Goal: Task Accomplishment & Management: Manage account settings

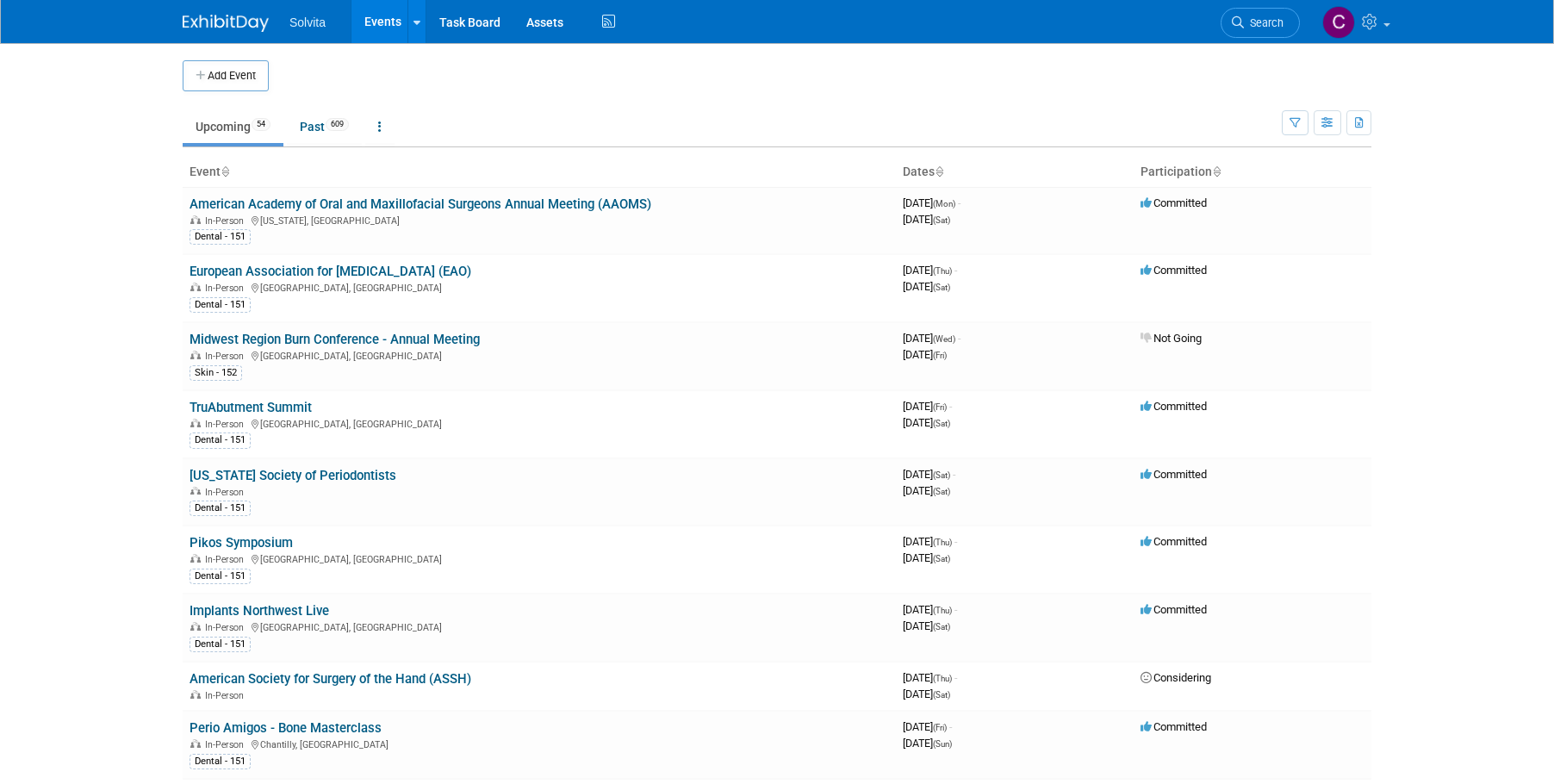
drag, startPoint x: 237, startPoint y: 404, endPoint x: 266, endPoint y: 415, distance: 31.0
click at [237, 404] on link "TruAbutment Summit" at bounding box center [251, 407] width 122 height 16
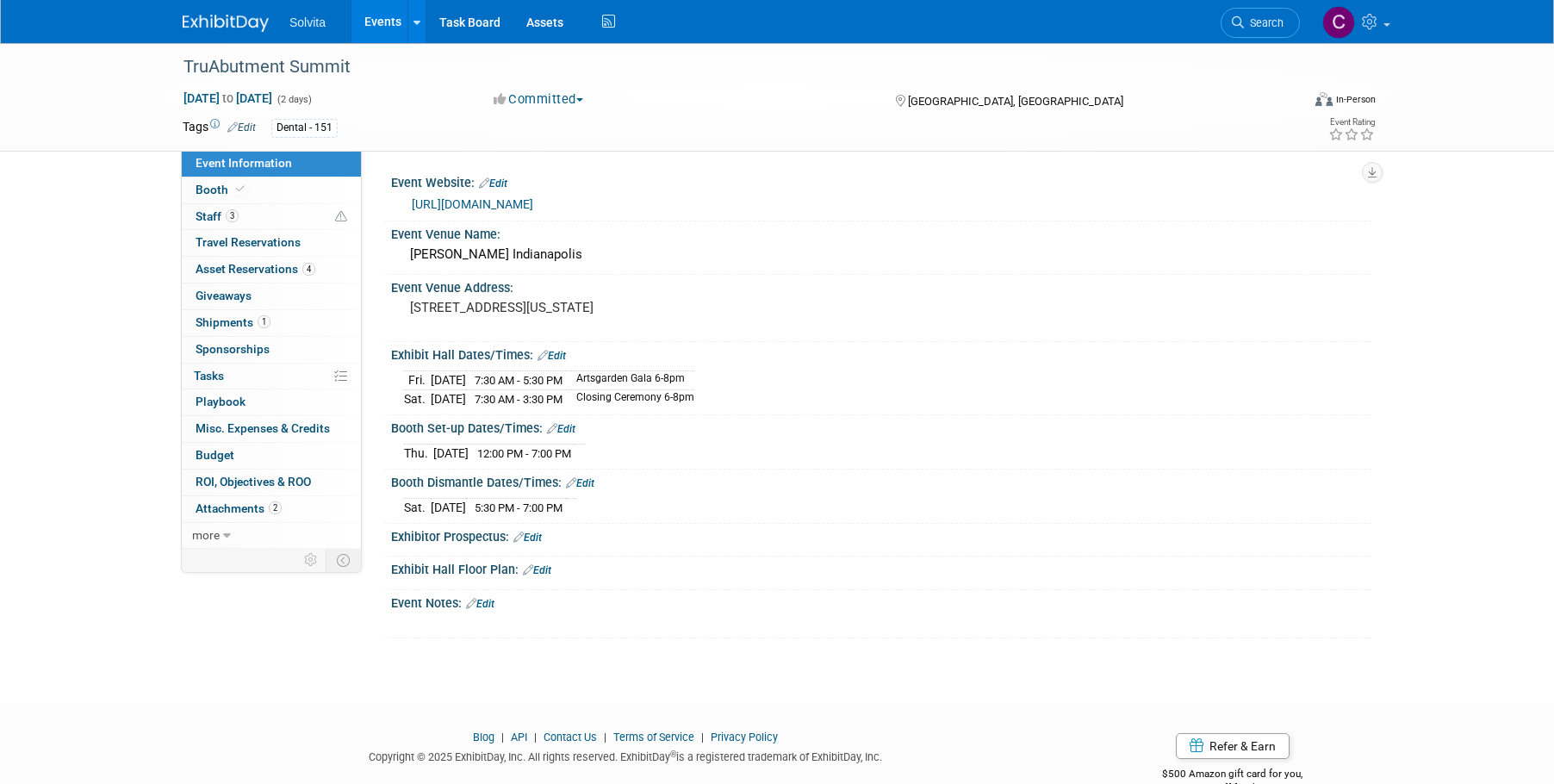
click at [536, 535] on link "Edit" at bounding box center [528, 537] width 28 height 12
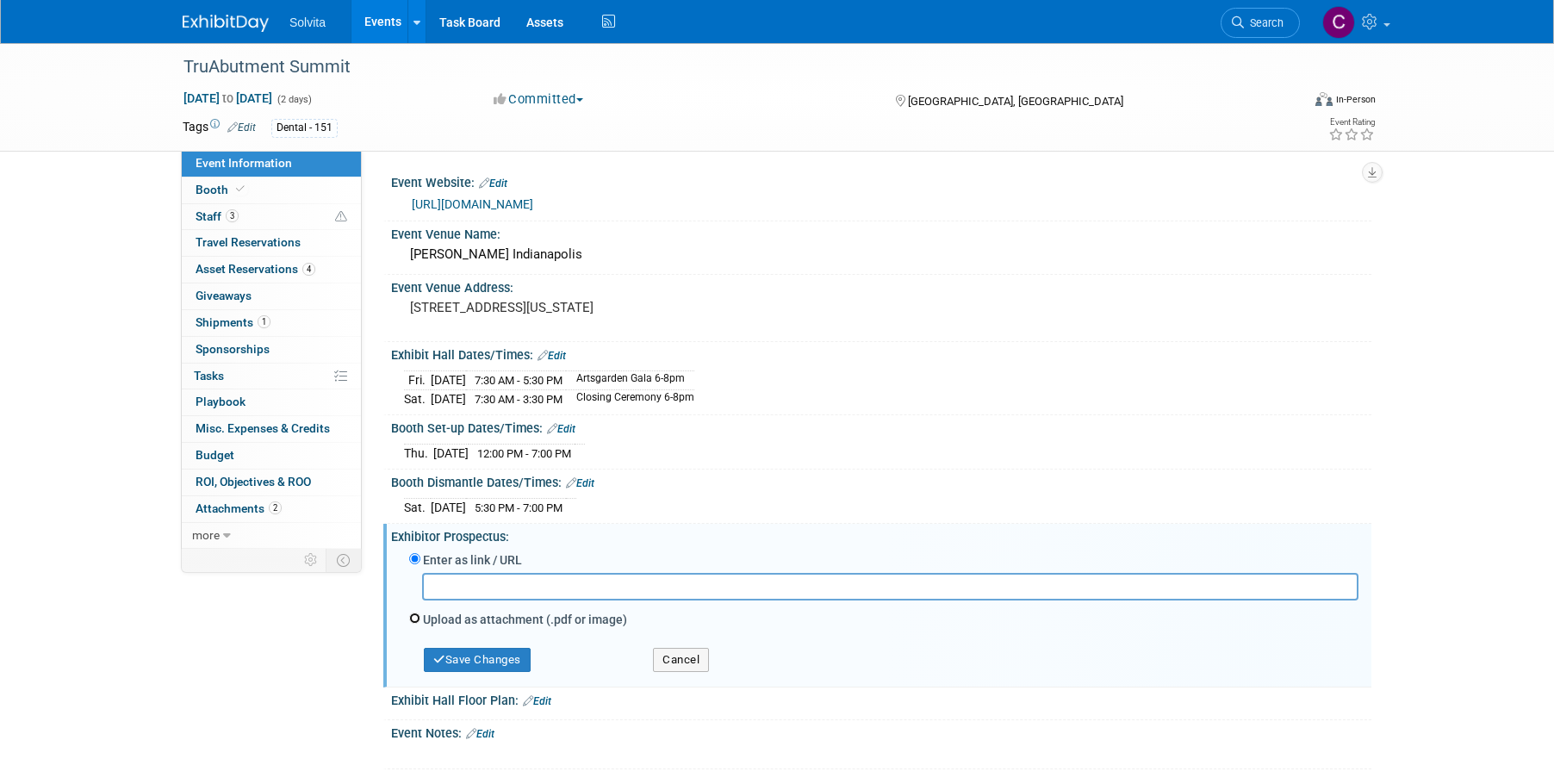
click at [410, 616] on input "Upload as attachment (.pdf or image)" at bounding box center [415, 618] width 11 height 11
radio input "true"
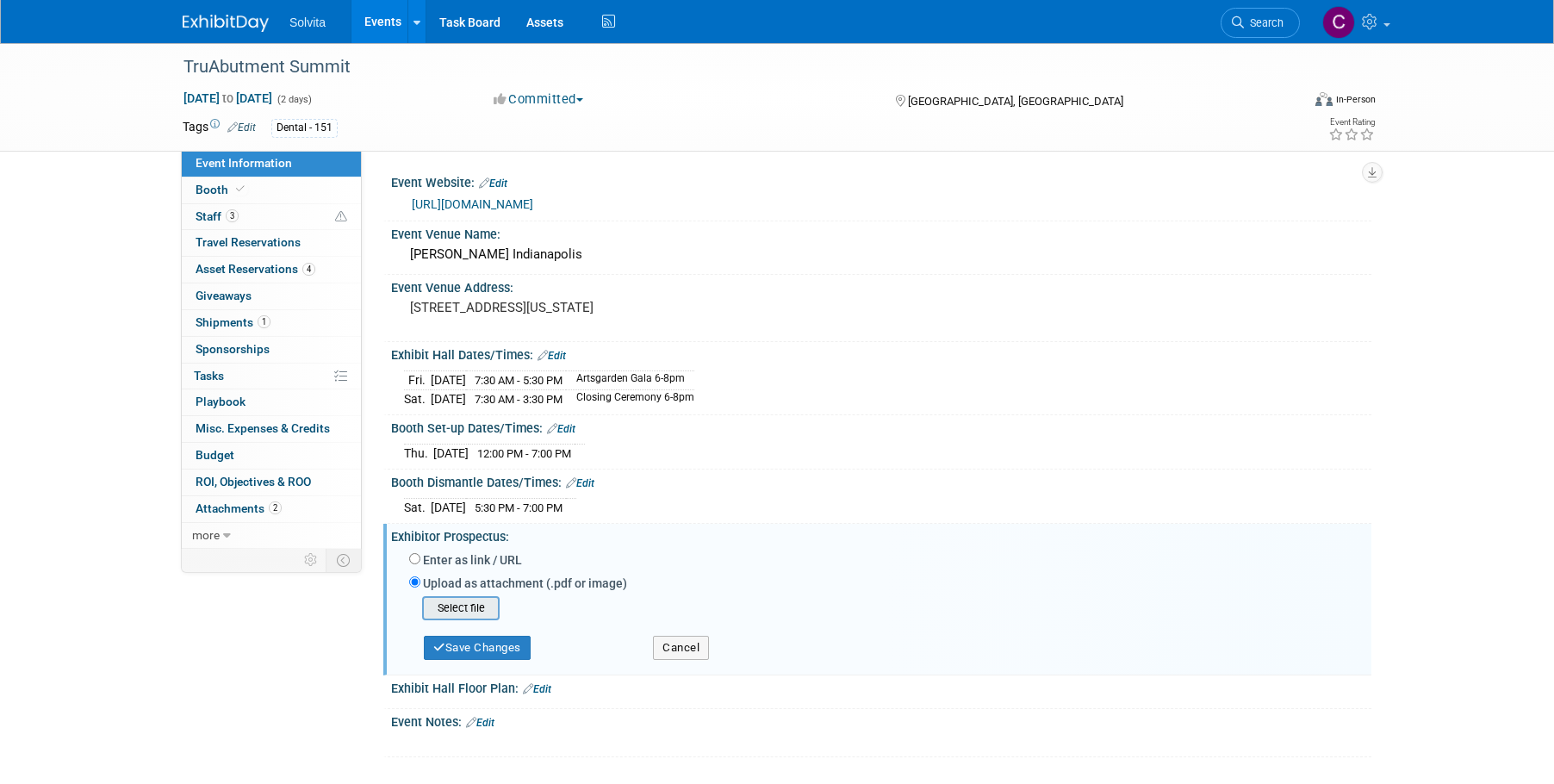
click at [469, 607] on input "file" at bounding box center [395, 608] width 205 height 21
type input "C:\fakepath\2025_MidWest_Prospectus.pdf"
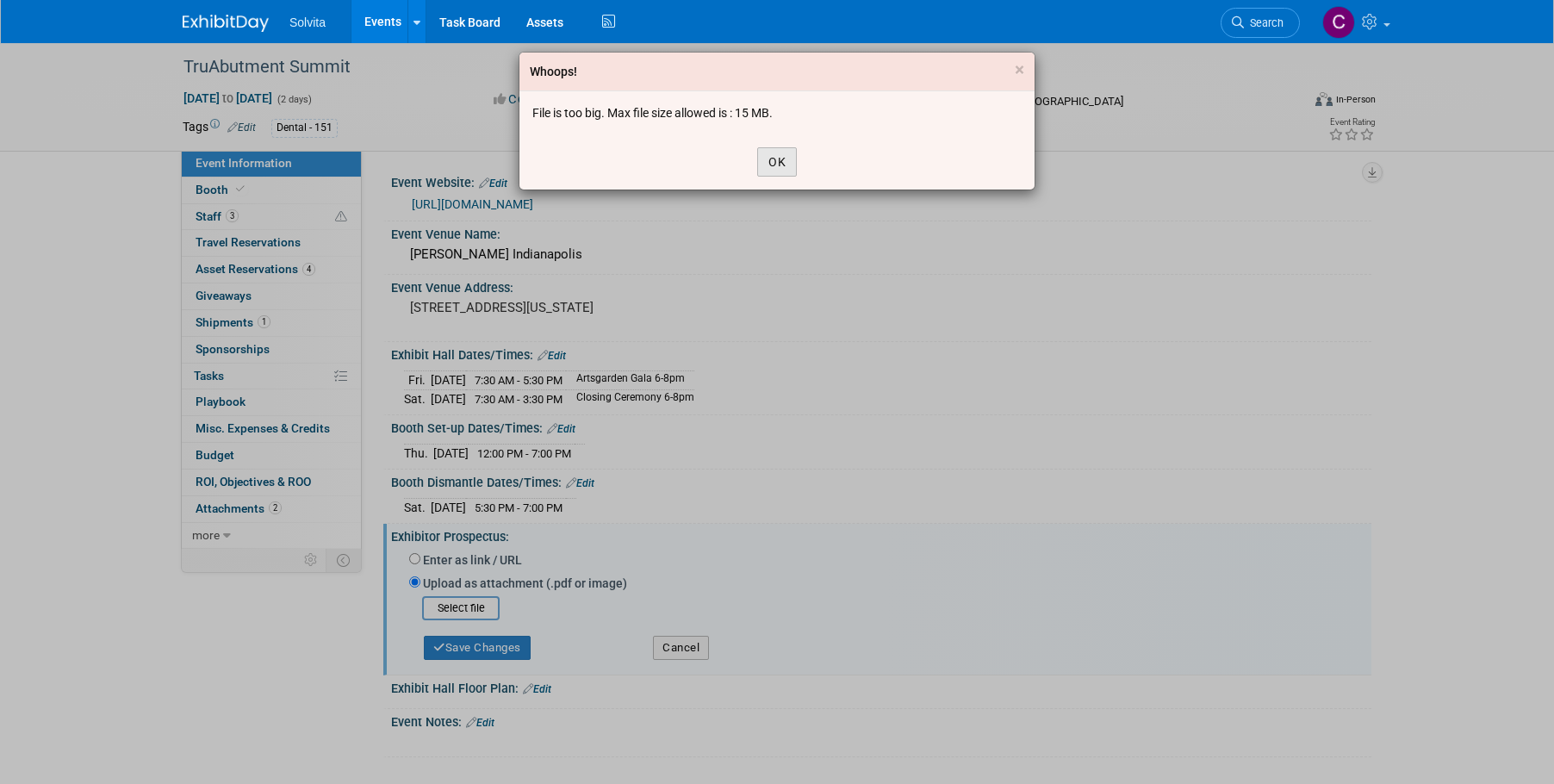
click at [762, 165] on button "OK" at bounding box center [777, 161] width 39 height 29
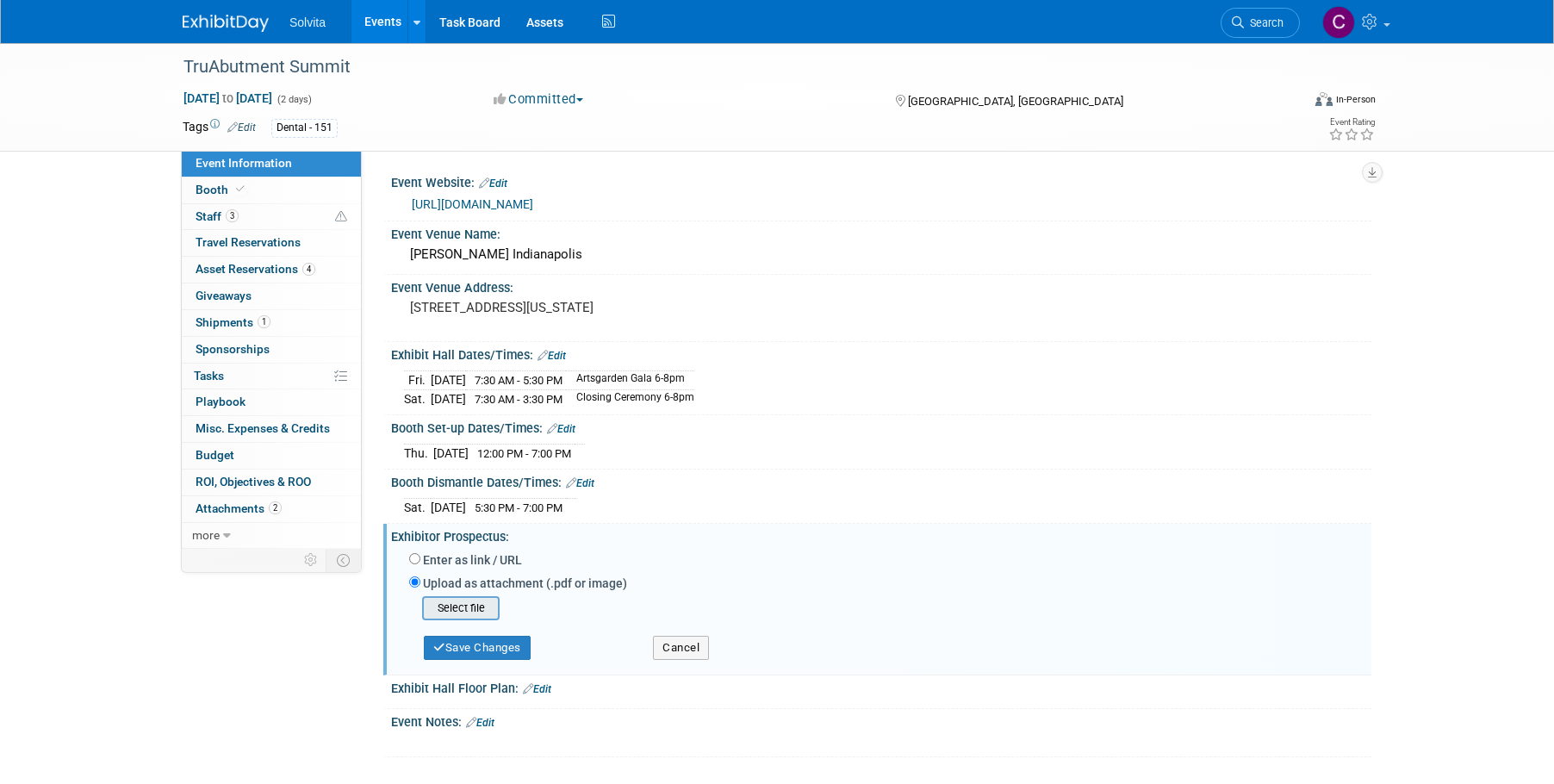
click at [481, 607] on input "file" at bounding box center [395, 608] width 205 height 21
click at [511, 649] on button "Save Changes" at bounding box center [477, 648] width 107 height 24
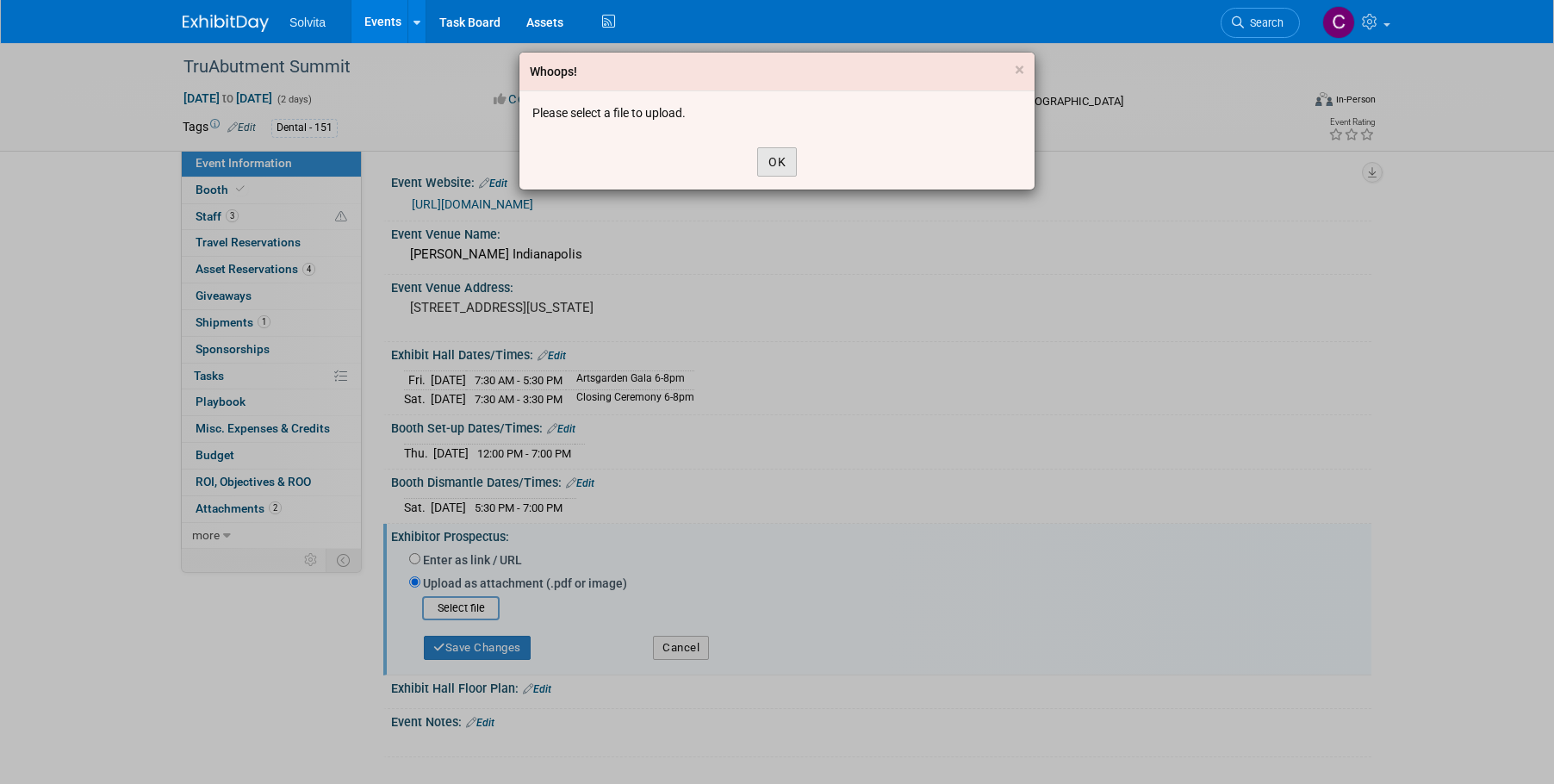
click at [790, 163] on button "OK" at bounding box center [777, 161] width 39 height 29
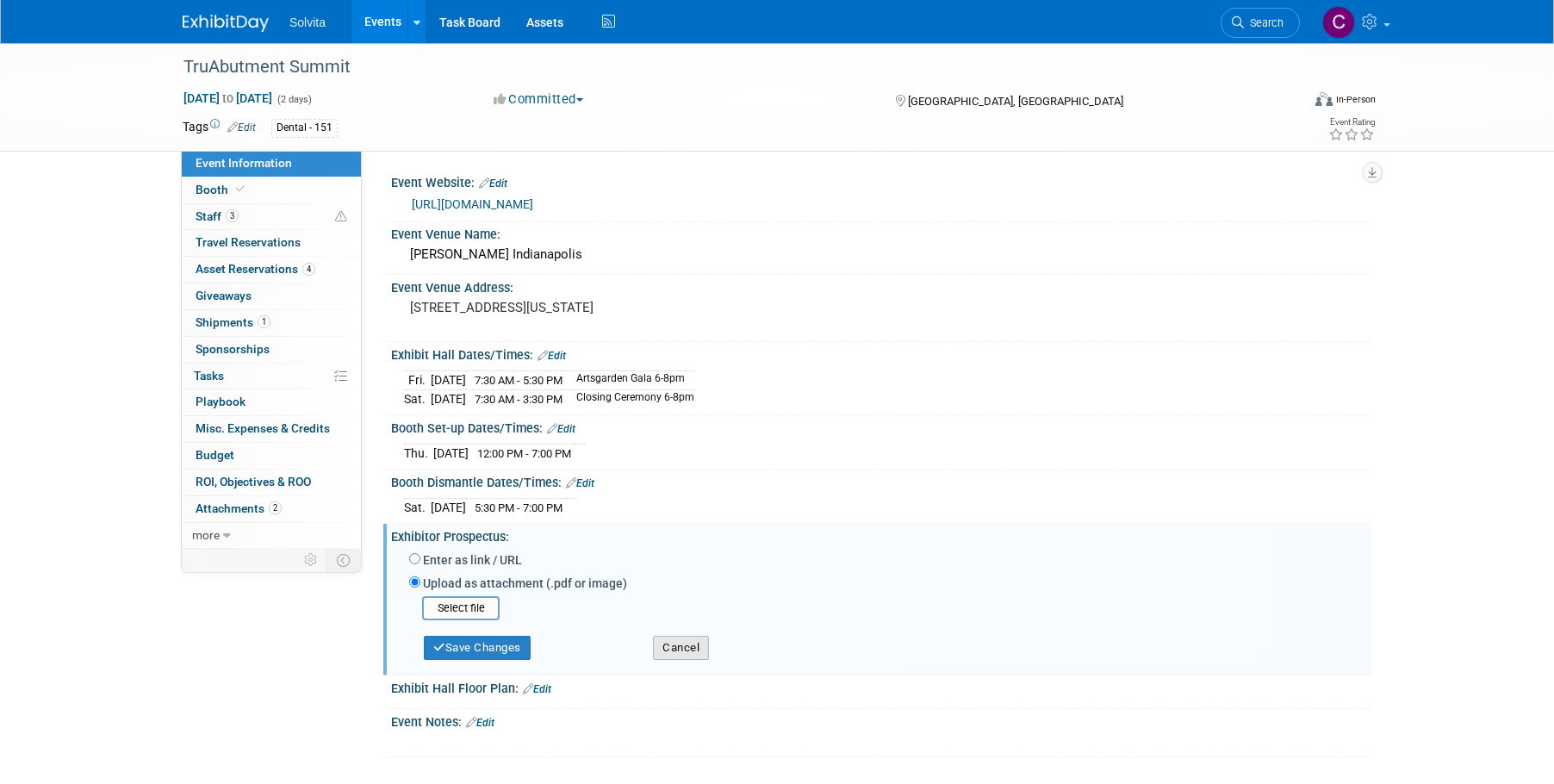
click at [694, 648] on button "Cancel" at bounding box center [681, 648] width 56 height 24
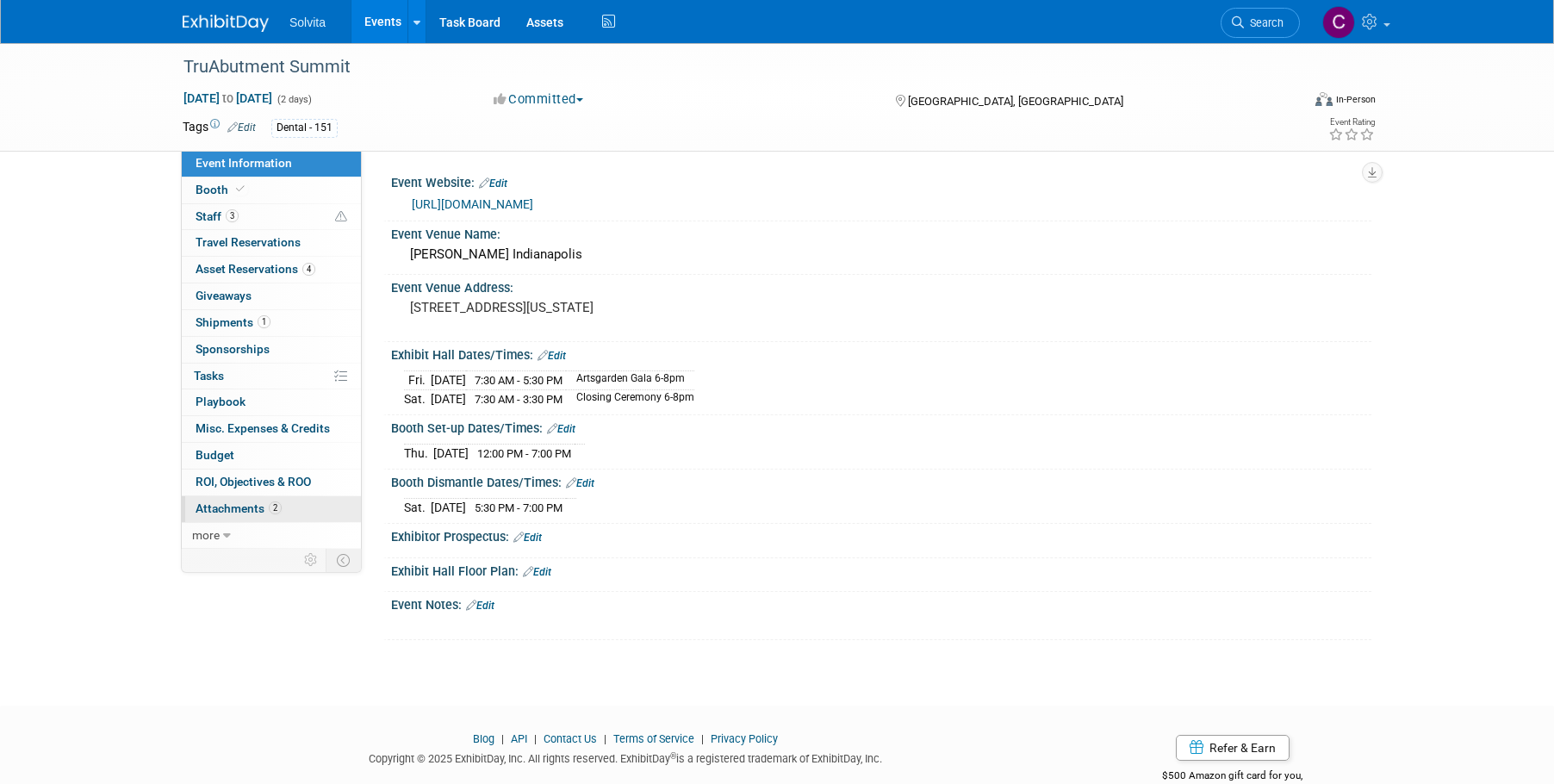
click at [237, 518] on link "2 Attachments 2" at bounding box center [271, 509] width 179 height 26
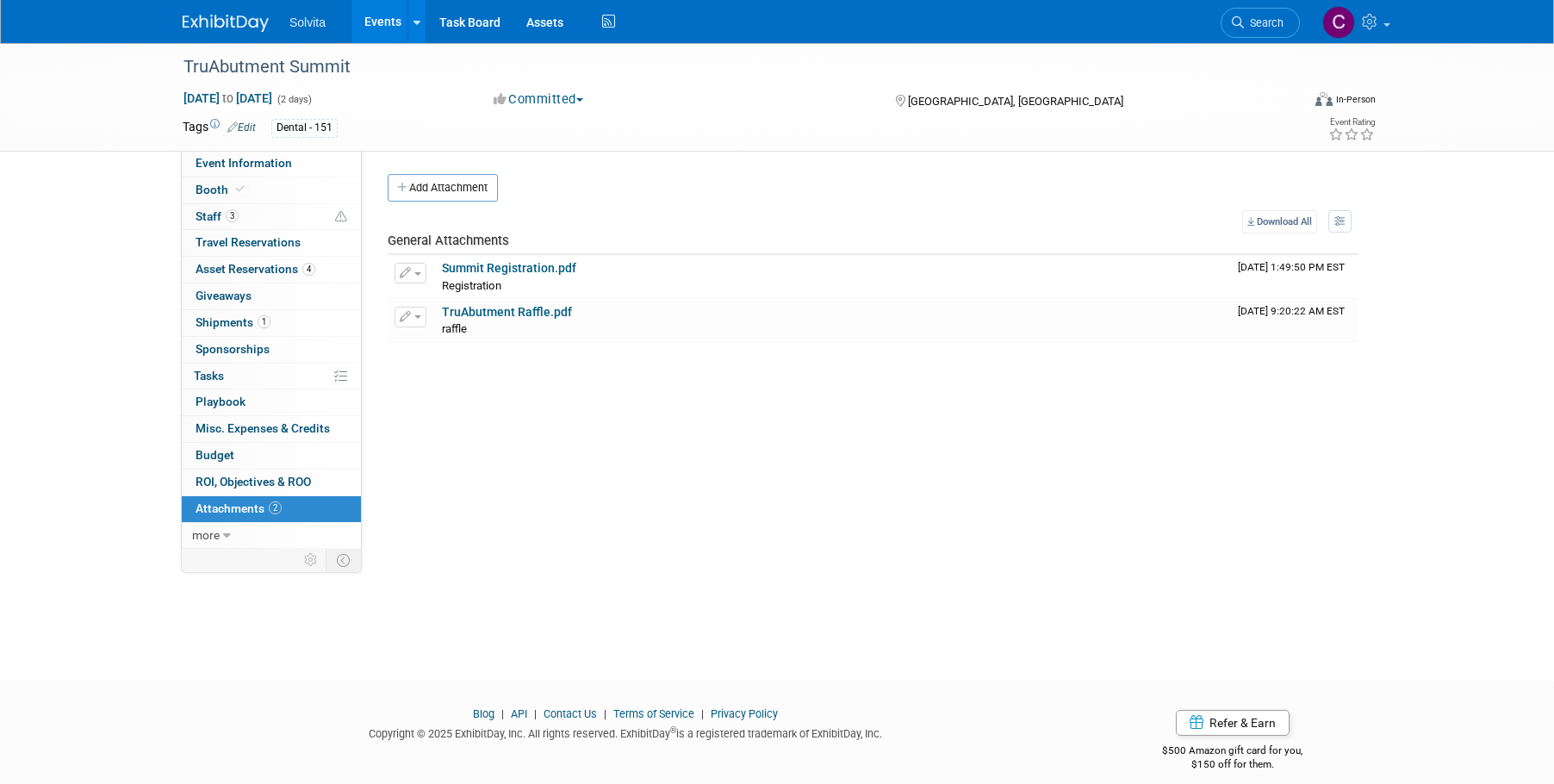
click at [455, 173] on div "Event Website: Edit https://web.cvent.com/event/5c8bc5bc-4224-4d76-b179-e493ca0…" at bounding box center [866, 350] width 1009 height 398
click at [430, 190] on button "Add Attachment" at bounding box center [442, 187] width 110 height 27
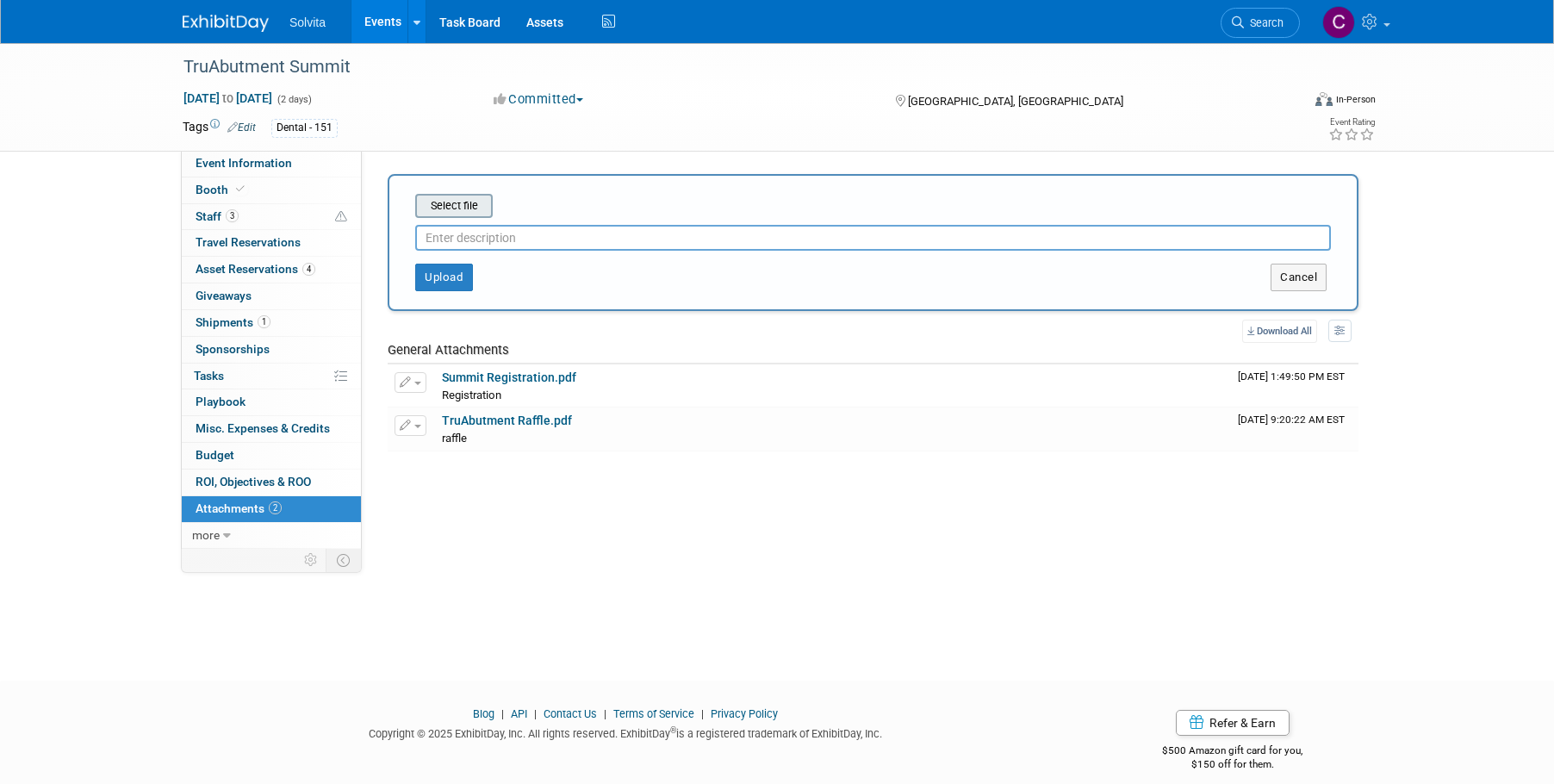
click at [468, 204] on input "file" at bounding box center [389, 206] width 205 height 21
type input "C:\fakepath\2025_MidWest_Prospectus.pdf"
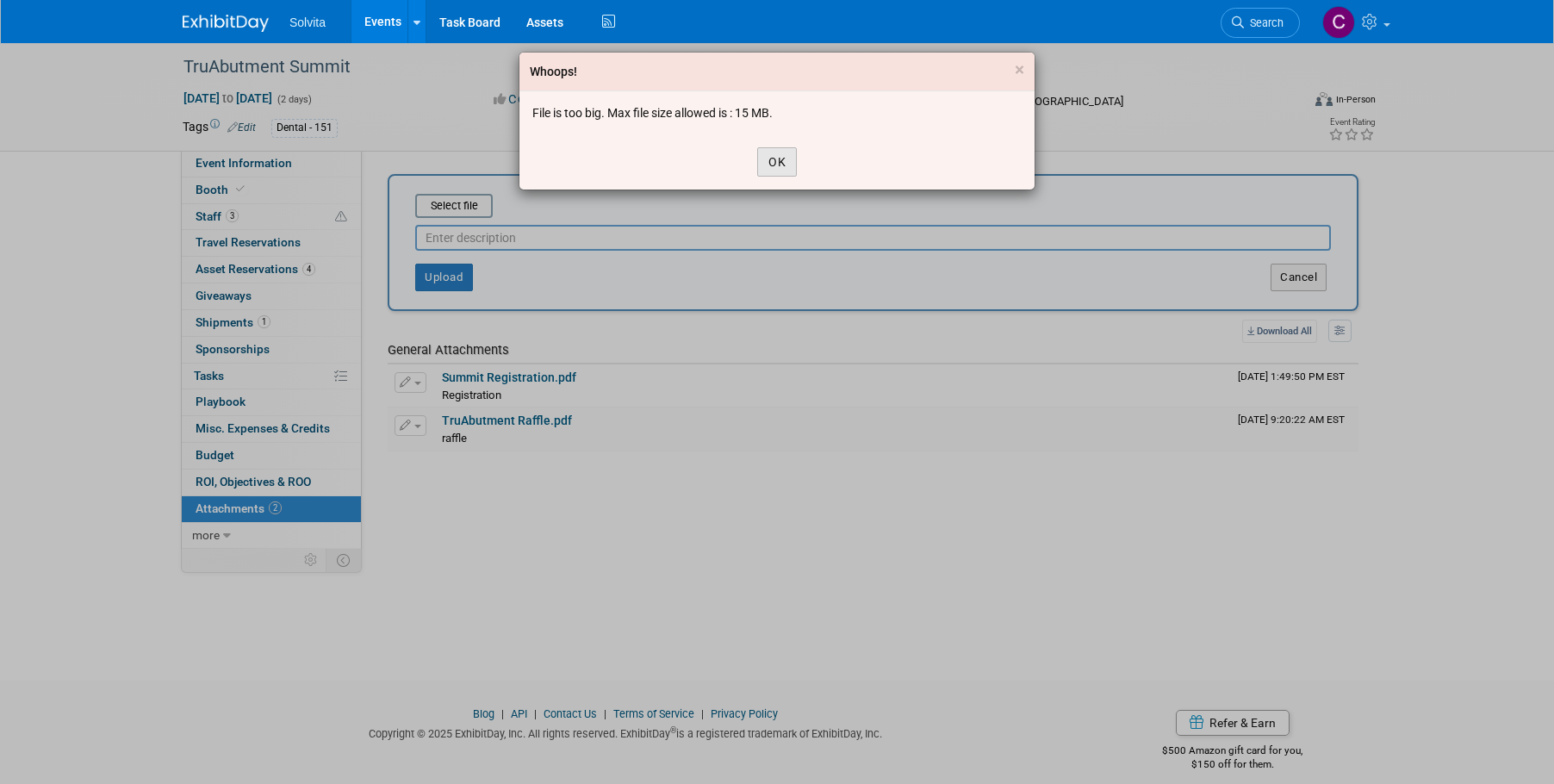
click at [778, 163] on button "OK" at bounding box center [777, 161] width 39 height 29
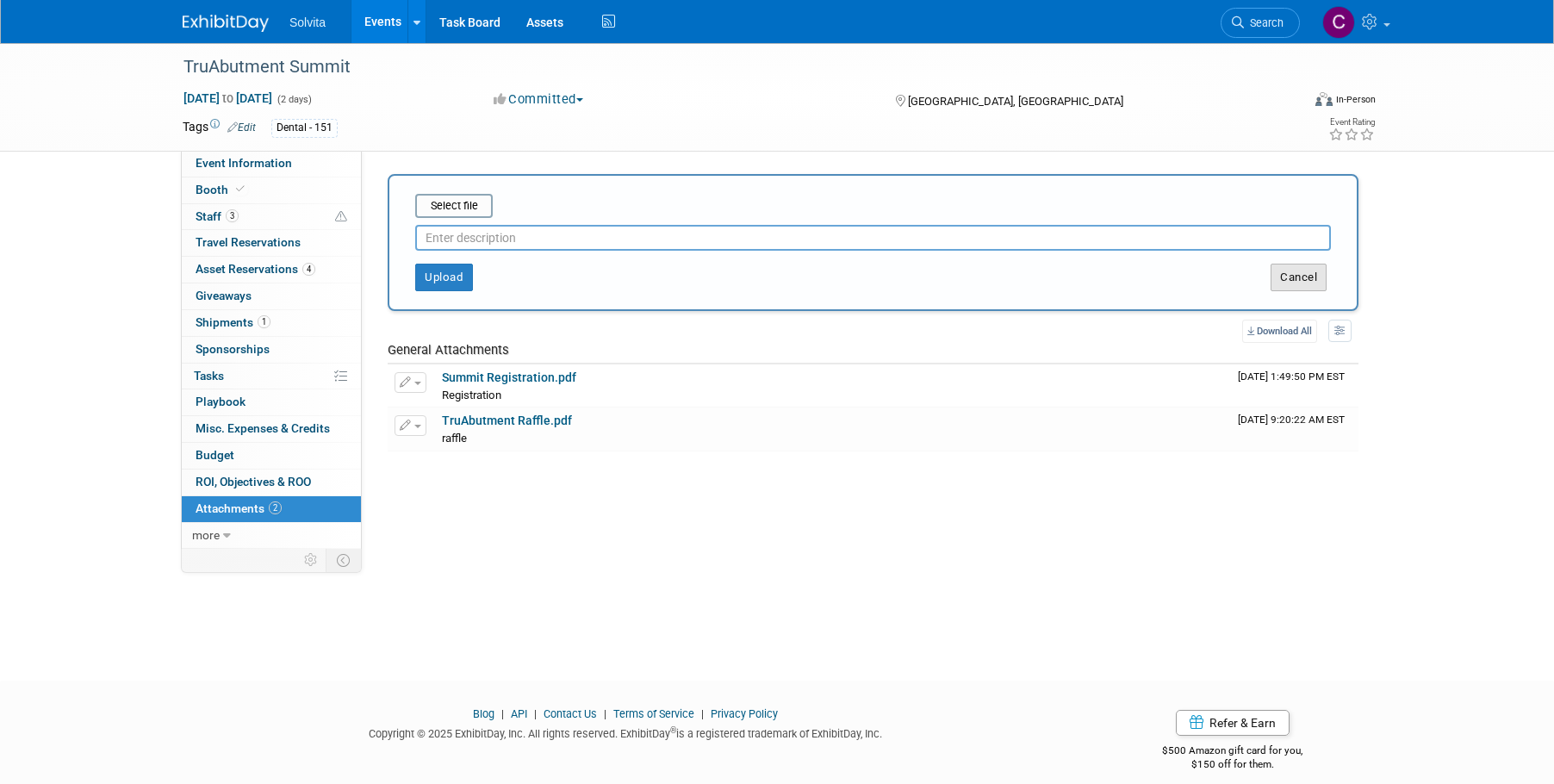
click at [1314, 280] on button "Cancel" at bounding box center [1299, 277] width 56 height 27
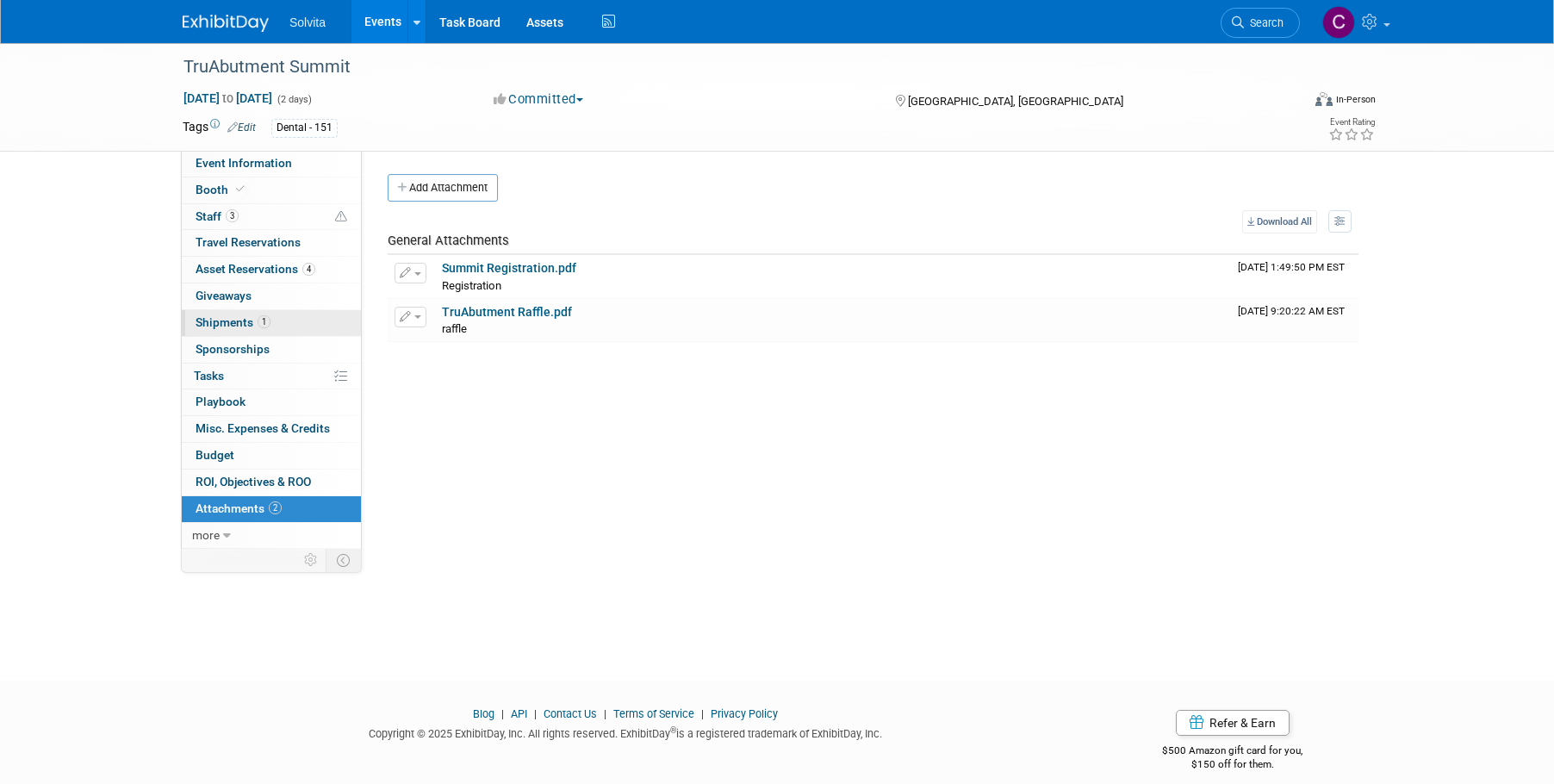
click at [223, 322] on span "Shipments 1" at bounding box center [233, 322] width 75 height 14
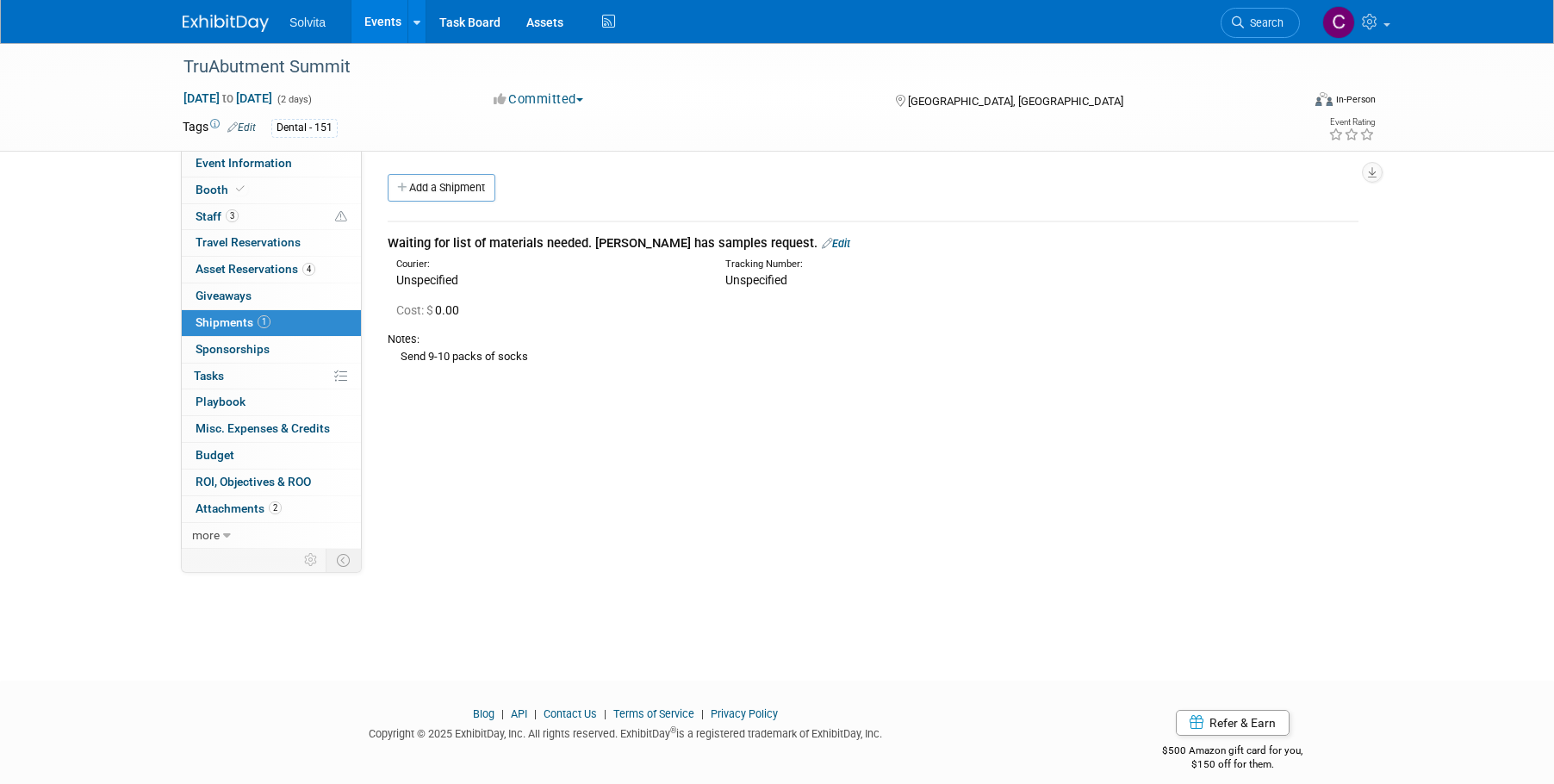
click at [822, 241] on link "Edit" at bounding box center [836, 243] width 28 height 13
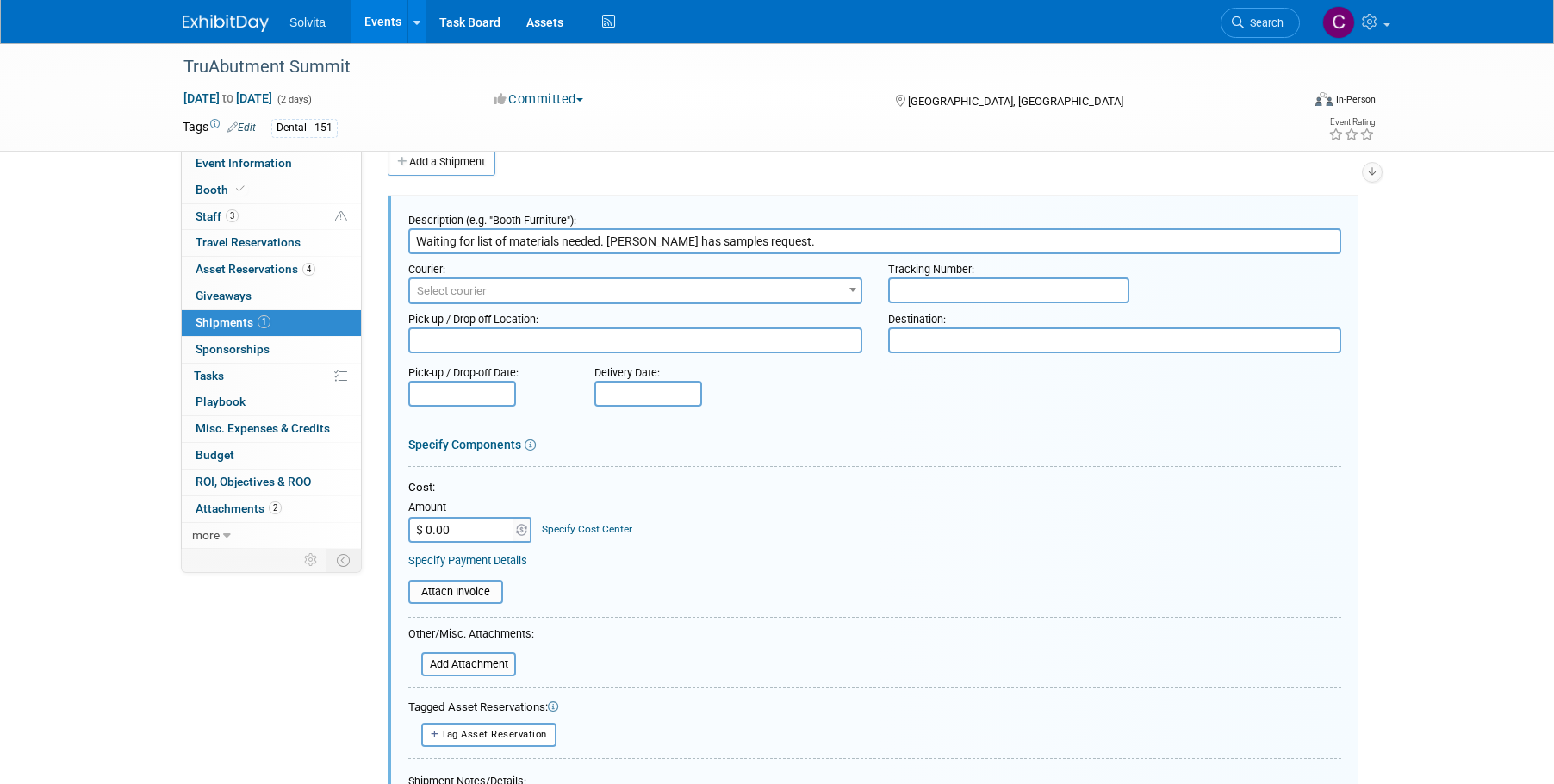
drag, startPoint x: 827, startPoint y: 242, endPoint x: 363, endPoint y: 245, distance: 464.0
click at [363, 245] on div "Event Website: Edit https://web.cvent.com/event/5c8bc5bc-4224-4d76-b179-e493ca0…" at bounding box center [866, 324] width 1009 height 398
click at [473, 239] on input "Tote #2 - materials, table cover, samples, giveaways." at bounding box center [874, 241] width 932 height 26
click at [479, 236] on input "Tote #2 - materials, table cover, samples, giveaways." at bounding box center [874, 241] width 932 height 26
click at [479, 238] on input "Tote #2 - materials, table cover, samples, giveaways." at bounding box center [874, 241] width 932 height 26
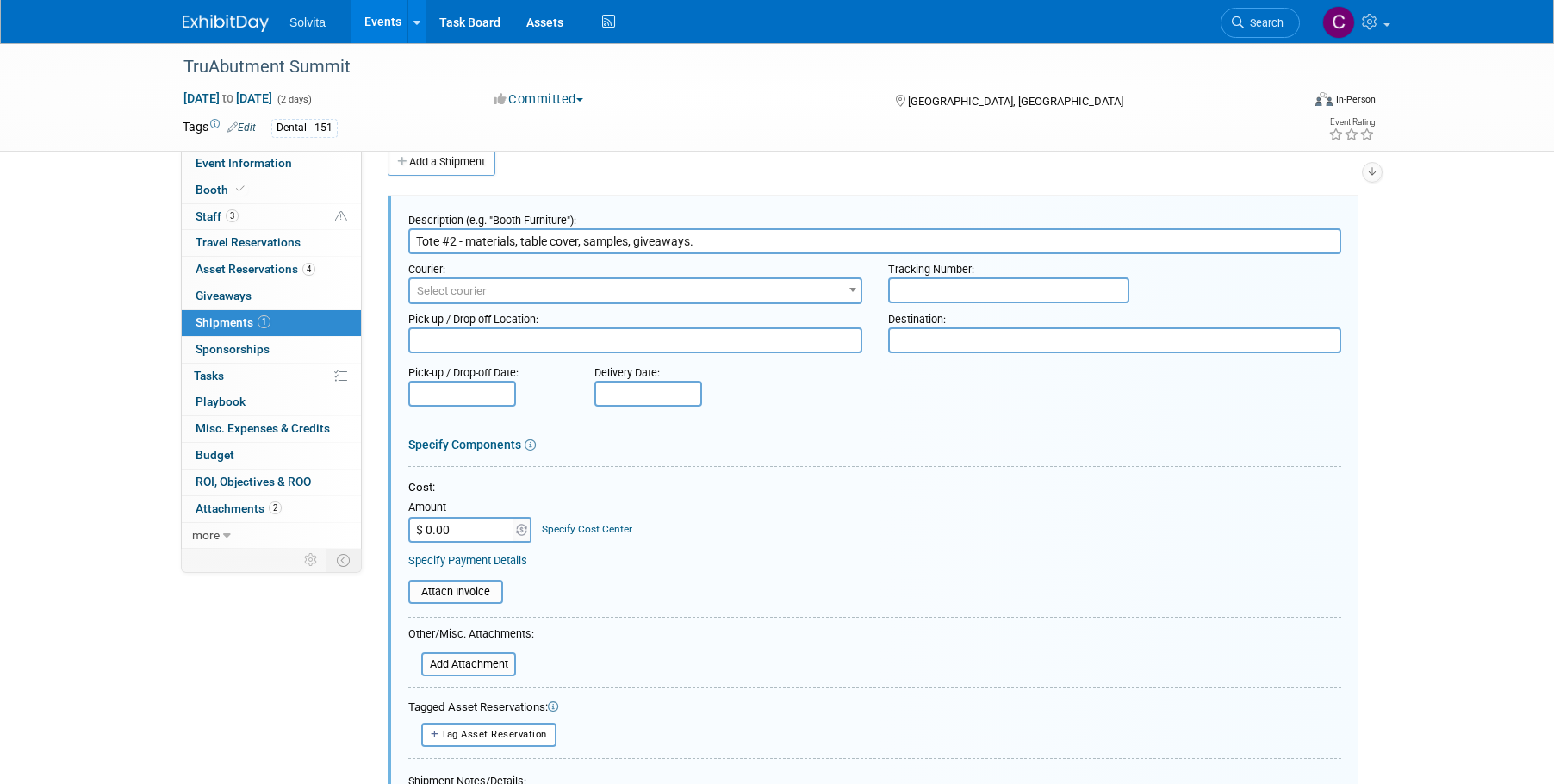
click at [479, 238] on input "Tote #2 - materials, table cover, samples, giveaways." at bounding box center [874, 241] width 932 height 26
click at [699, 240] on input "Tote #2 - flyers, table cover, samples, giveaways." at bounding box center [874, 241] width 932 height 26
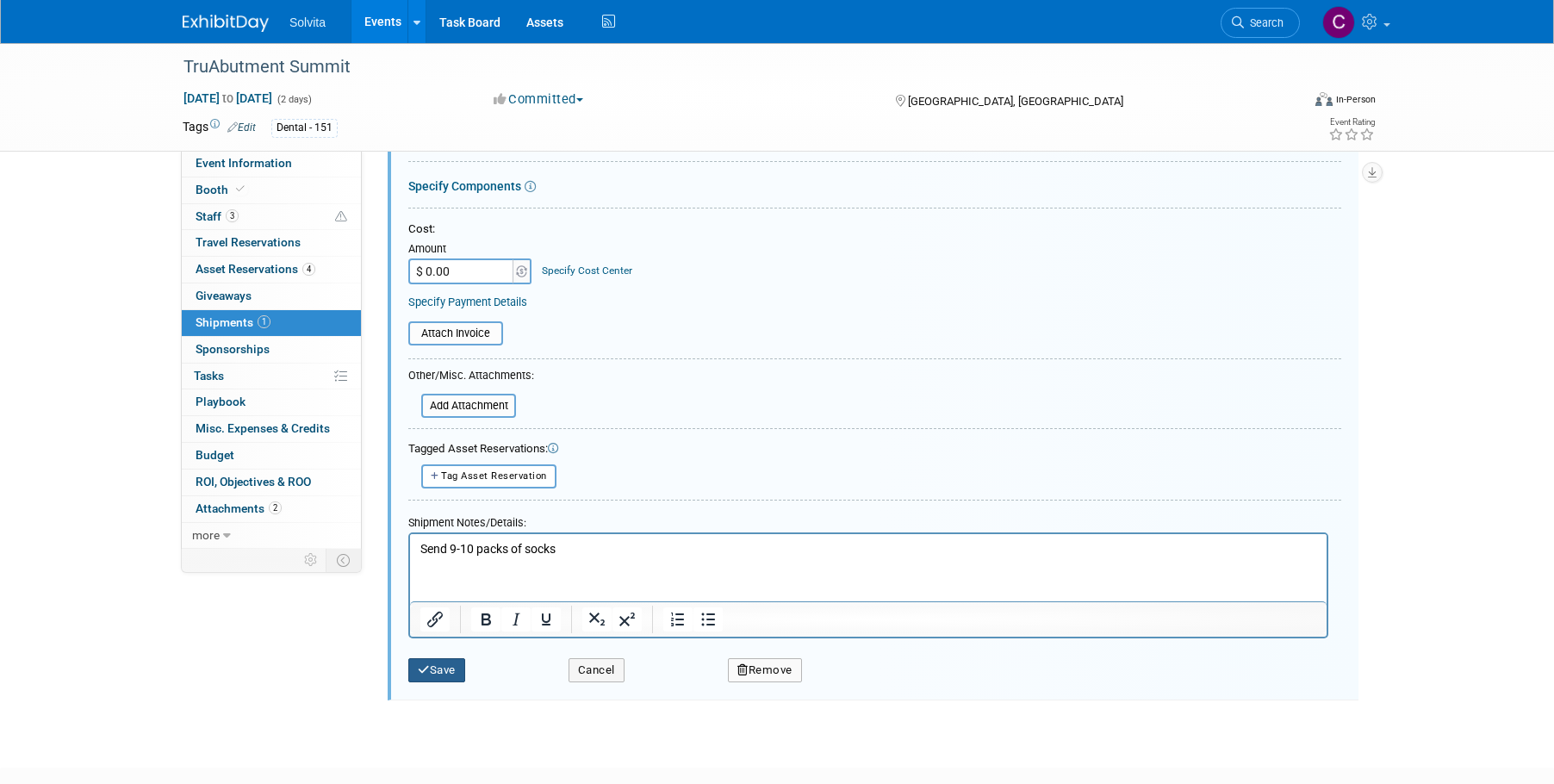
type input "Tote #2 - flyers, table cover, samples, giveaways, banner"
click at [436, 667] on button "Save" at bounding box center [437, 670] width 57 height 24
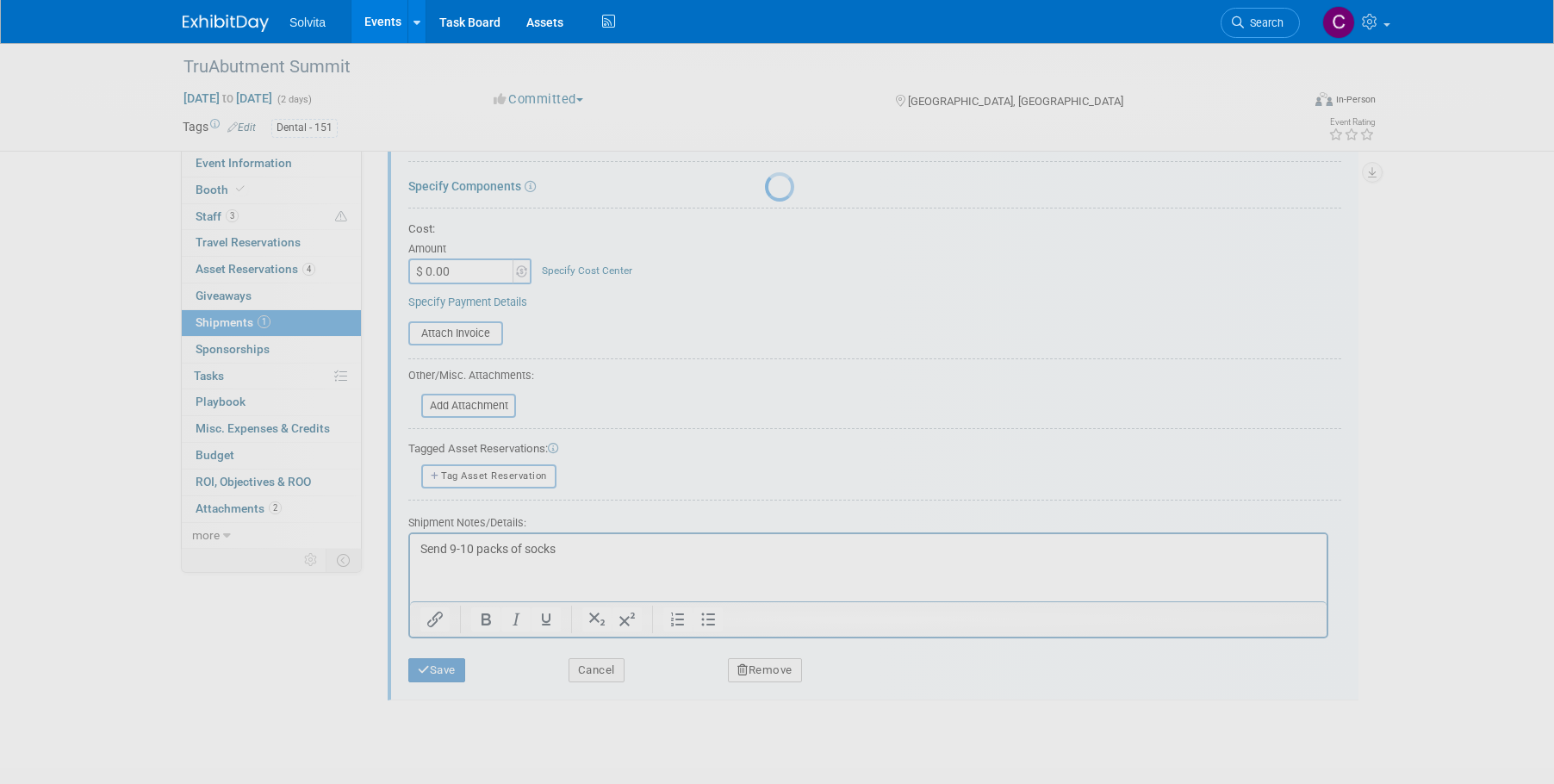
scroll to position [17, 0]
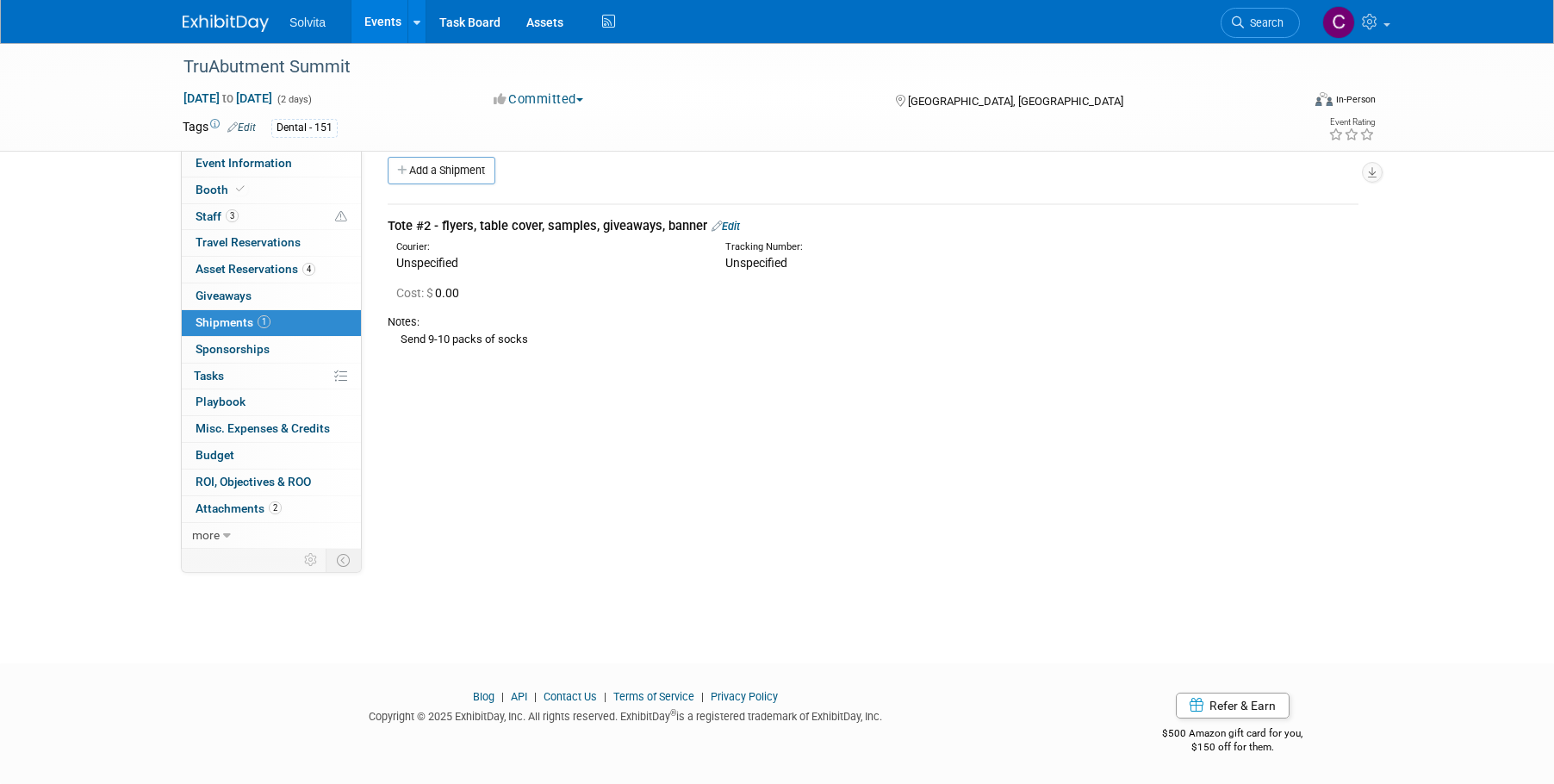
click at [727, 223] on link "Edit" at bounding box center [726, 226] width 28 height 13
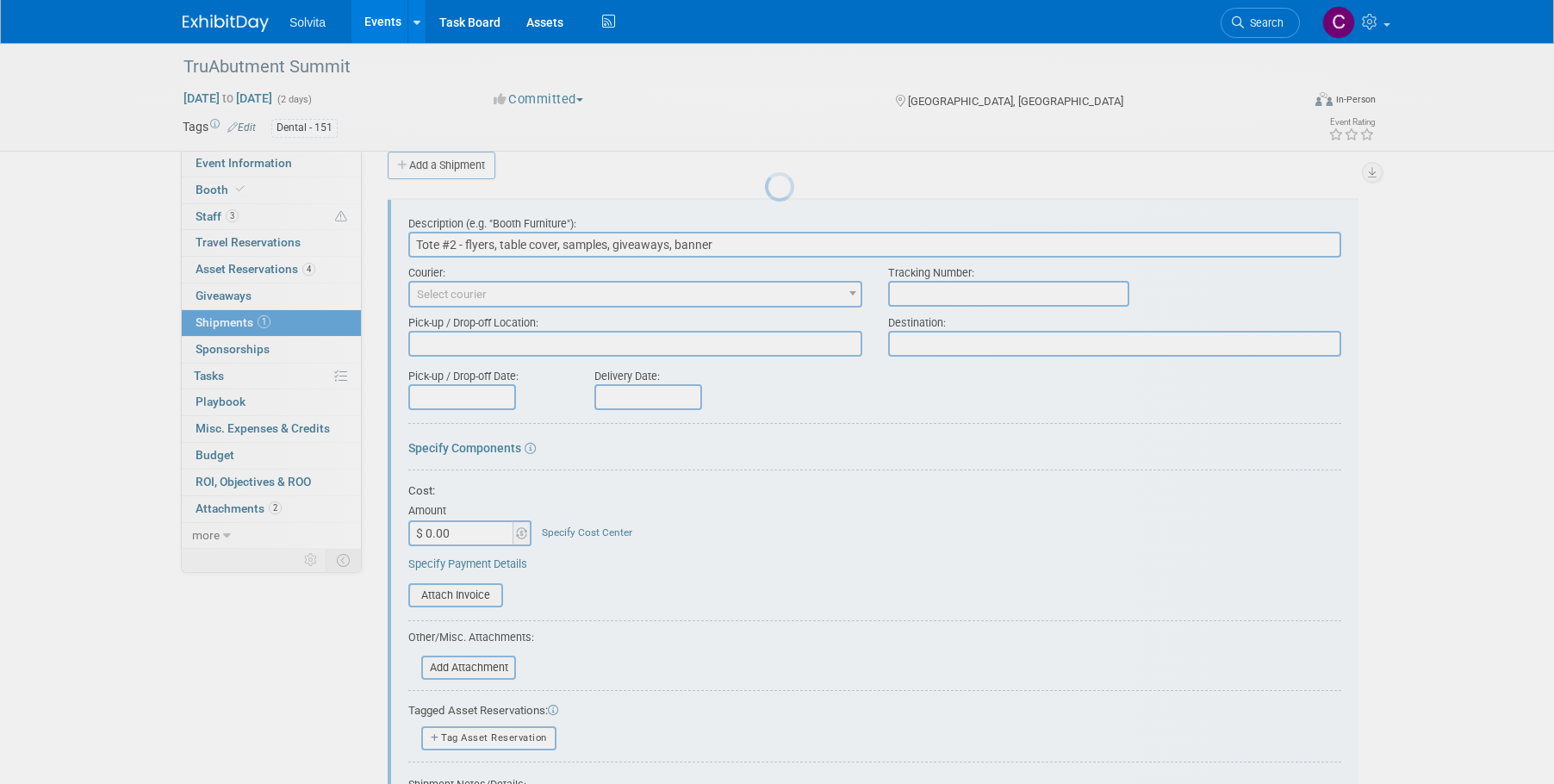
scroll to position [26, 0]
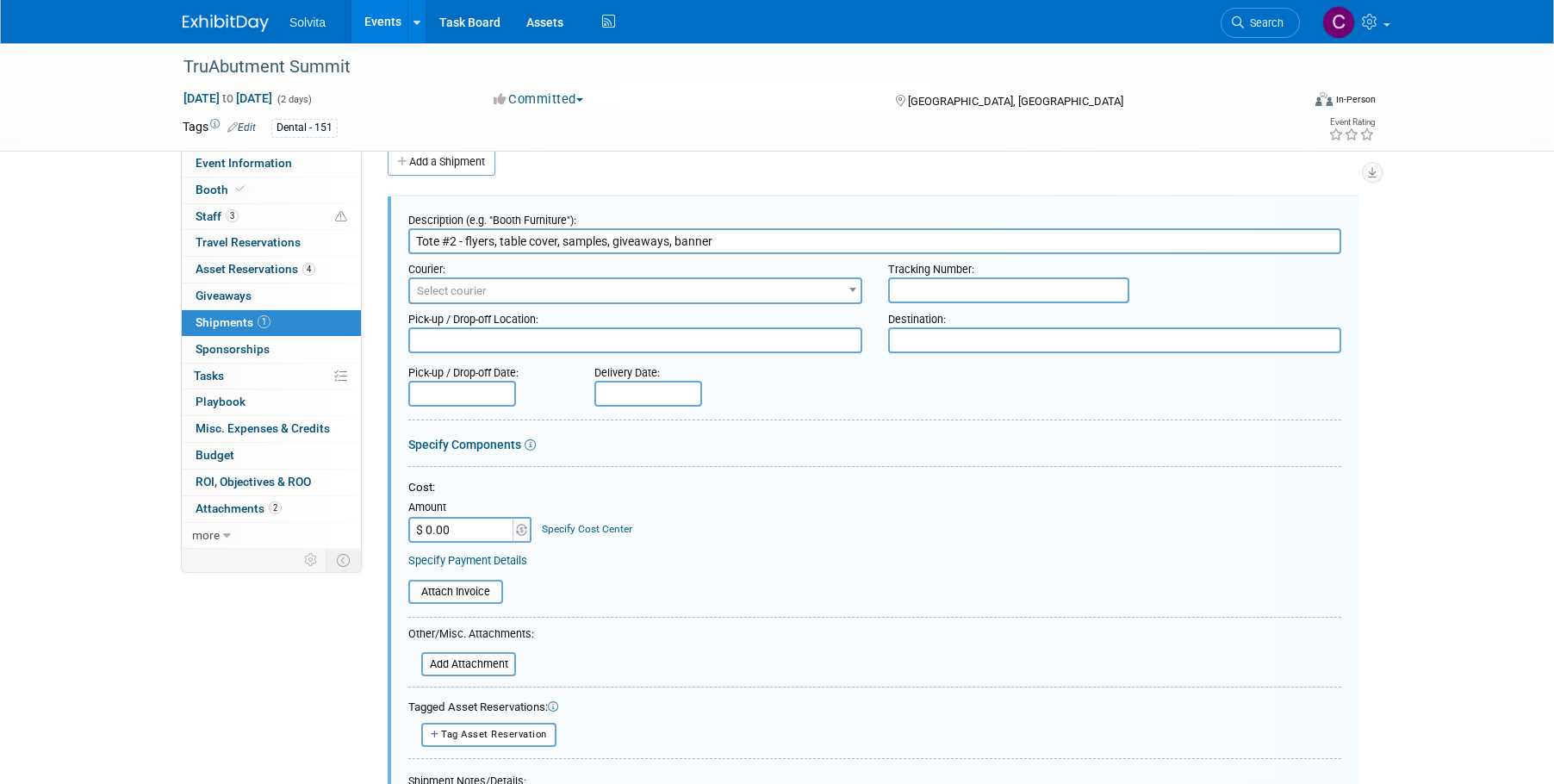
click at [918, 288] on input "text" at bounding box center [1008, 290] width 241 height 26
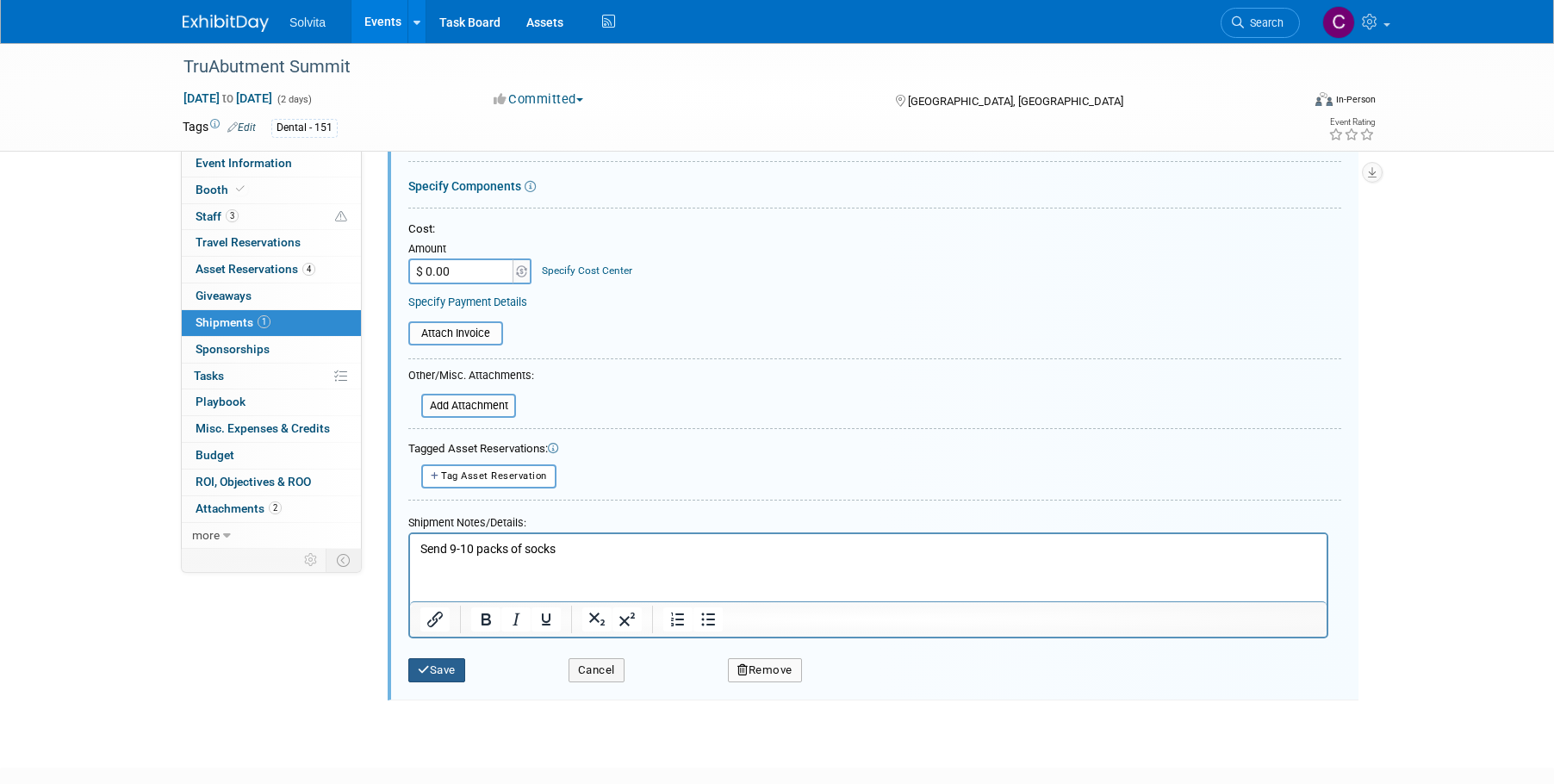
type input "TBD"
click at [453, 658] on button "Save" at bounding box center [437, 670] width 57 height 24
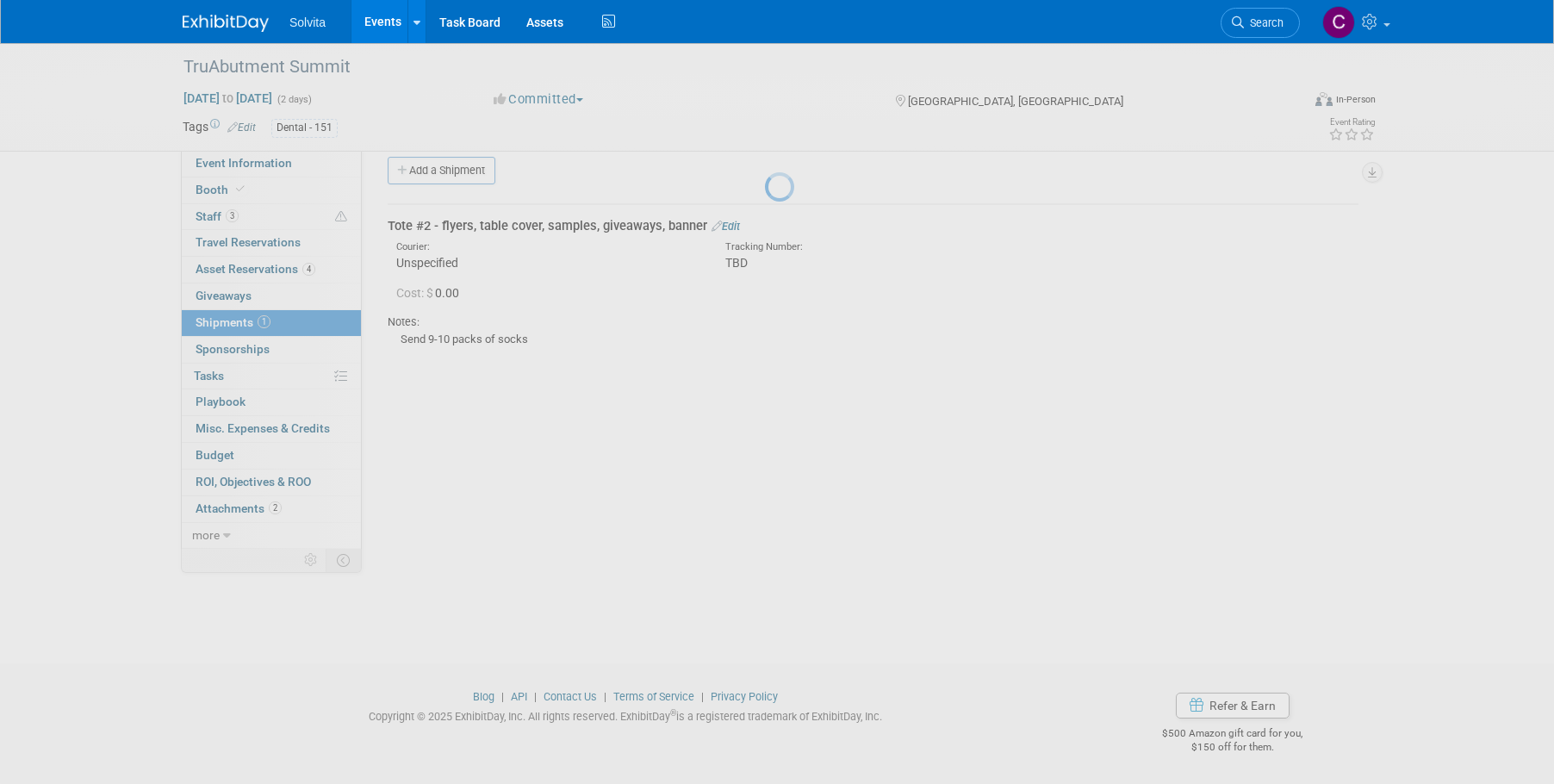
scroll to position [17, 0]
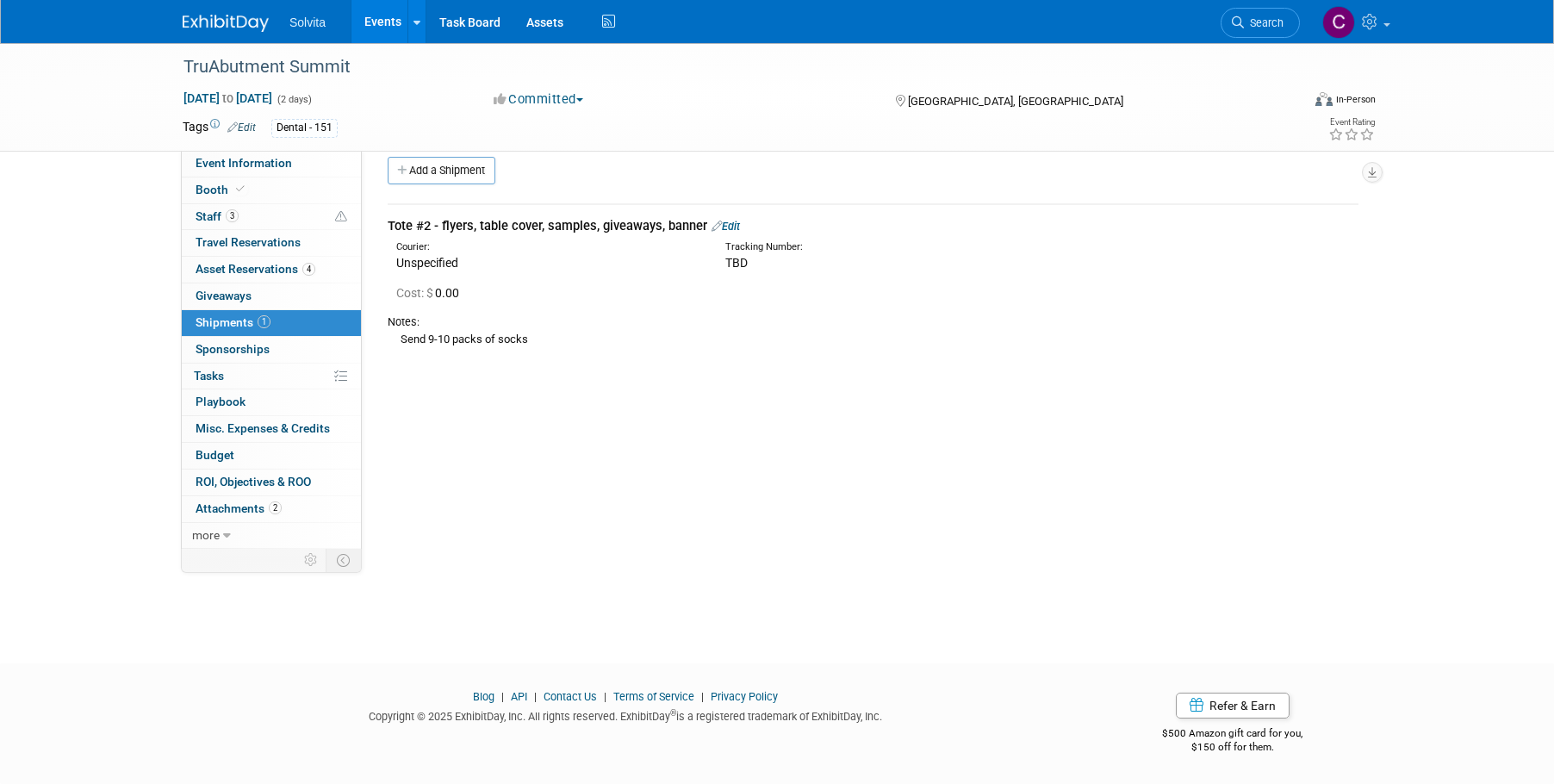
drag, startPoint x: 372, startPoint y: 22, endPoint x: 377, endPoint y: 30, distance: 9.4
click at [372, 22] on link "Events" at bounding box center [382, 22] width 63 height 43
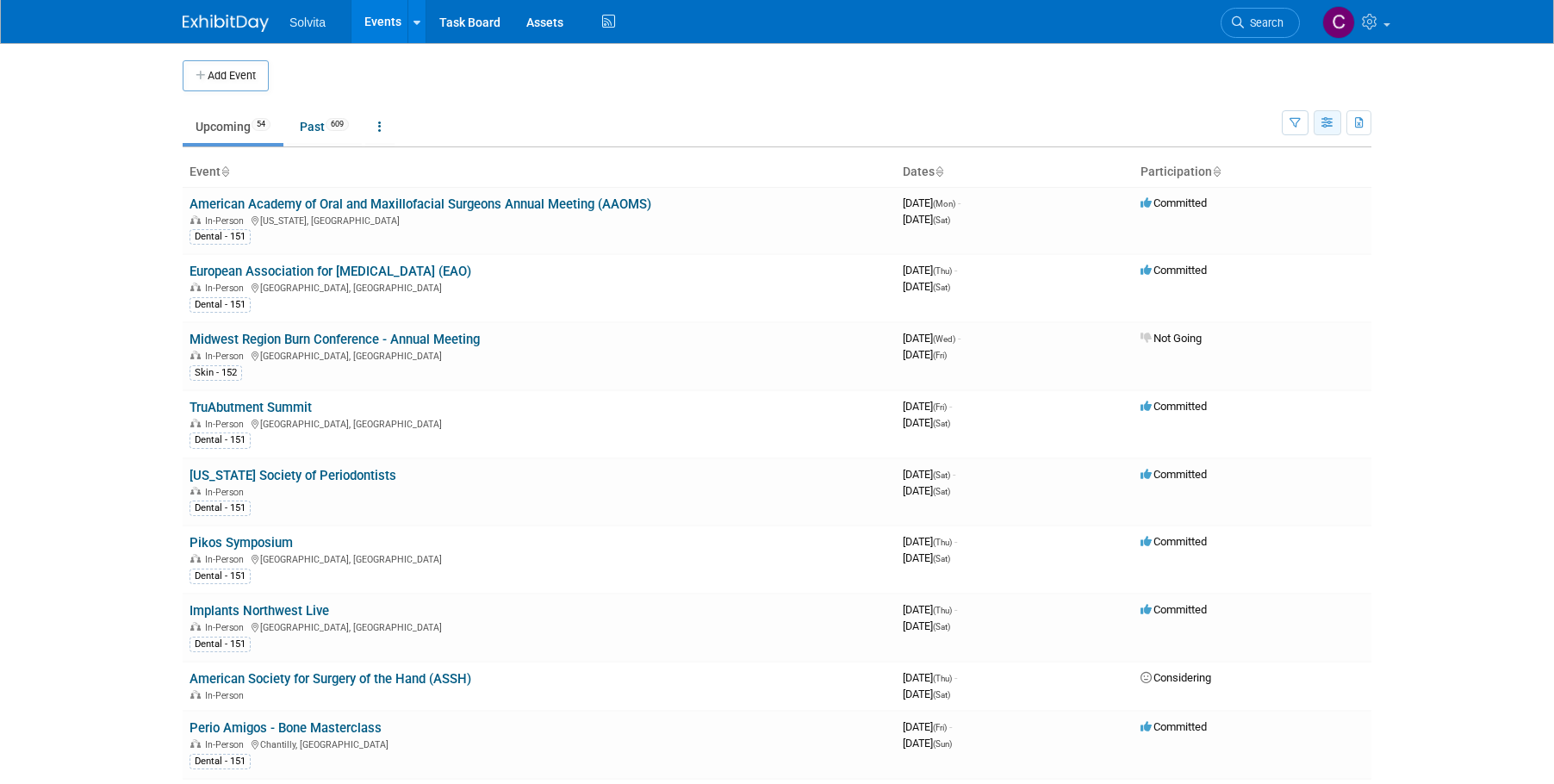
click at [1324, 127] on icon "button" at bounding box center [1328, 124] width 13 height 11
click at [1297, 122] on icon "button" at bounding box center [1295, 124] width 11 height 11
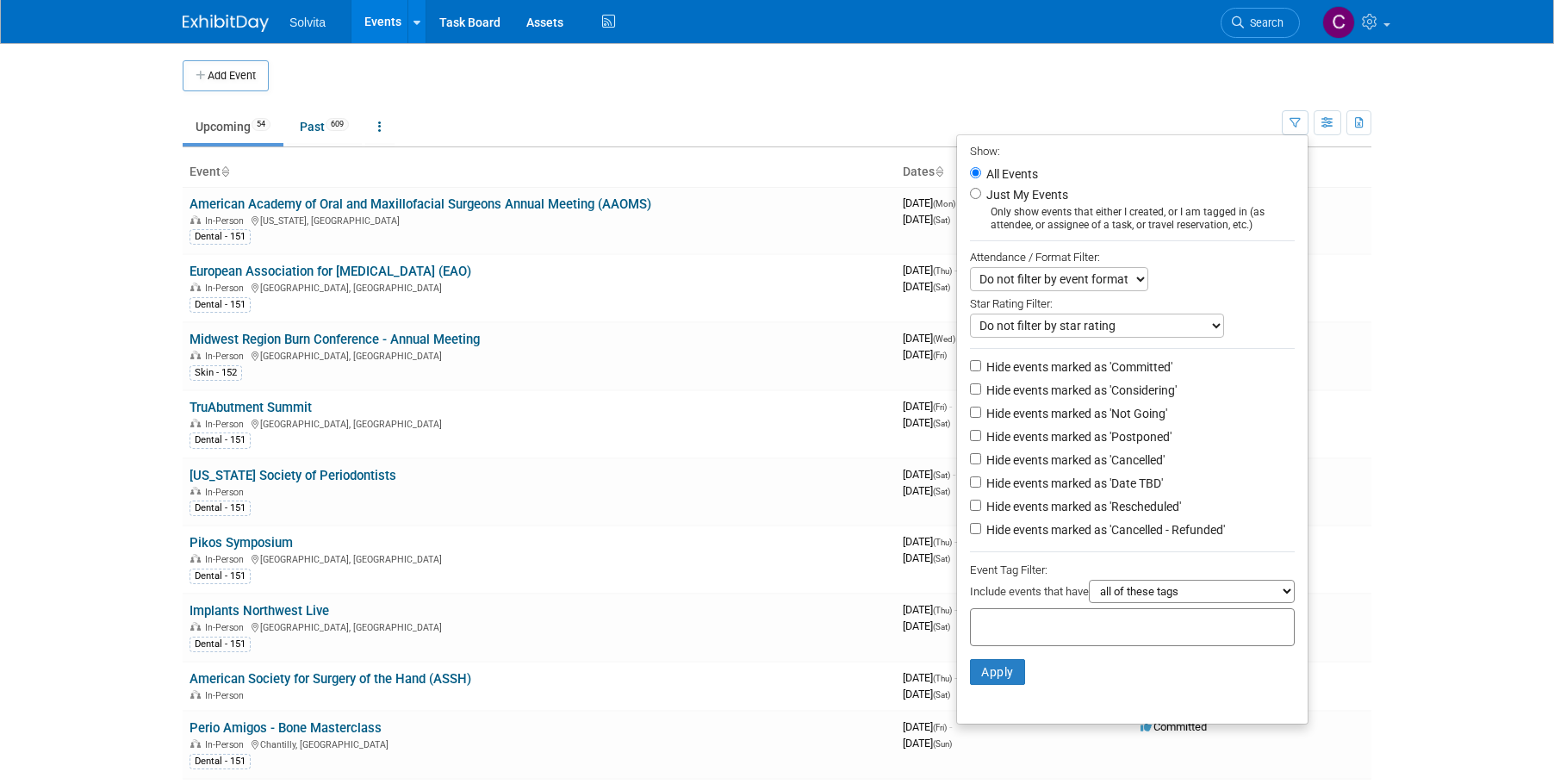
click at [965, 425] on li "Hide events marked as 'Not Going'" at bounding box center [1131, 414] width 350 height 23
click at [970, 418] on input "Hide events marked as 'Not Going'" at bounding box center [976, 412] width 11 height 11
checkbox input "true"
click at [970, 439] on input "Hide events marked as 'Postponed'" at bounding box center [976, 436] width 11 height 11
checkbox input "true"
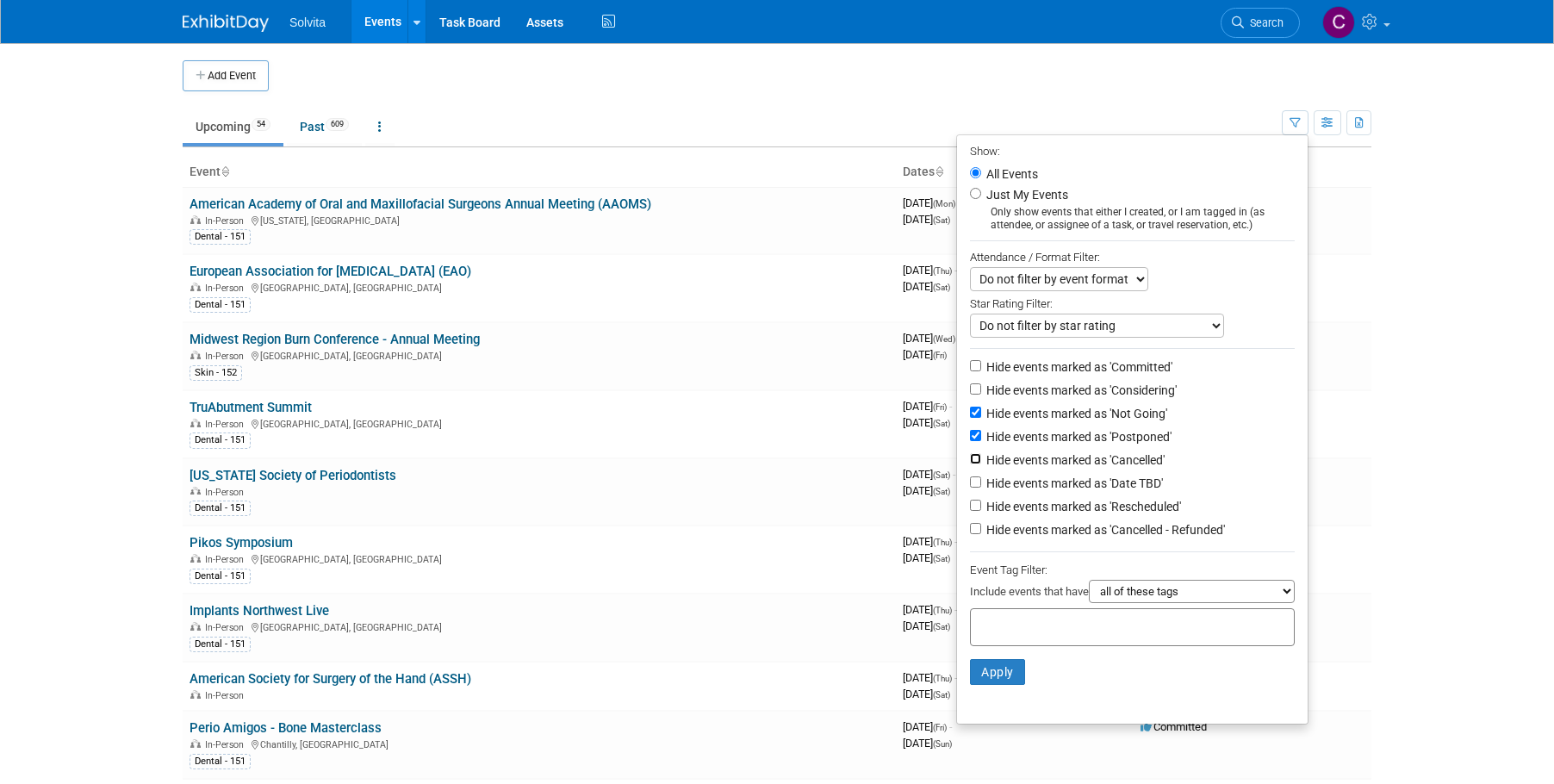
click at [970, 463] on input "Hide events marked as 'Cancelled'" at bounding box center [976, 458] width 11 height 11
checkbox input "true"
click at [971, 487] on input "Hide events marked as 'Date TBD'" at bounding box center [976, 482] width 11 height 11
checkbox input "true"
click at [970, 511] on input "Hide events marked as 'Rescheduled'" at bounding box center [976, 505] width 11 height 11
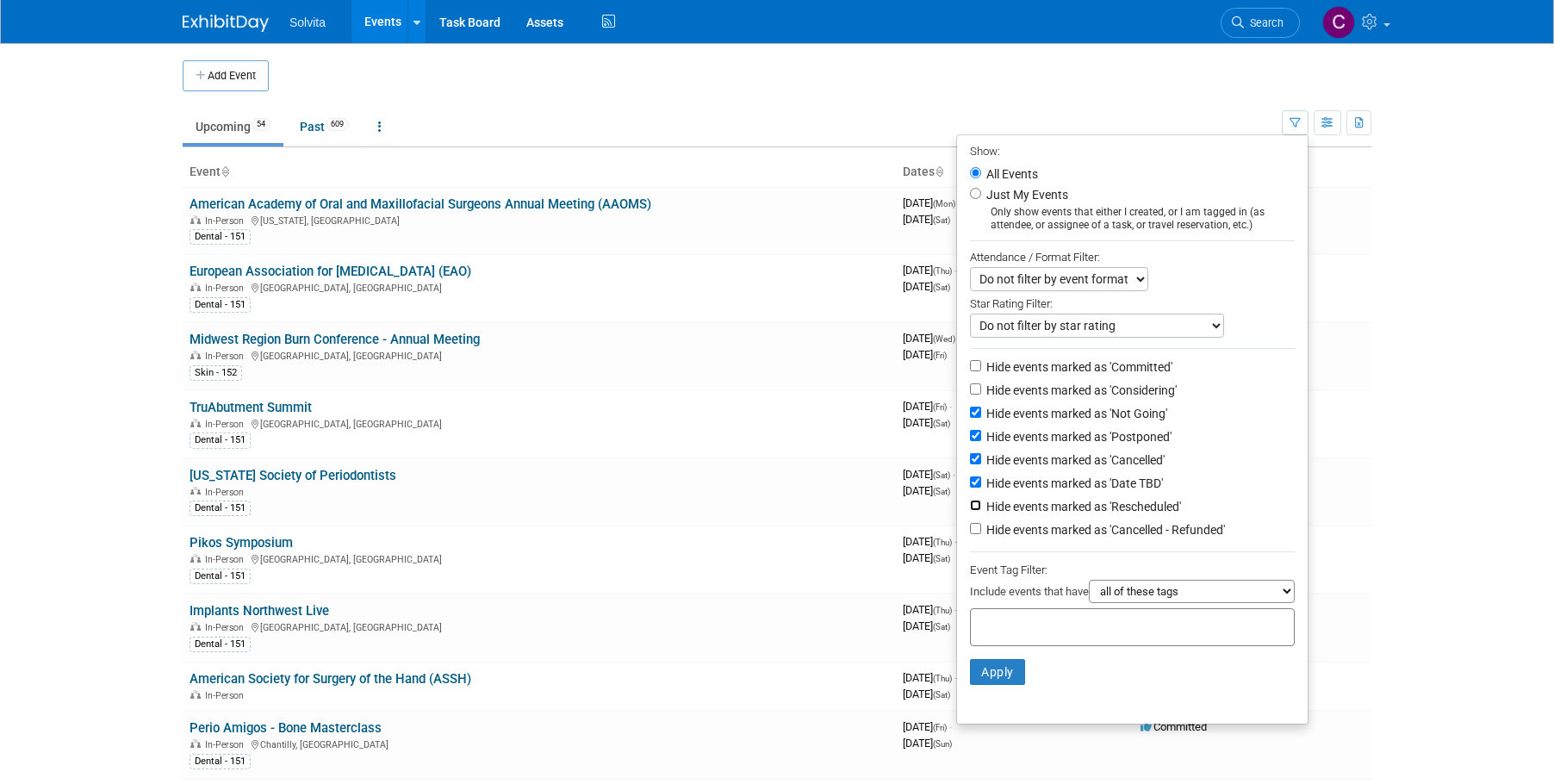
checkbox input "true"
click at [970, 534] on input "Hide events marked as 'Cancelled - Refunded'" at bounding box center [976, 529] width 11 height 11
checkbox input "true"
click at [989, 684] on button "Apply" at bounding box center [997, 672] width 55 height 26
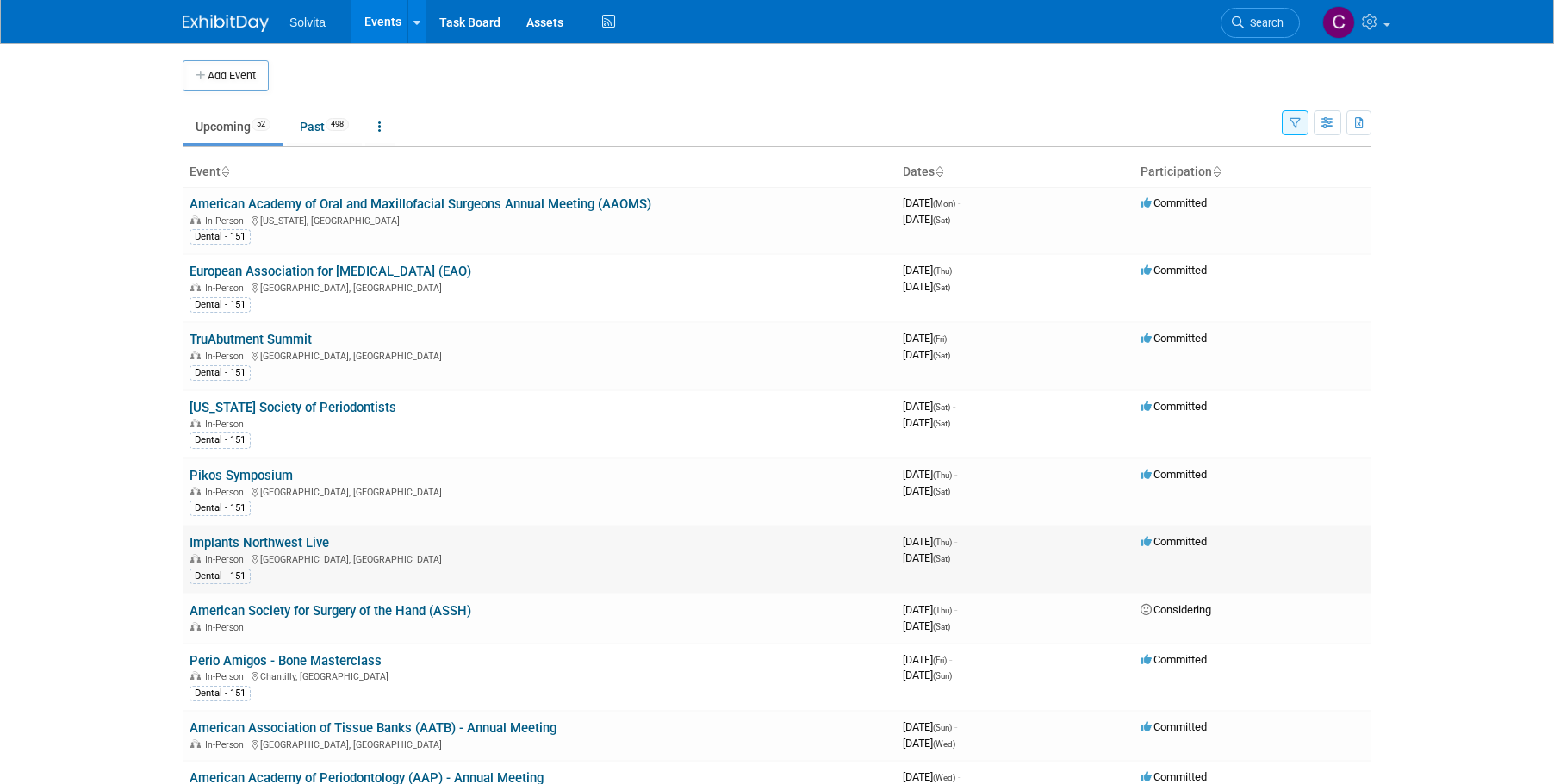
click at [286, 551] on td "Implants Northwest Live In-Person Meadow Vista, CA Dental - 151" at bounding box center [538, 560] width 713 height 68
click at [288, 541] on link "Implants Northwest Live" at bounding box center [259, 543] width 140 height 16
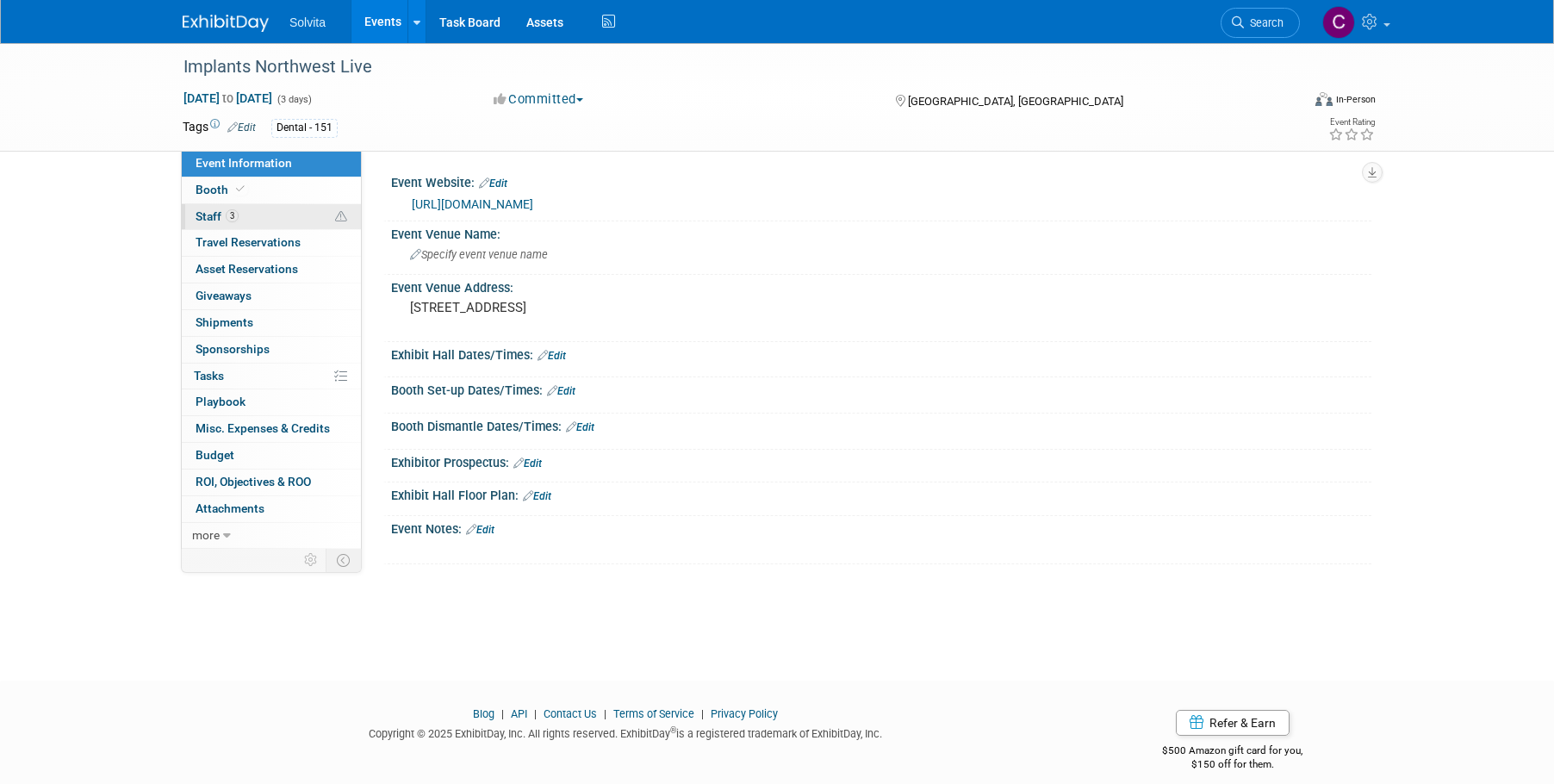
click at [192, 217] on link "3 Staff 3" at bounding box center [271, 217] width 179 height 26
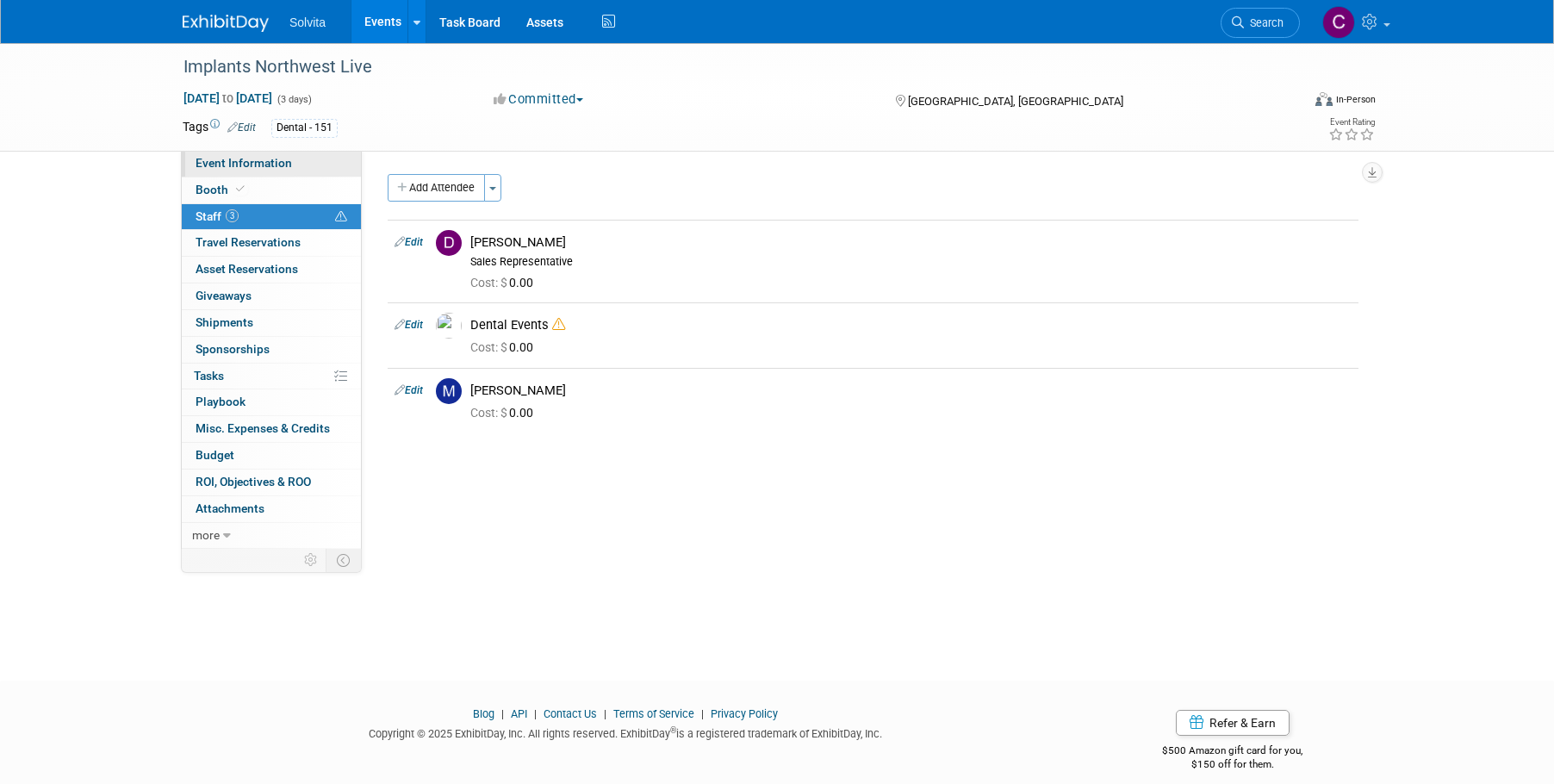
click at [238, 163] on span "Event Information" at bounding box center [243, 162] width 97 height 14
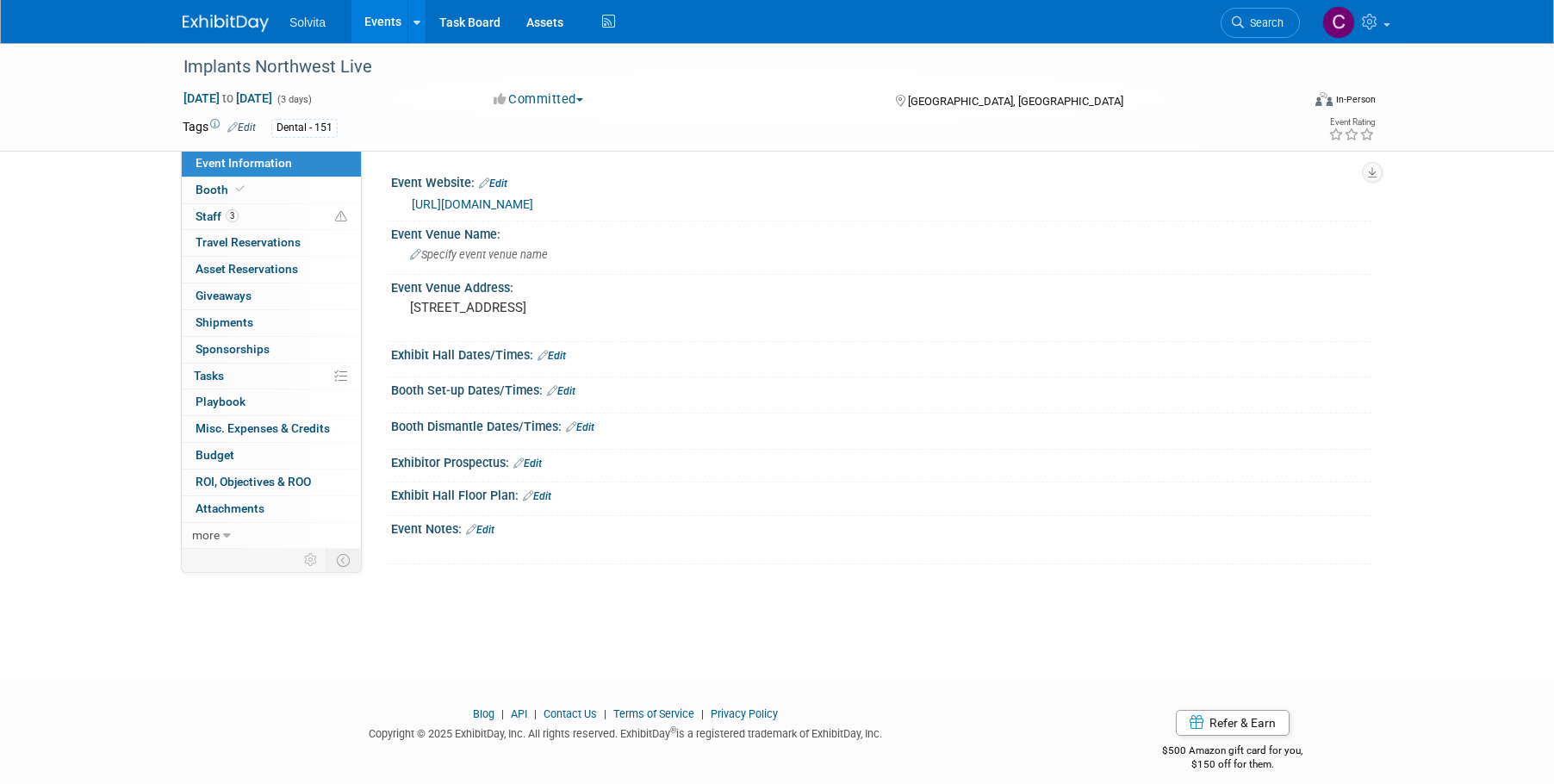
click at [533, 197] on link "[URL][DOMAIN_NAME]" at bounding box center [471, 204] width 121 height 14
click at [534, 255] on span "Specify event venue name" at bounding box center [479, 254] width 138 height 13
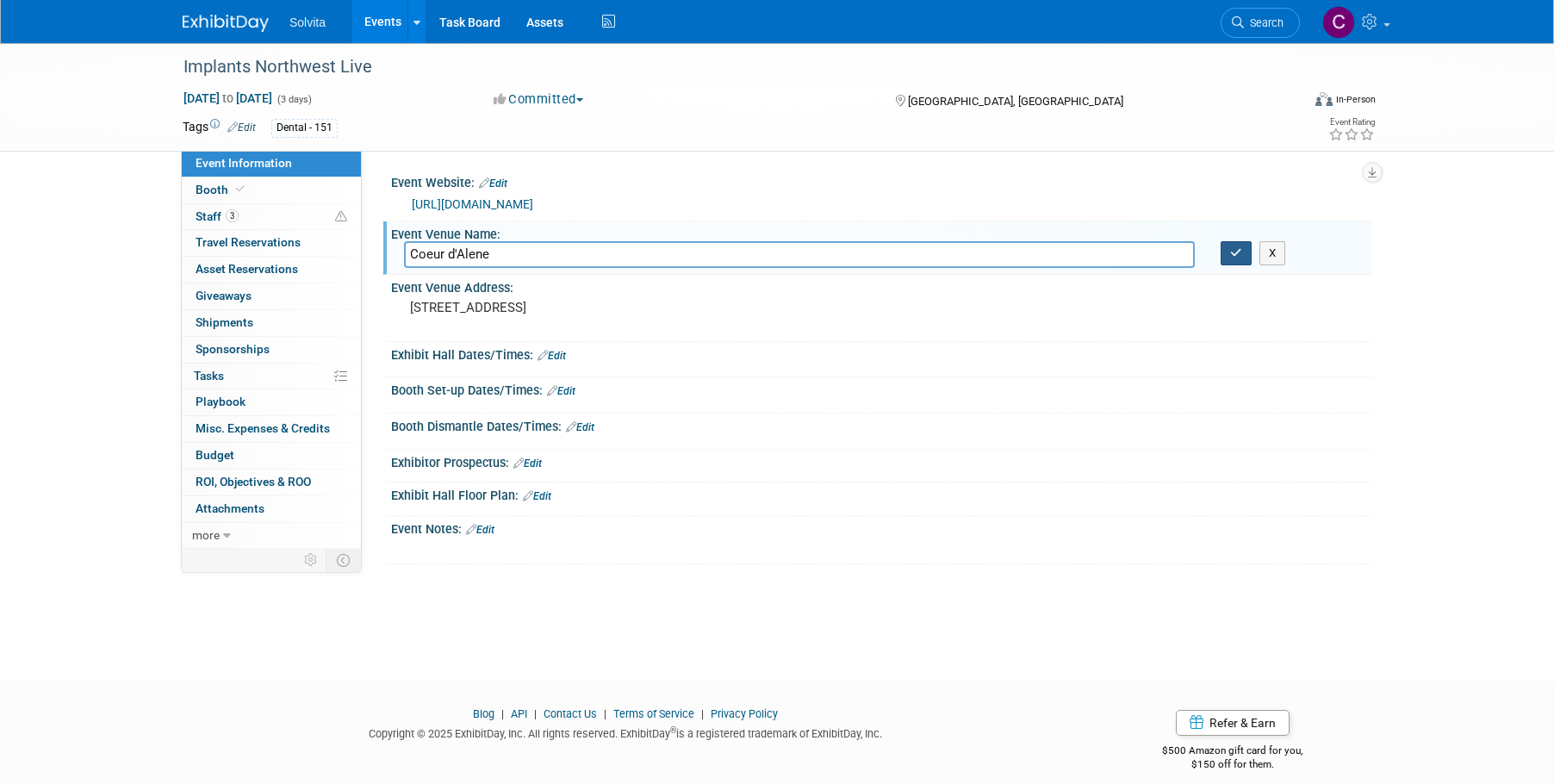
type input "Coeur d'Alene"
click at [1234, 253] on icon "button" at bounding box center [1236, 253] width 12 height 11
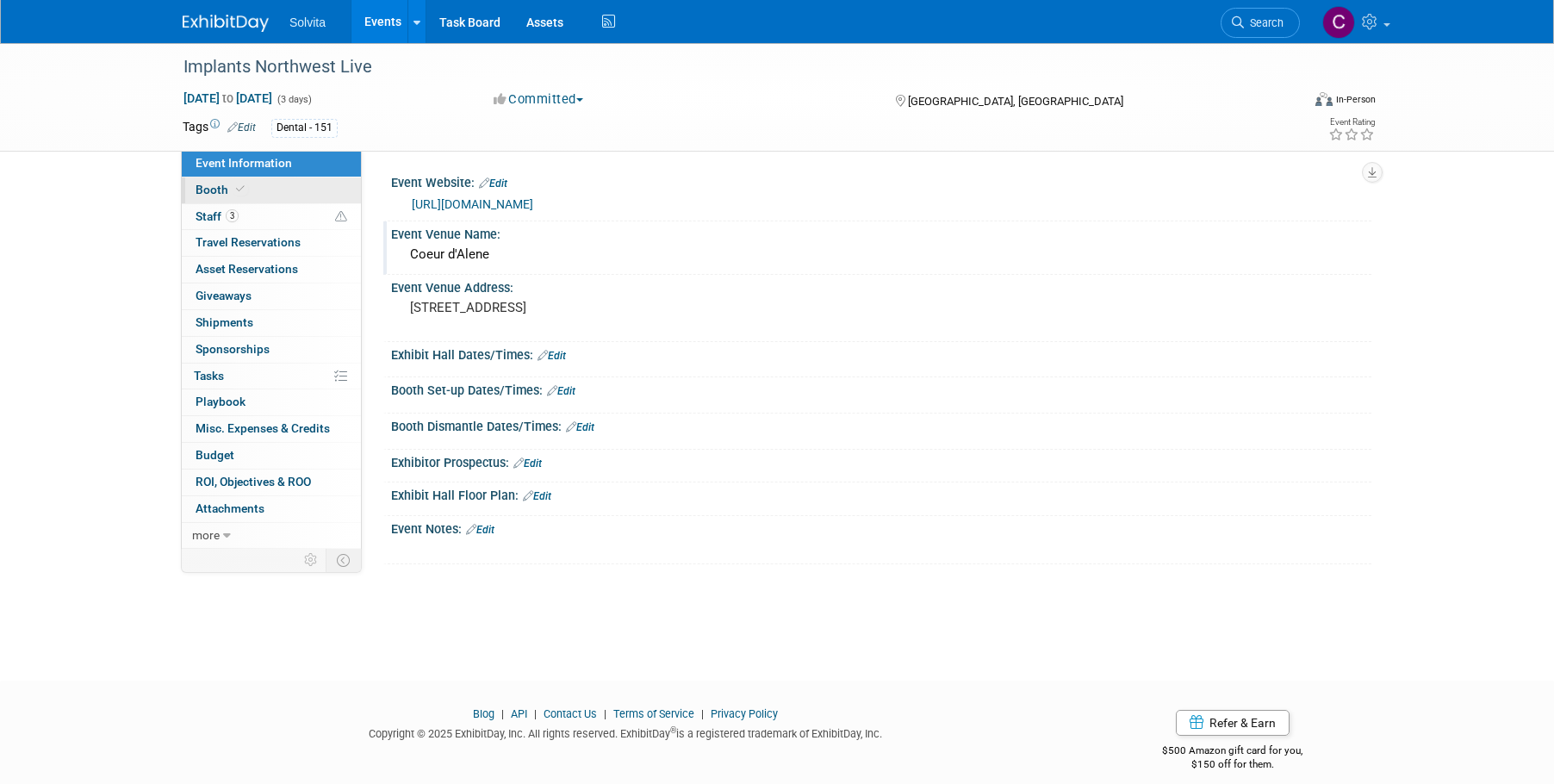
drag, startPoint x: 211, startPoint y: 182, endPoint x: 222, endPoint y: 182, distance: 11.0
click at [211, 182] on link "Booth" at bounding box center [271, 191] width 179 height 26
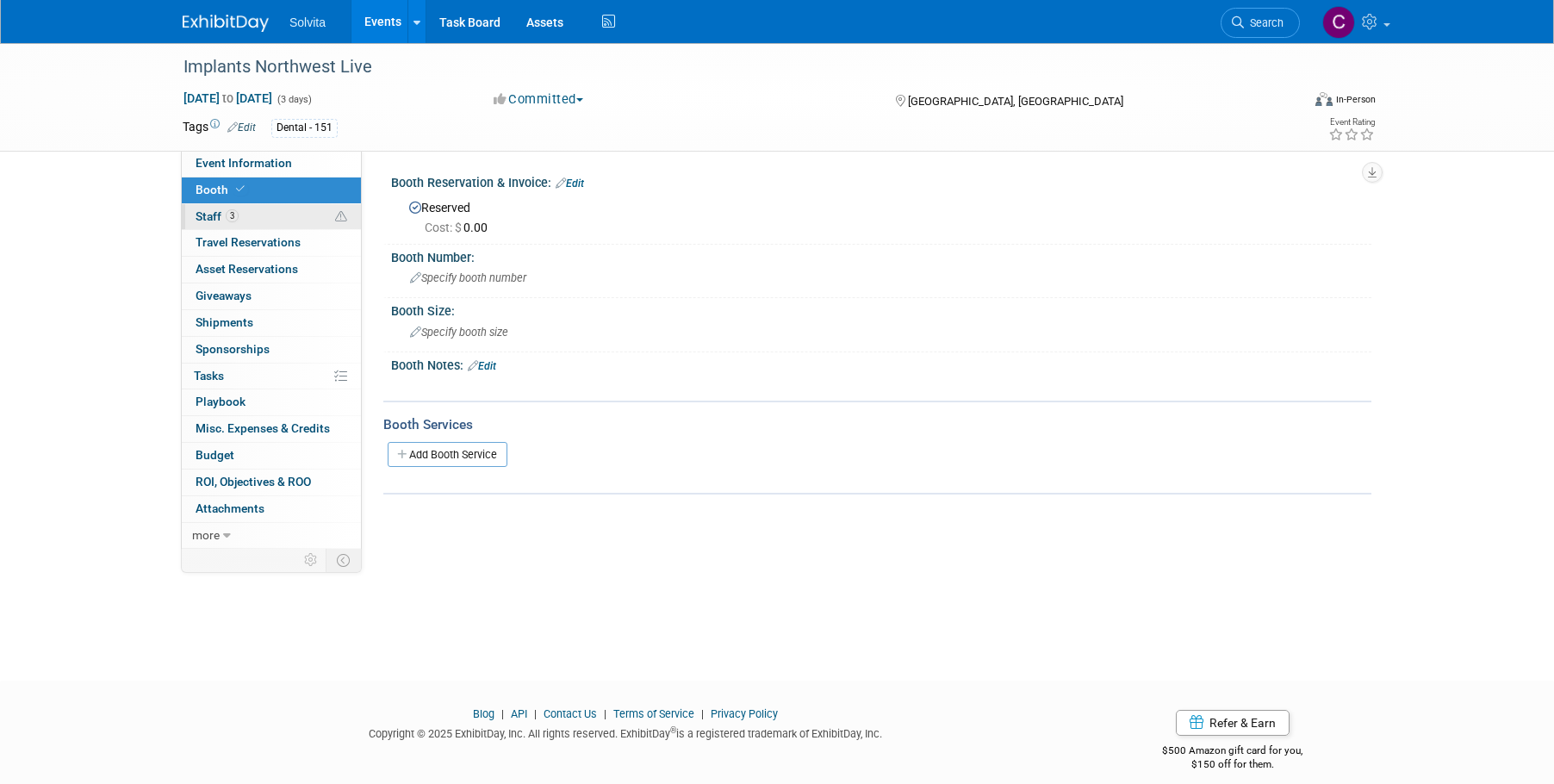
click at [203, 214] on span "Staff 3" at bounding box center [217, 216] width 43 height 14
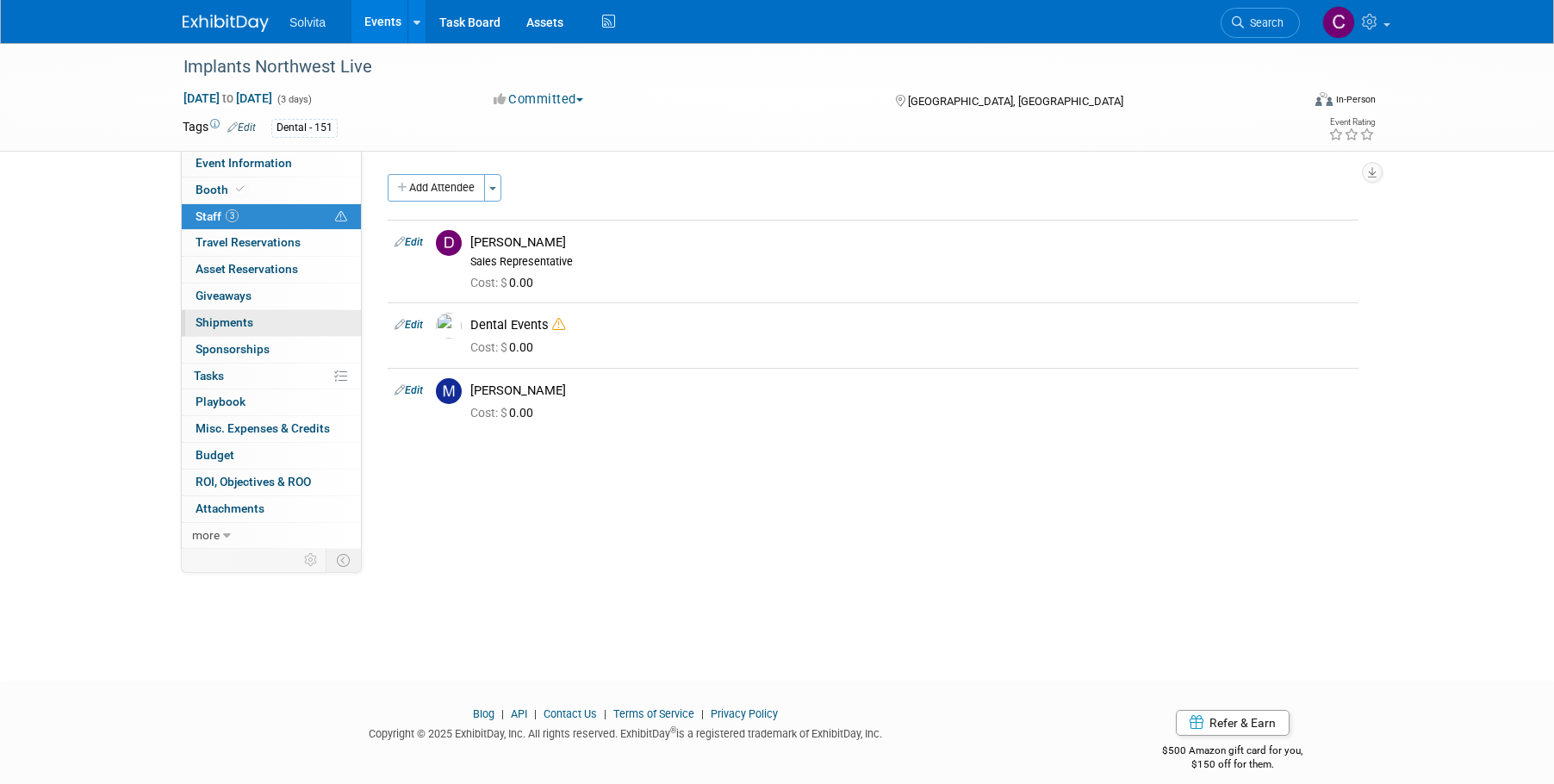
click at [233, 321] on span "Shipments 0" at bounding box center [223, 322] width 57 height 14
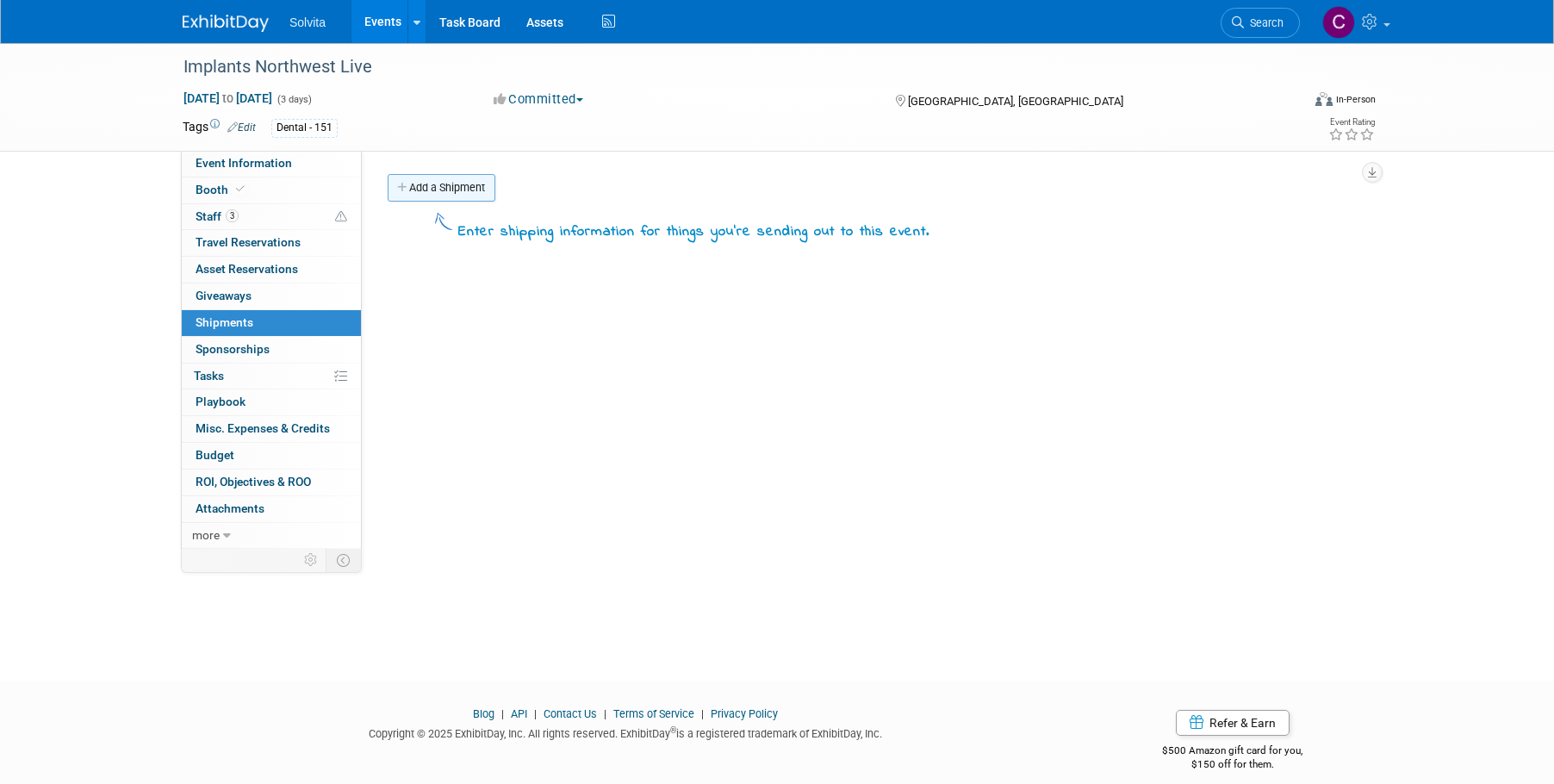
click at [464, 183] on link "Add a Shipment" at bounding box center [441, 187] width 108 height 27
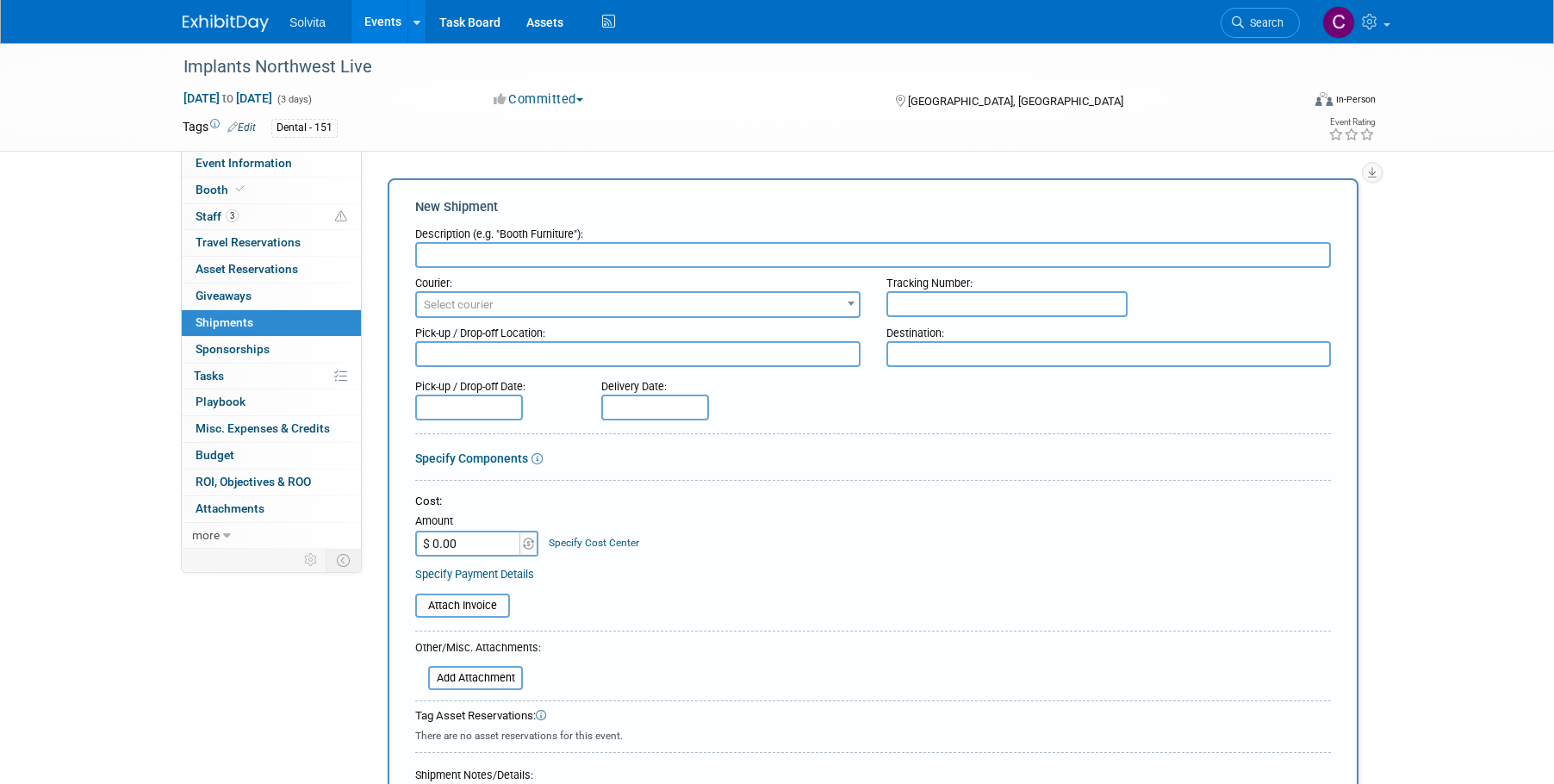
click at [546, 260] on input "text" at bounding box center [872, 255] width 915 height 26
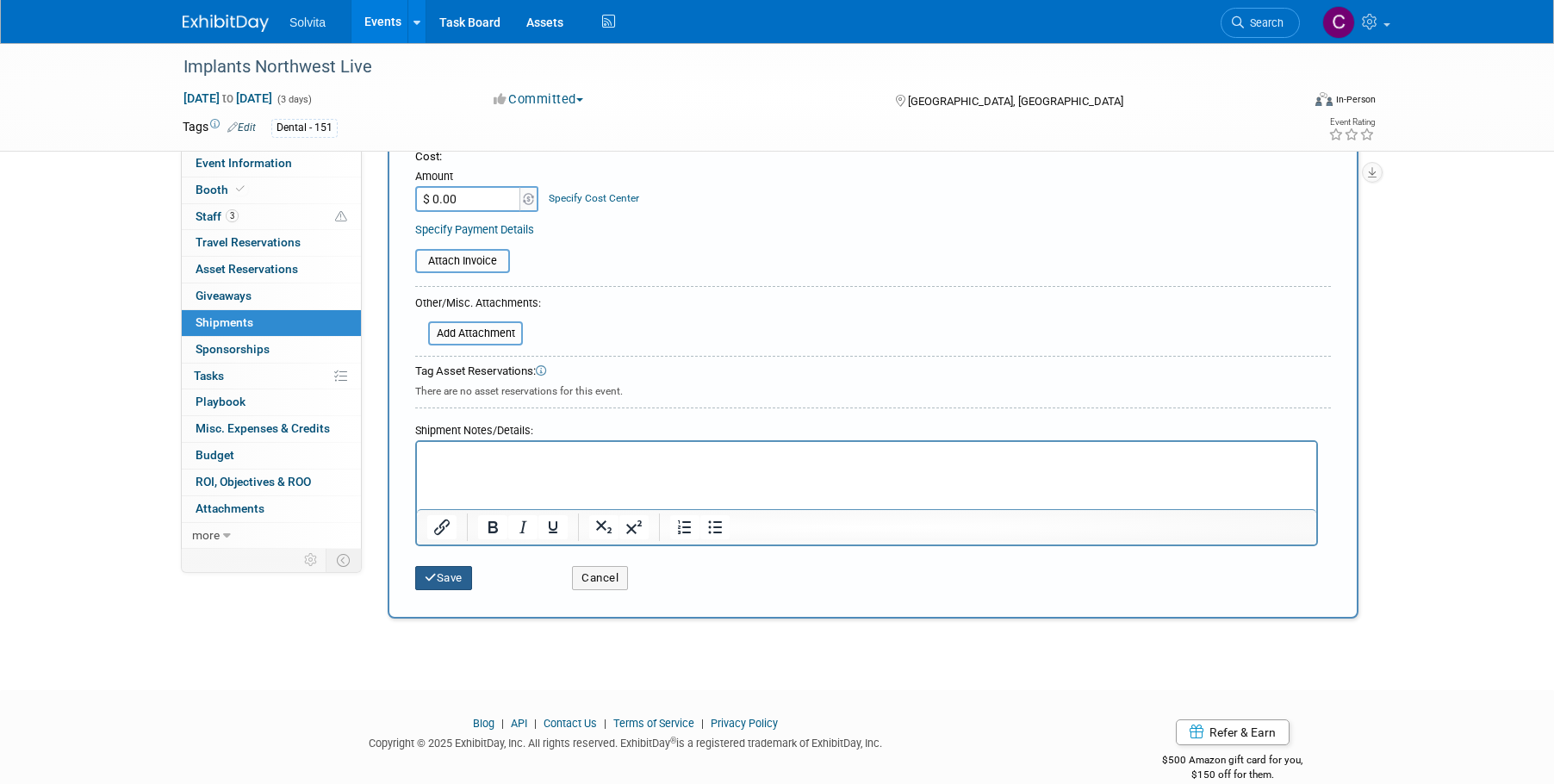
type input "Emailed Matt & David on 9/19 to get lit request."
click at [442, 570] on button "Save" at bounding box center [443, 578] width 57 height 24
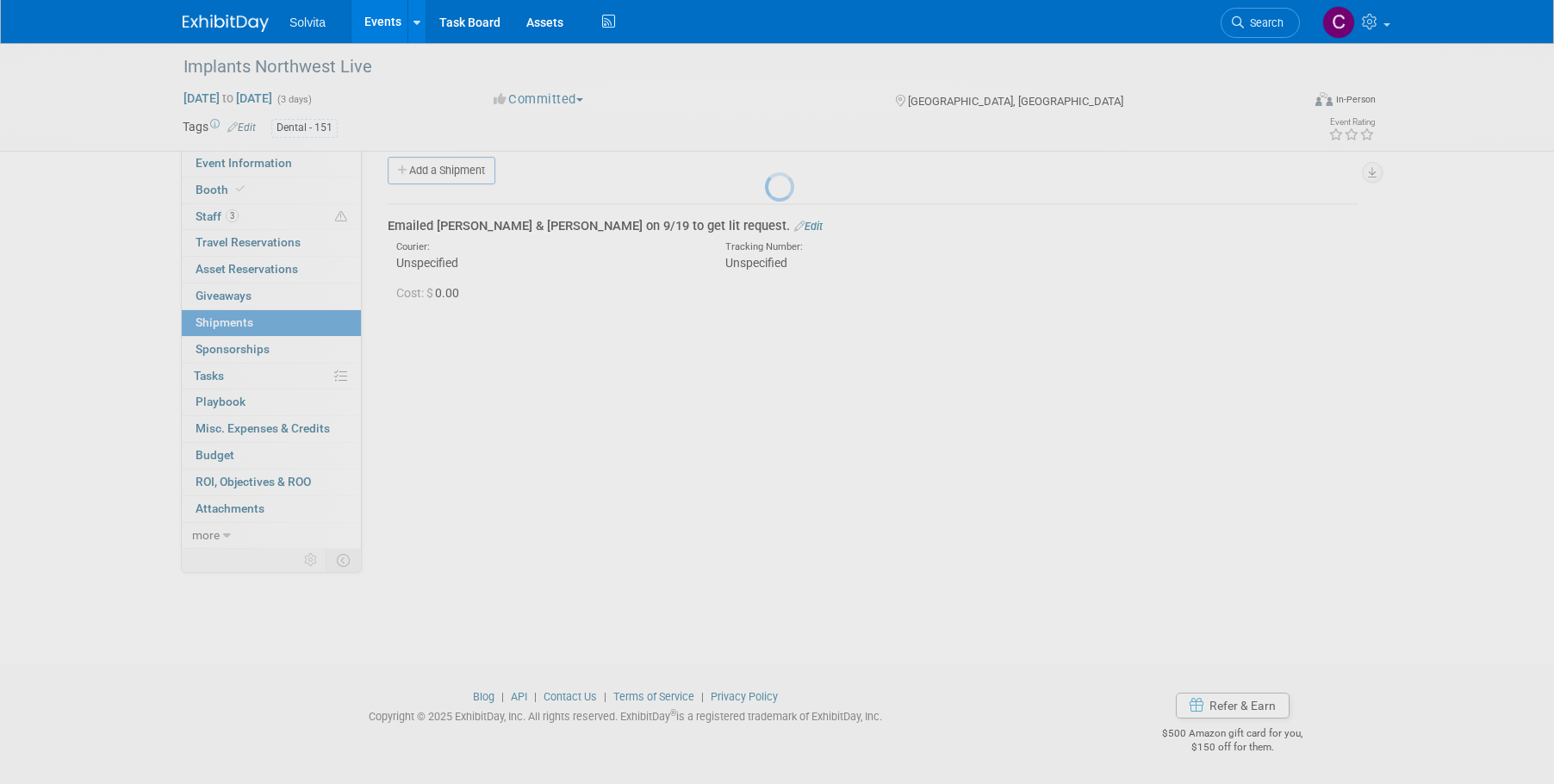
scroll to position [17, 0]
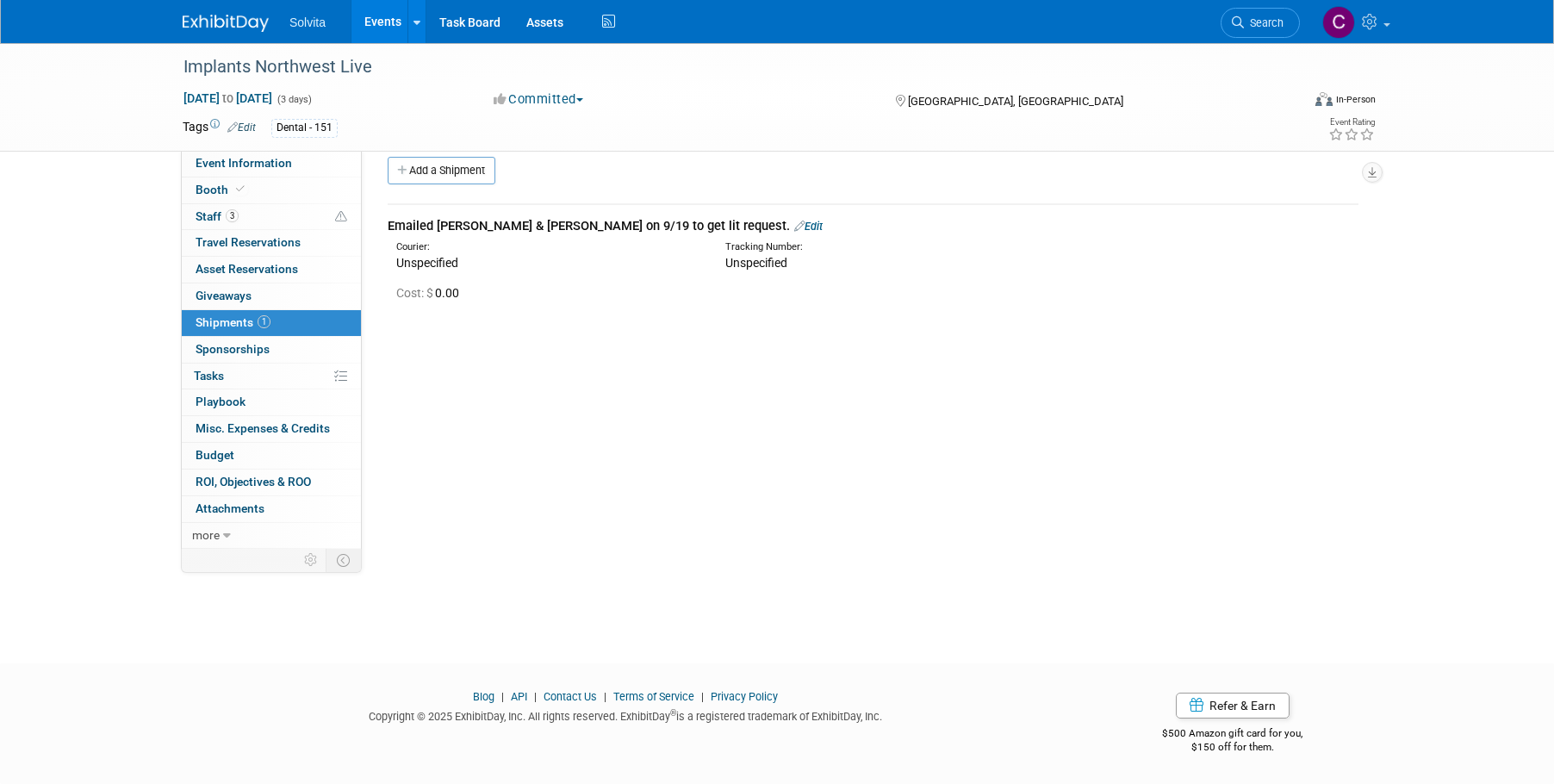
click at [380, 20] on link "Events" at bounding box center [382, 22] width 63 height 43
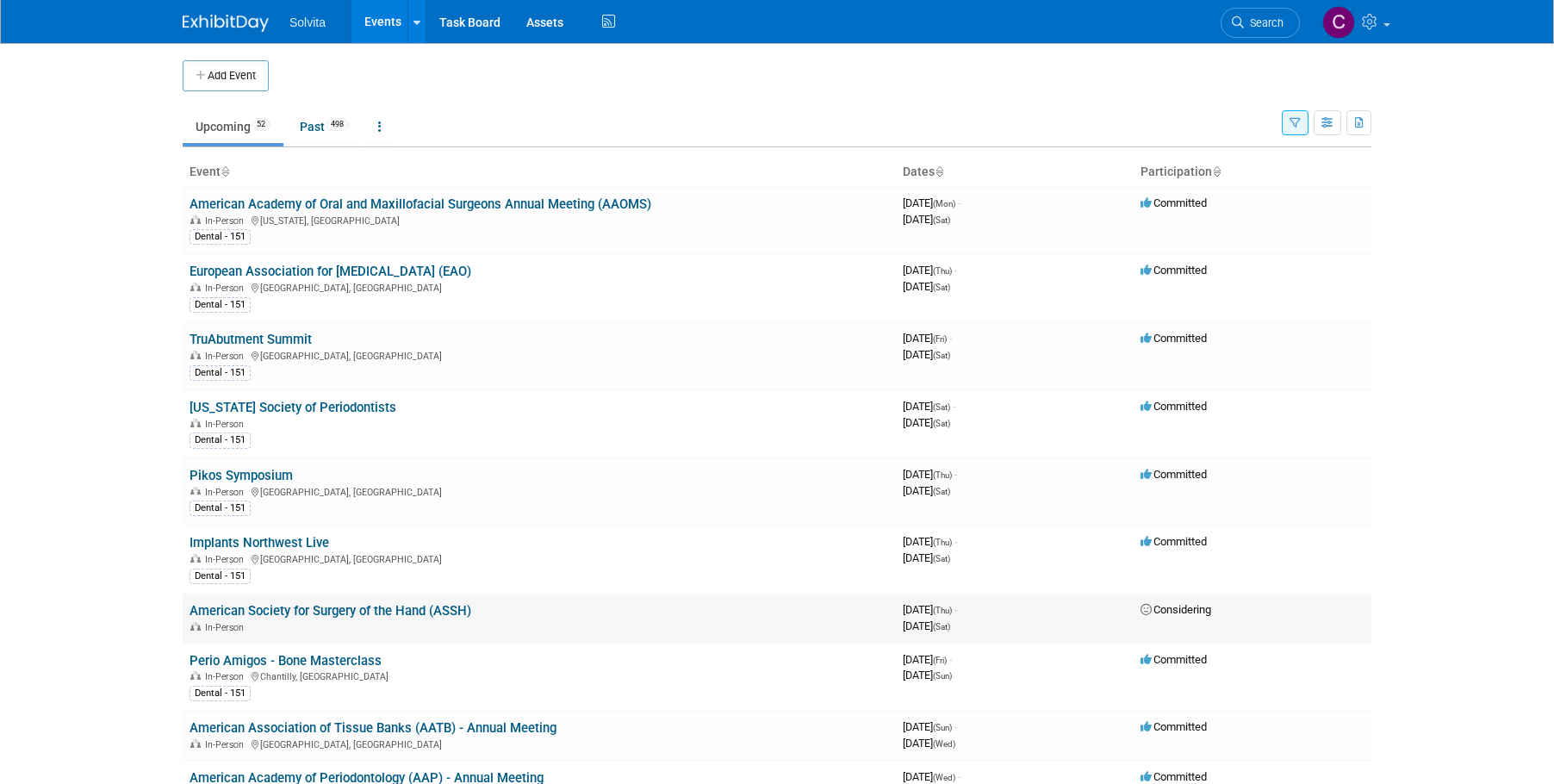
scroll to position [86, 0]
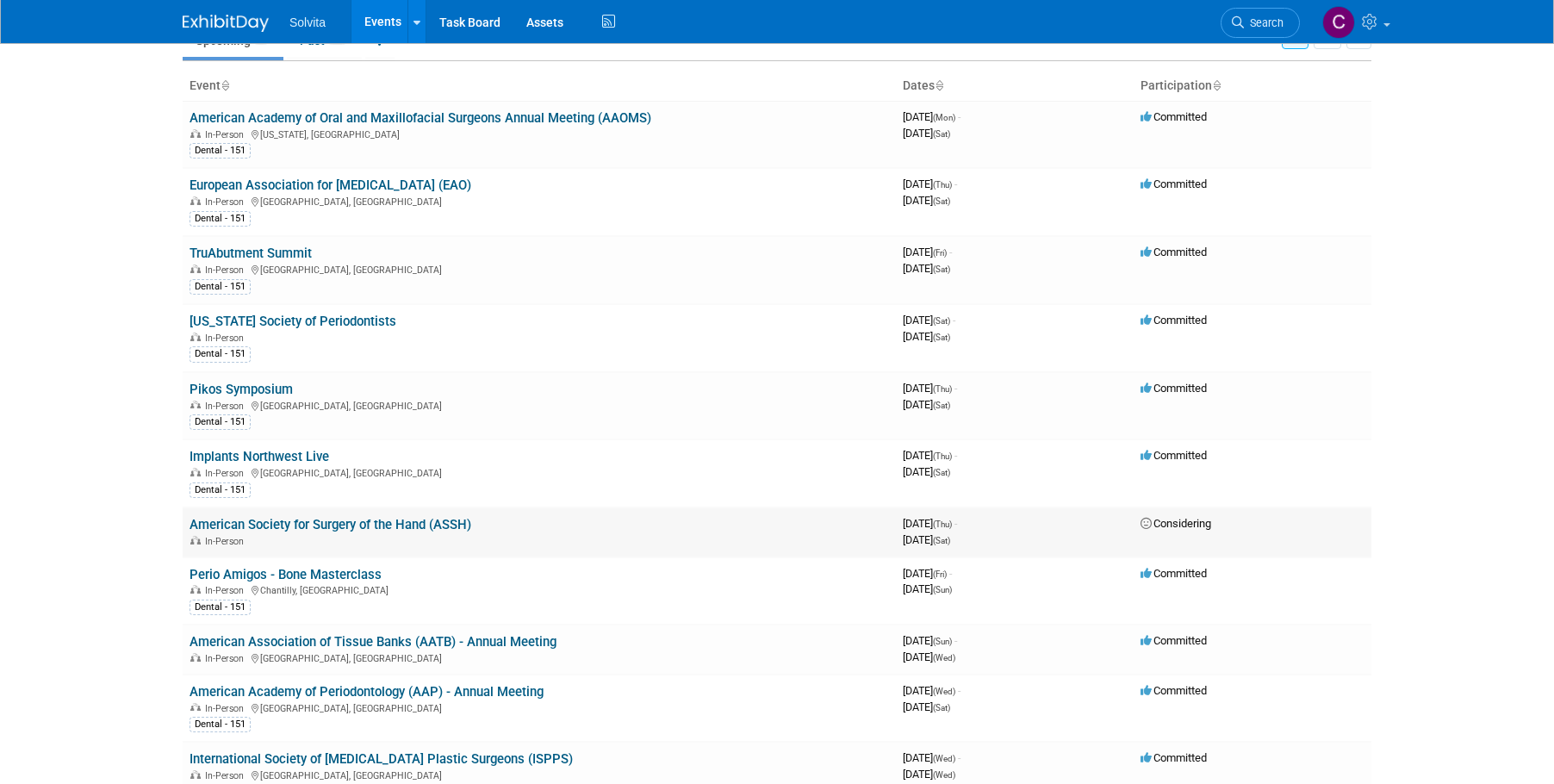
click at [382, 526] on link "American Society for Surgery of the Hand (ASSH)" at bounding box center [331, 524] width 282 height 16
click at [340, 575] on link "Perio Amigos - Bone Masterclass" at bounding box center [285, 575] width 192 height 16
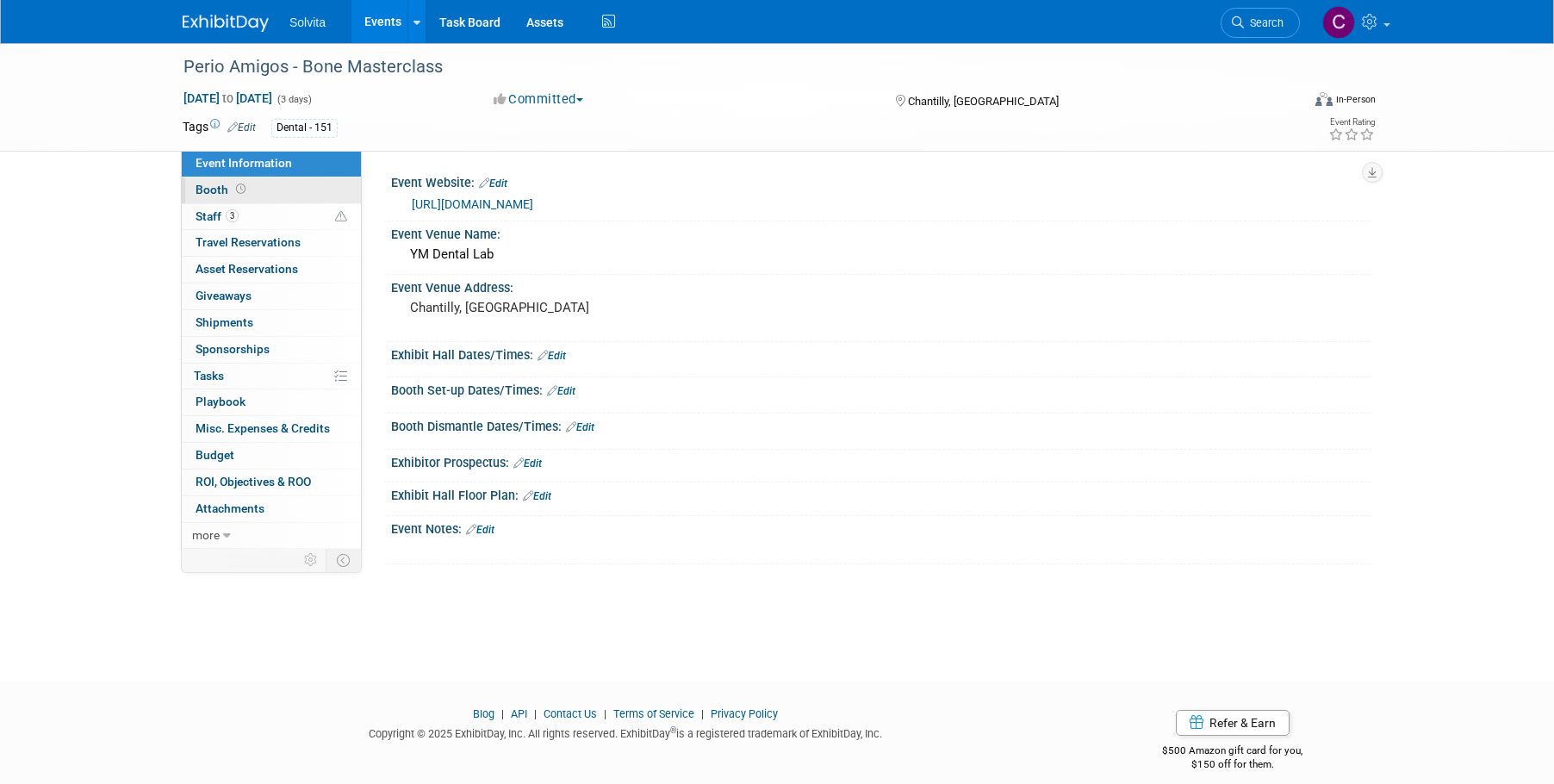
click at [211, 192] on span "Booth" at bounding box center [222, 189] width 54 height 14
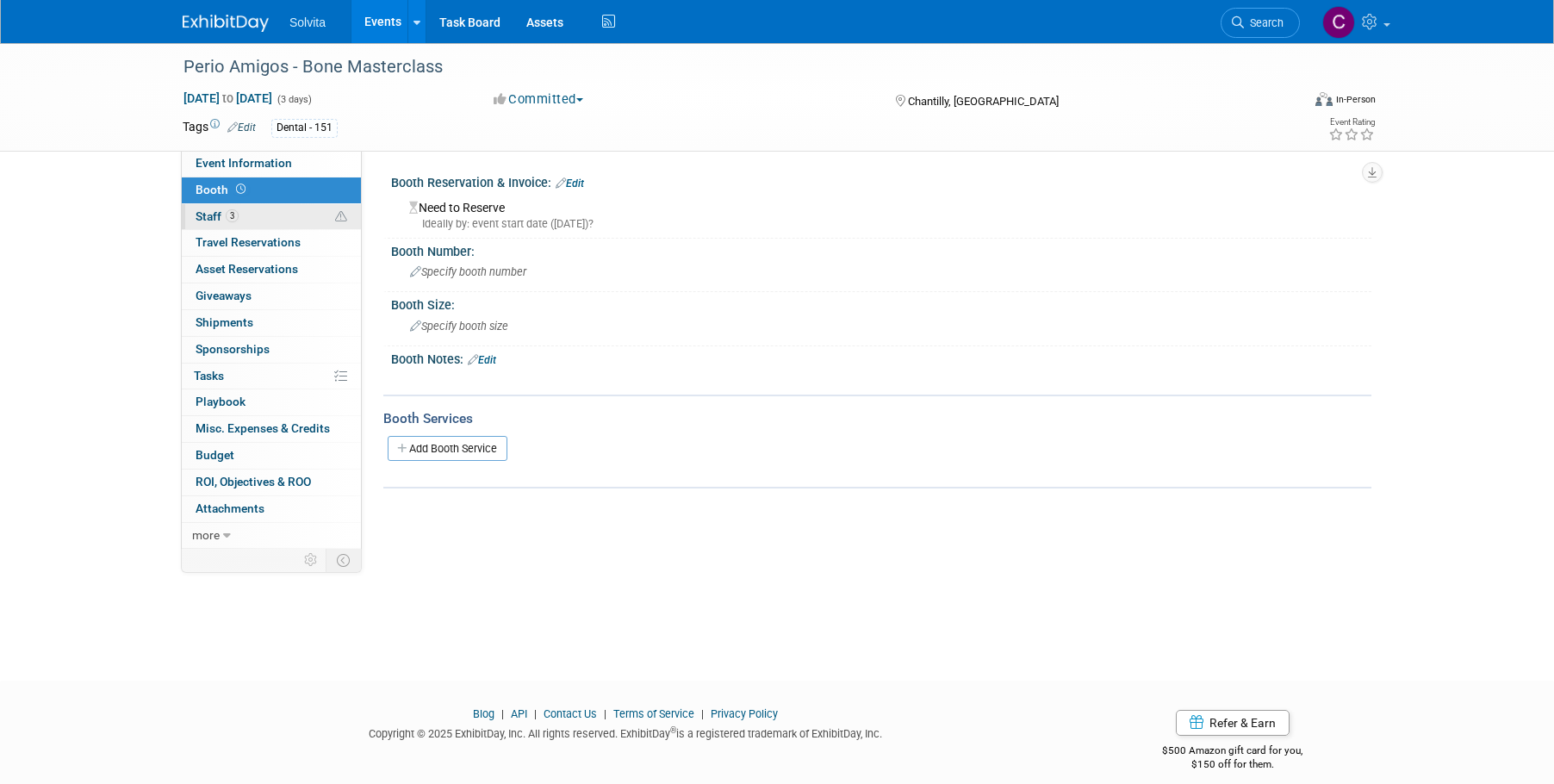
click at [214, 212] on span "Staff 3" at bounding box center [217, 216] width 43 height 14
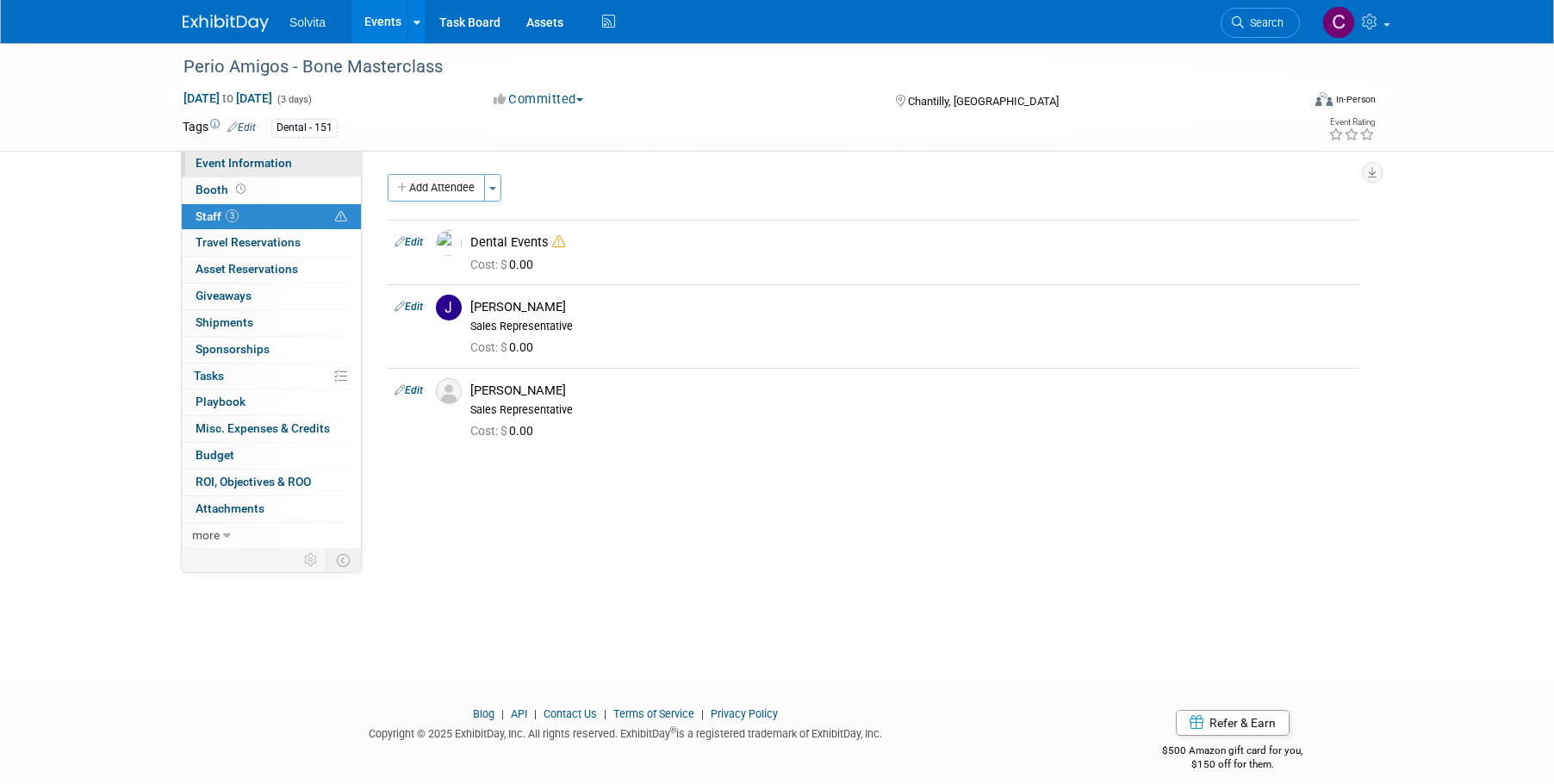
click at [229, 161] on span "Event Information" at bounding box center [243, 162] width 97 height 14
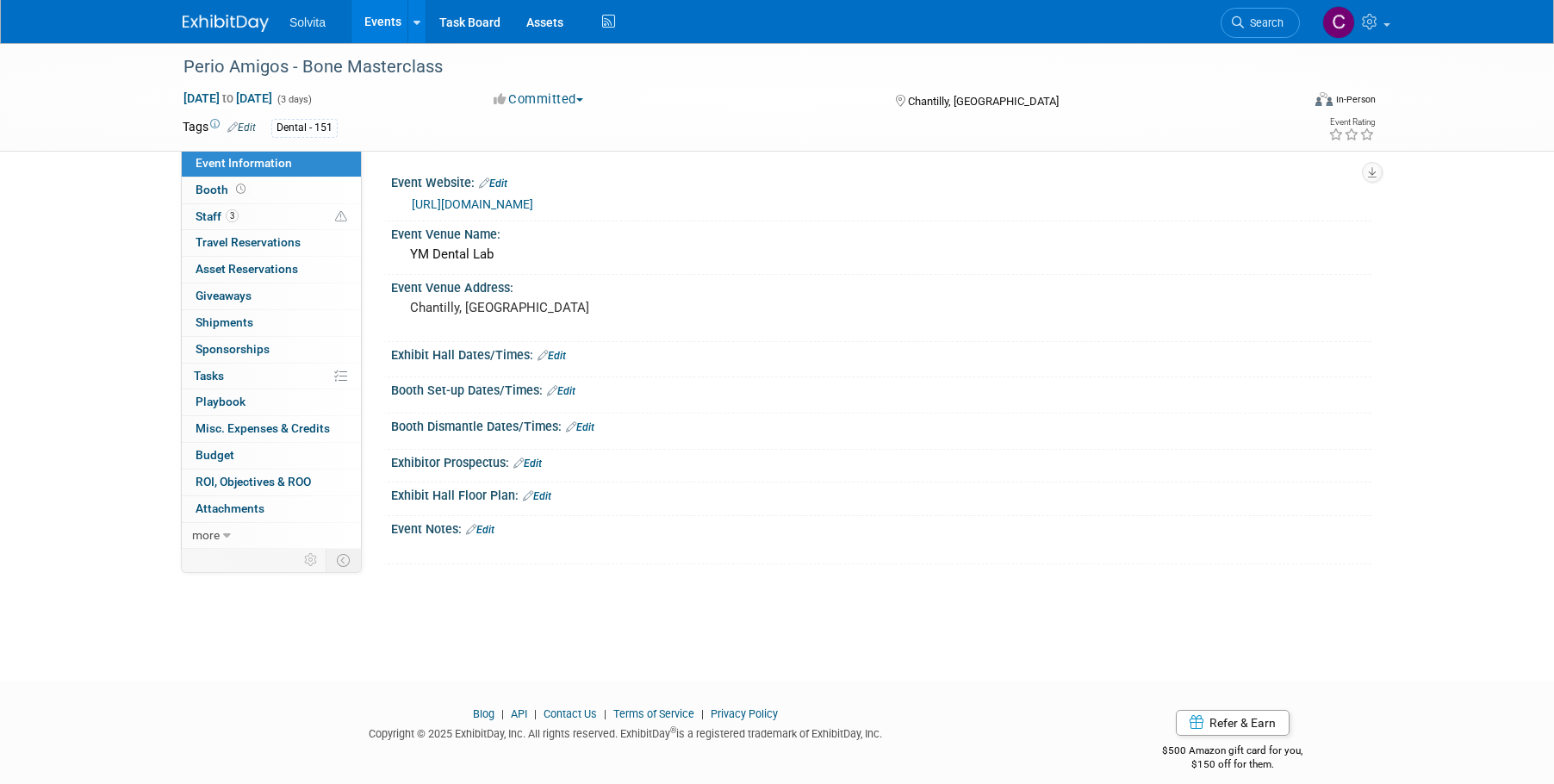
click at [463, 202] on link "https://perioamigos.com/" at bounding box center [471, 204] width 121 height 14
click at [725, 645] on div "Perio Amigos - Bone Masterclass Oct 10, 2025 to Oct 12, 2025 (3 days) Oct 10, 2…" at bounding box center [777, 346] width 1554 height 607
click at [203, 213] on span "Staff 3" at bounding box center [217, 216] width 43 height 14
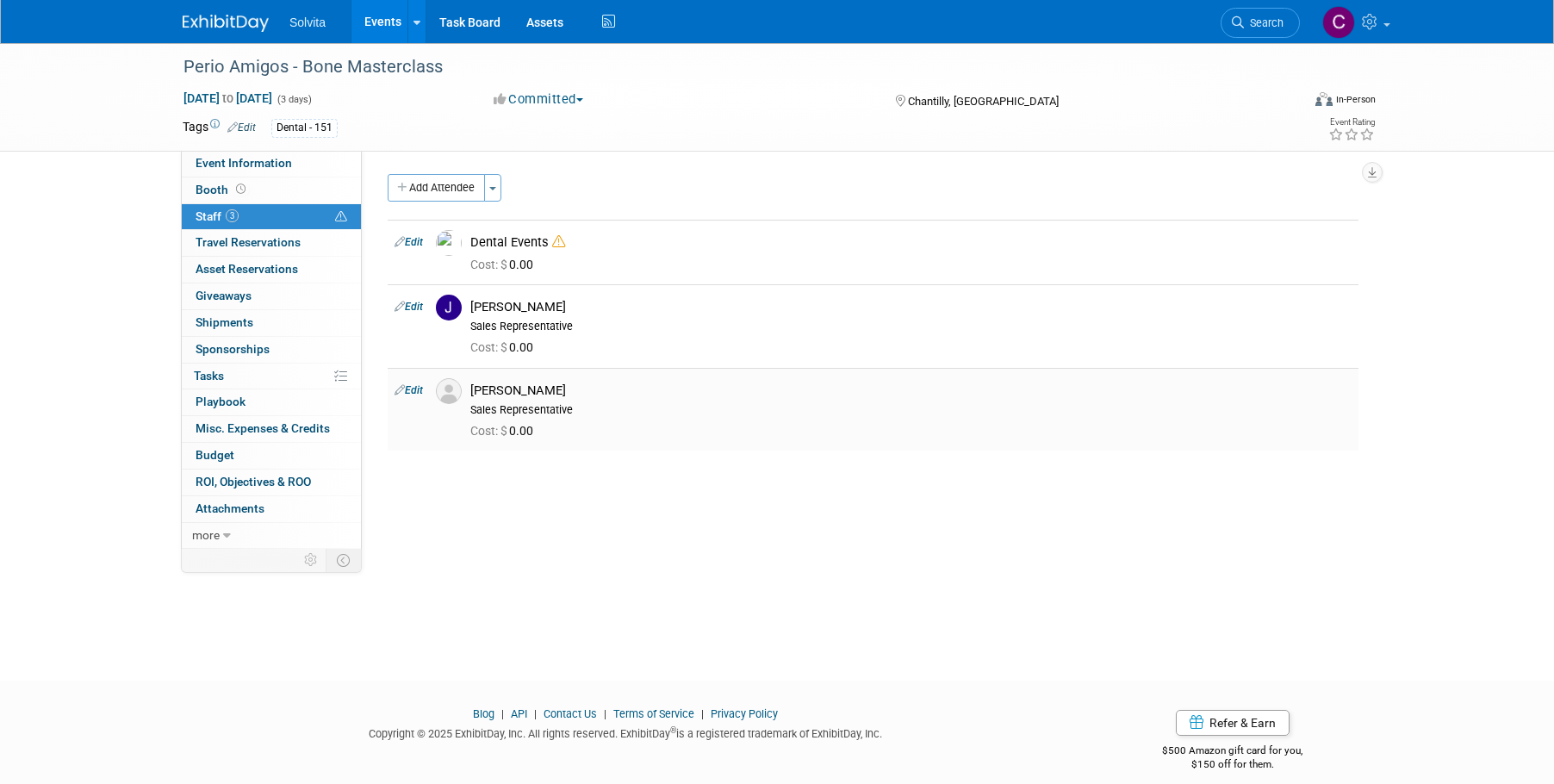
click at [448, 392] on img at bounding box center [449, 392] width 26 height 26
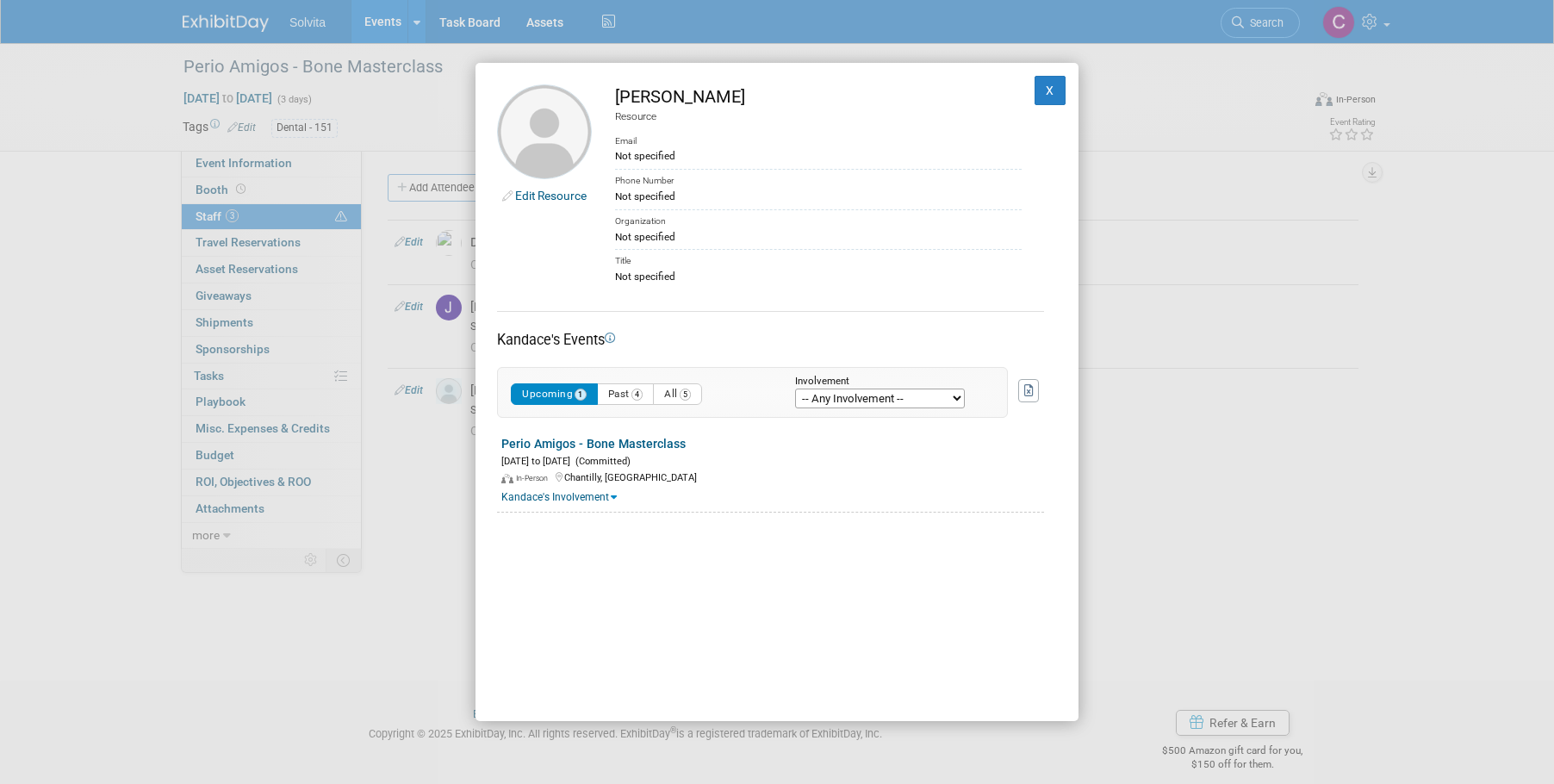
click at [689, 95] on div "Kandace Gammon" at bounding box center [818, 97] width 407 height 25
click at [653, 95] on div "Kandace Gammon" at bounding box center [818, 97] width 407 height 25
click at [550, 395] on button "Upcoming 1" at bounding box center [554, 393] width 87 height 22
click at [612, 499] on icon at bounding box center [613, 497] width 6 height 9
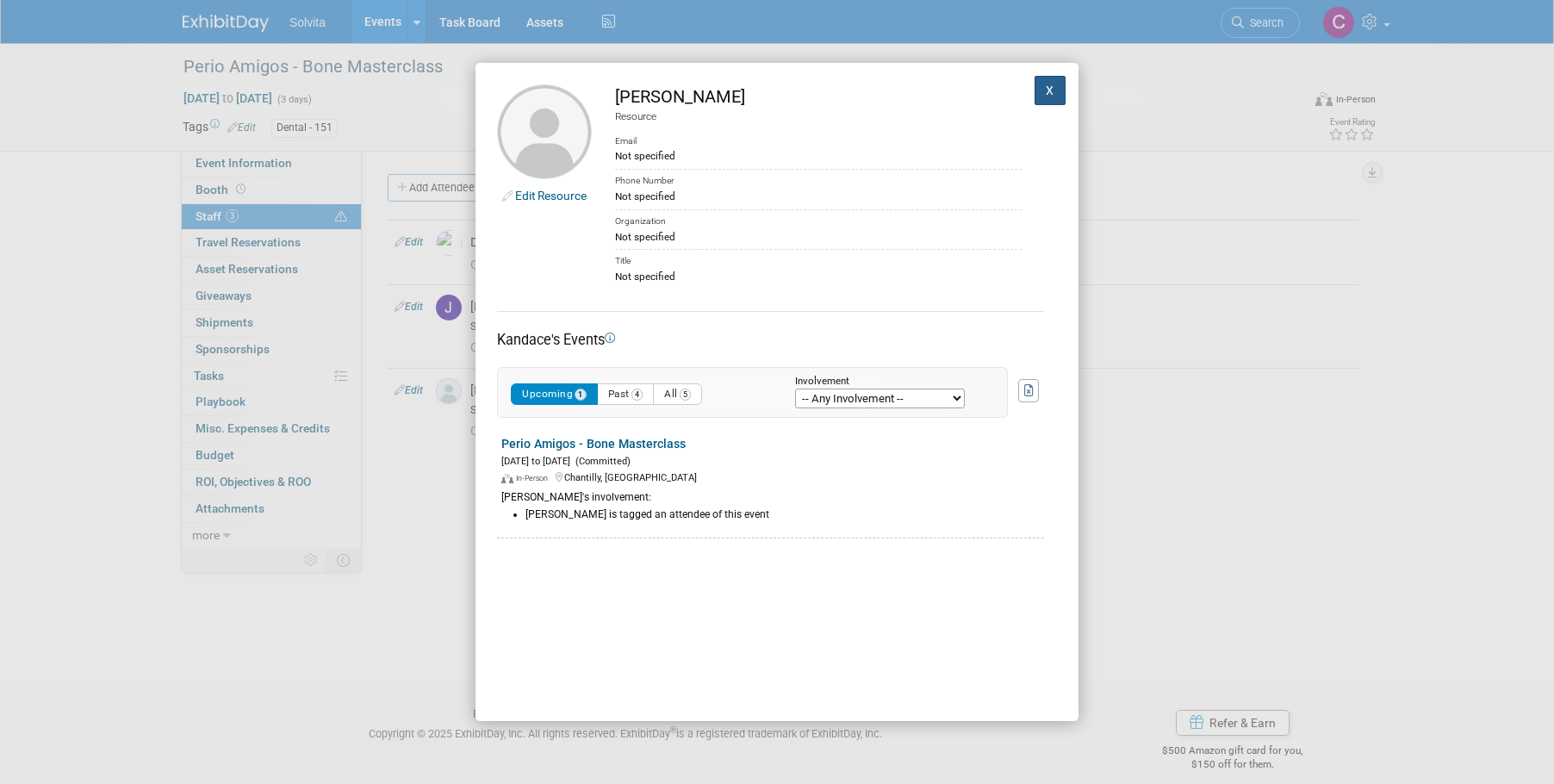
click at [1043, 86] on button "X" at bounding box center [1050, 90] width 31 height 29
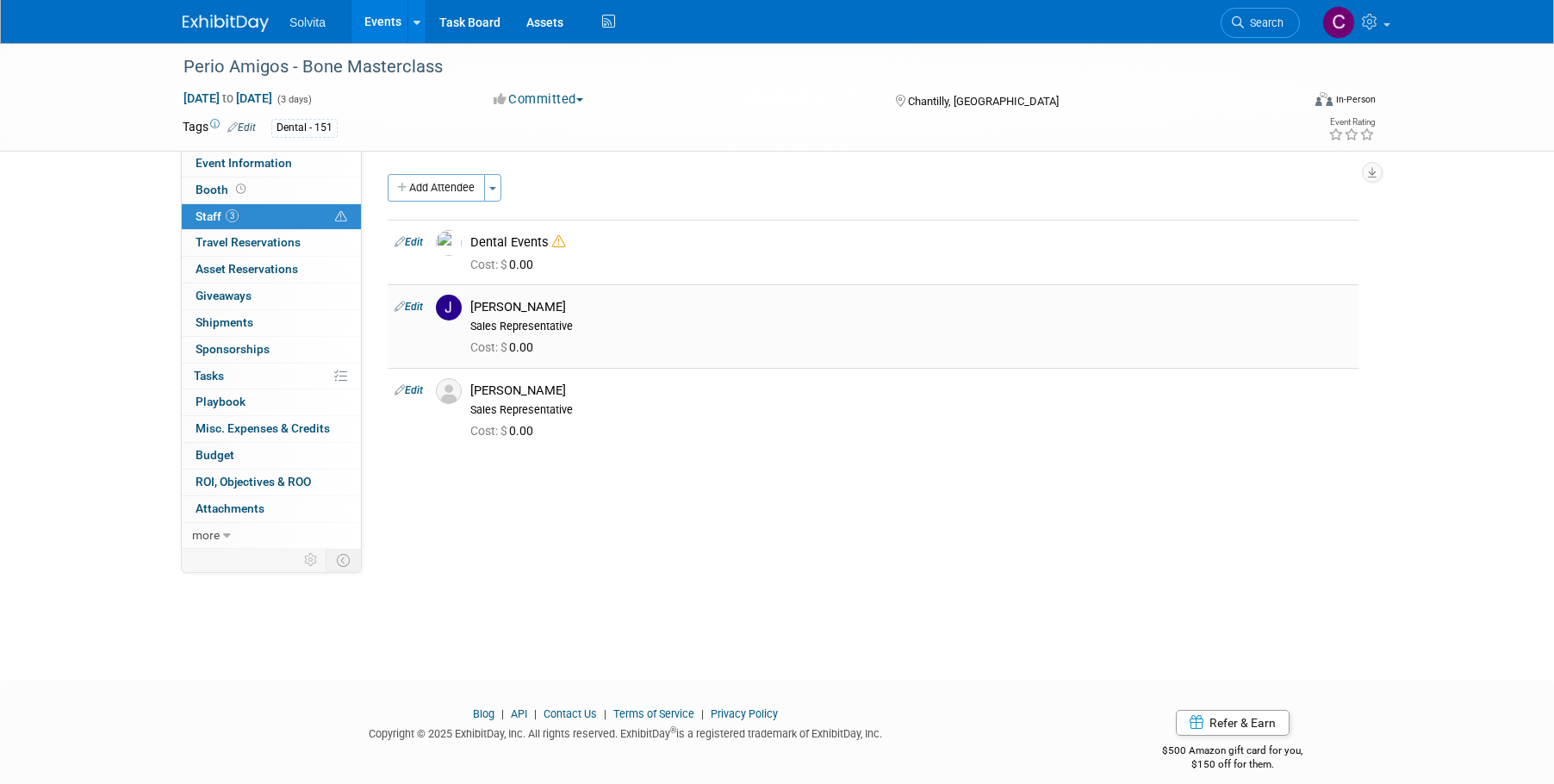
click at [540, 307] on div "[PERSON_NAME]" at bounding box center [911, 306] width 881 height 16
click at [445, 303] on img at bounding box center [449, 308] width 26 height 26
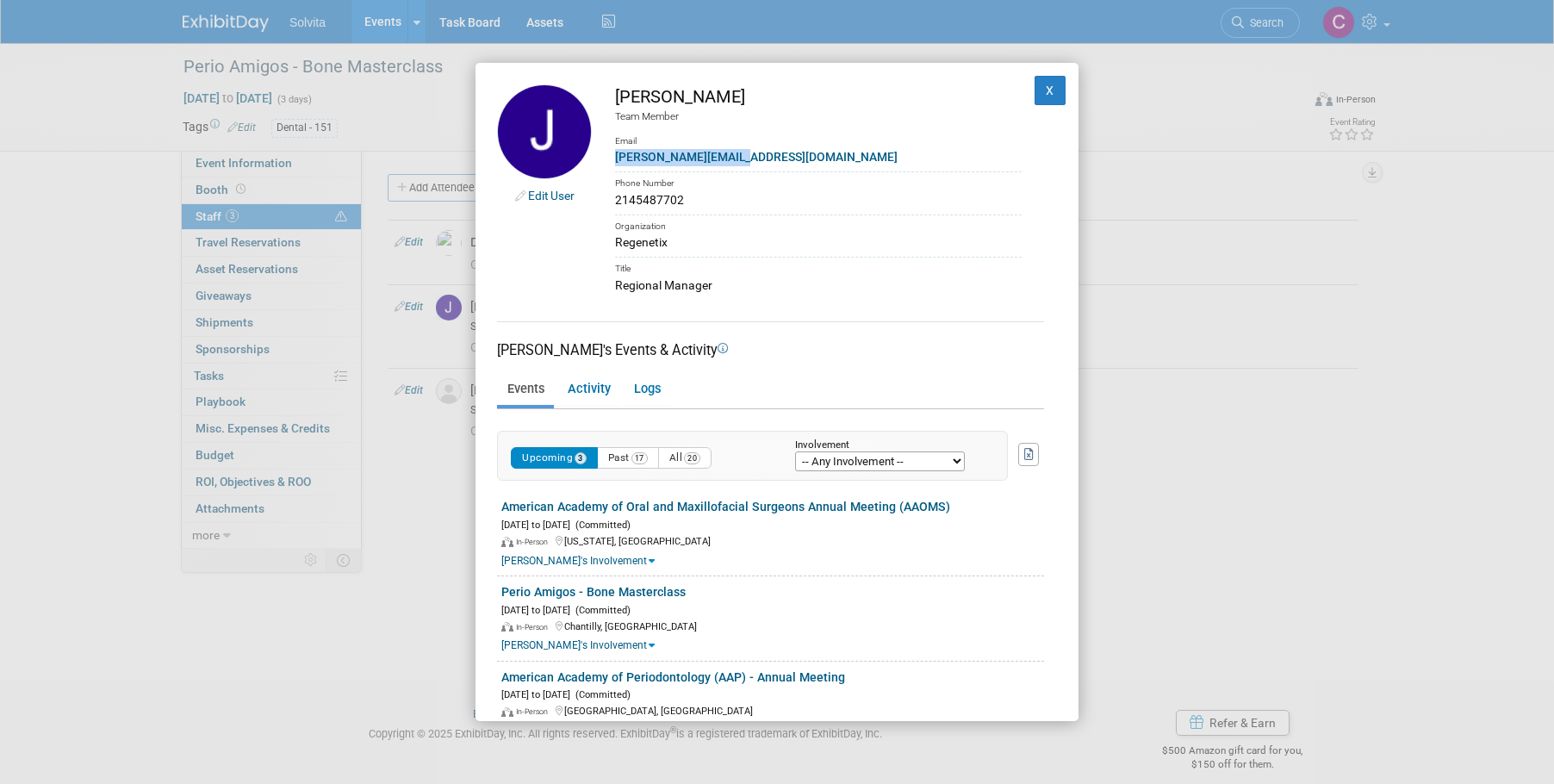
drag, startPoint x: 742, startPoint y: 157, endPoint x: 611, endPoint y: 155, distance: 131.0
click at [611, 155] on td "Jeremy Northcutt Team Member Email jeremy@regenetix.com Phone Number 2145487702…" at bounding box center [807, 190] width 430 height 210
copy link "jeremy@regenetix.com"
click at [1036, 90] on button "X" at bounding box center [1050, 90] width 31 height 29
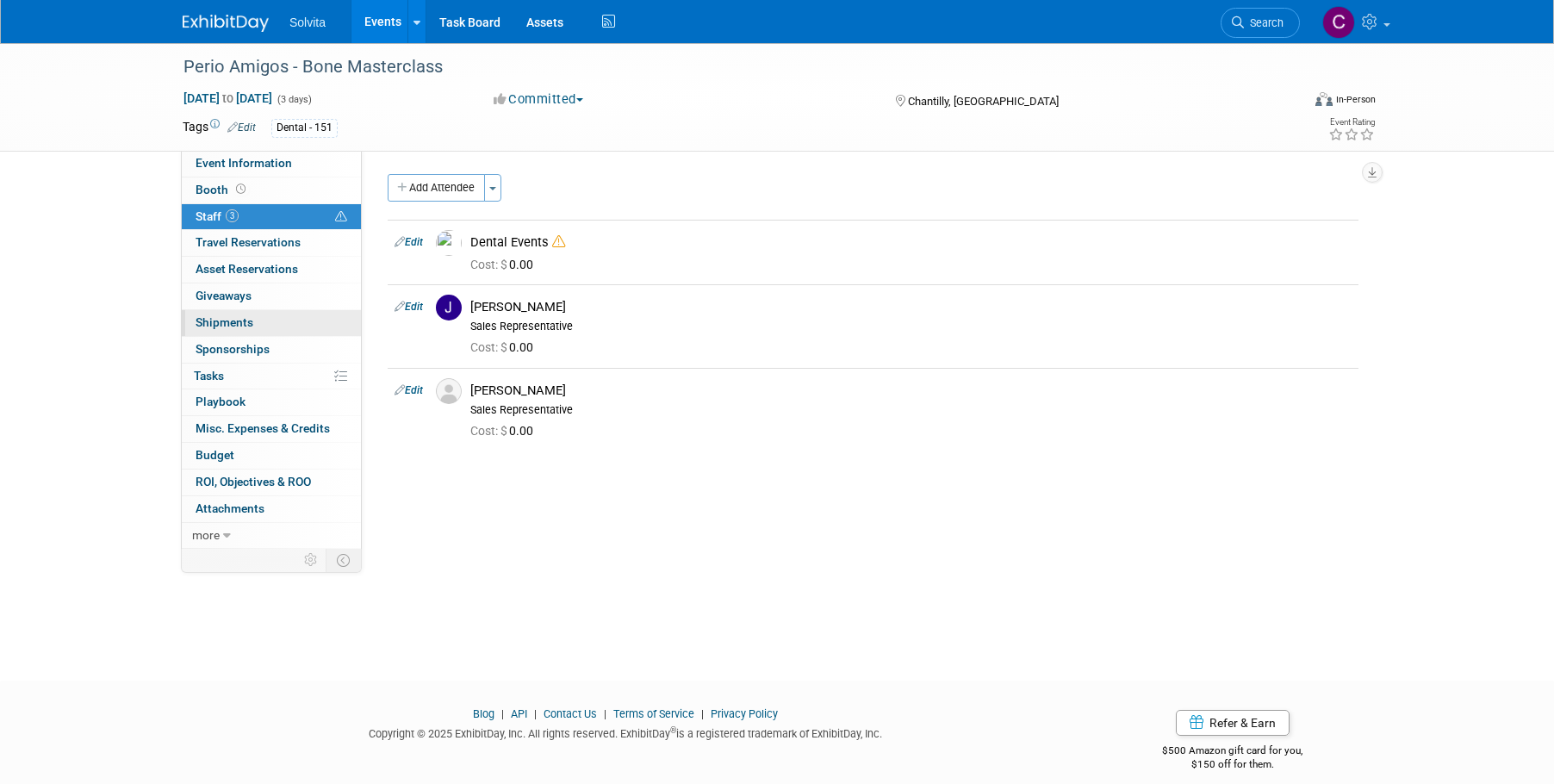
click at [219, 315] on span "Shipments 0" at bounding box center [223, 322] width 57 height 14
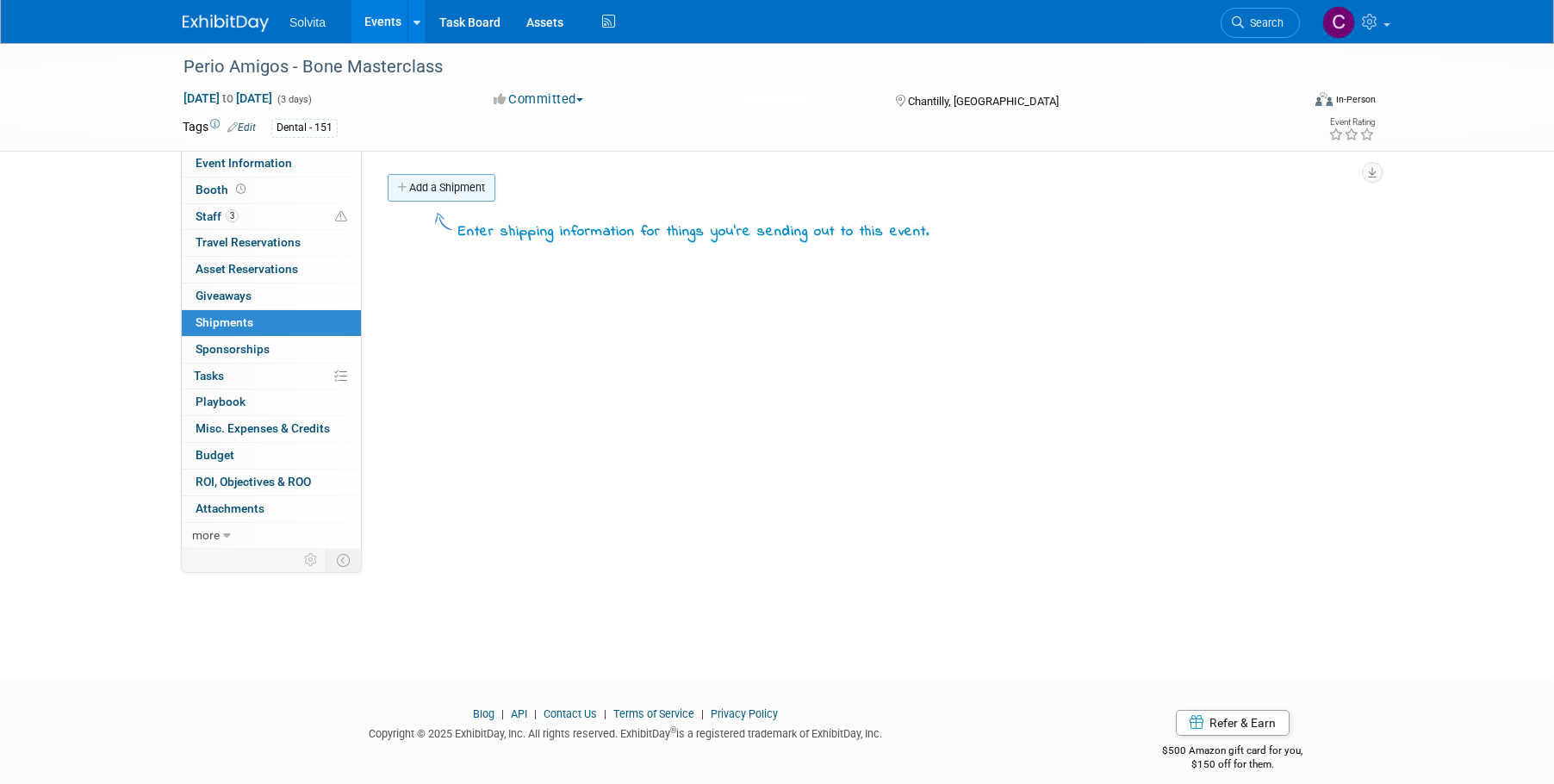
click at [464, 185] on link "Add a Shipment" at bounding box center [441, 187] width 108 height 27
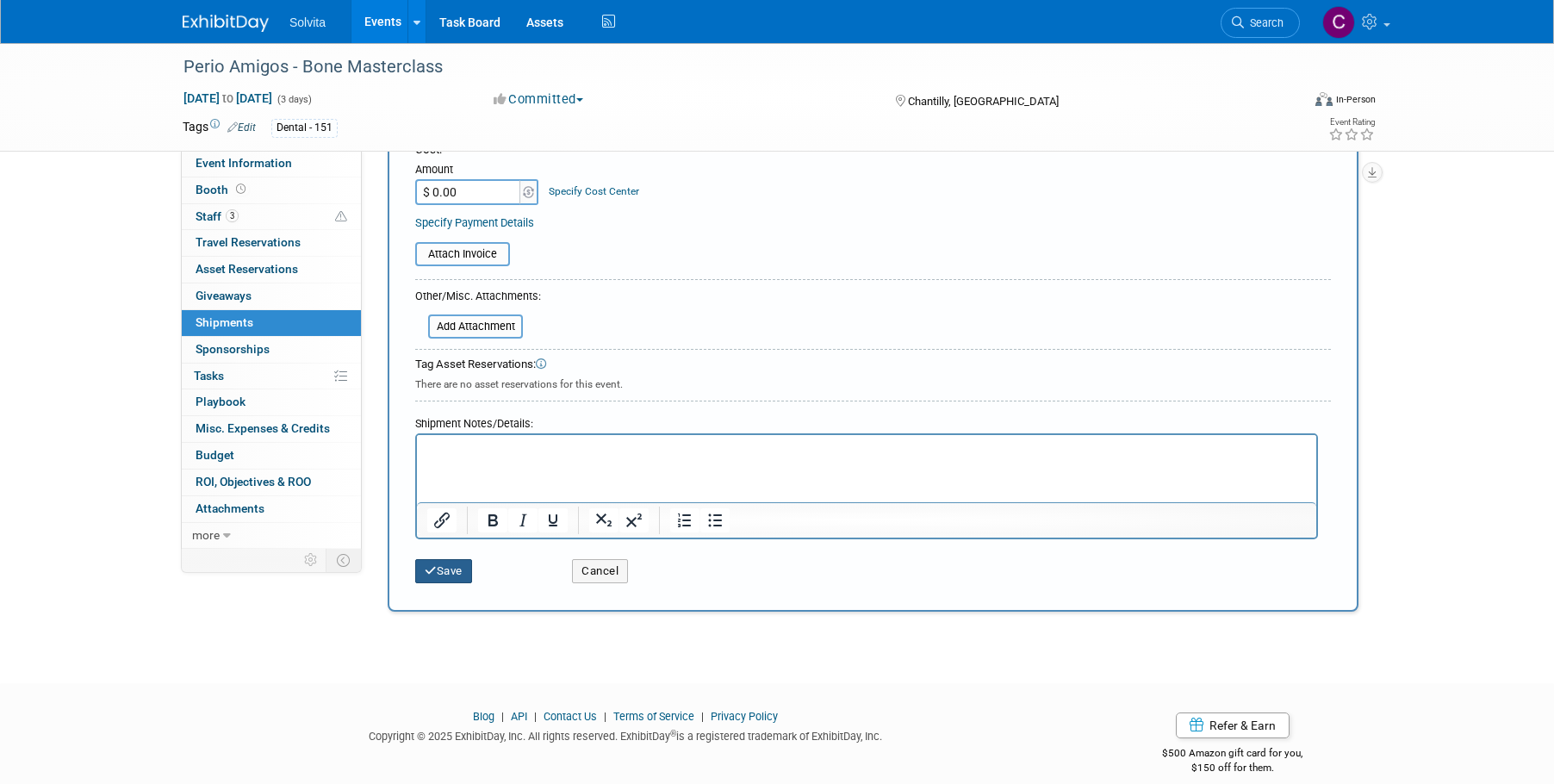
type input "Sent Jeremy an email on 9/19 for lit request."
drag, startPoint x: 444, startPoint y: 561, endPoint x: 466, endPoint y: 566, distance: 22.6
click at [444, 561] on button "Save" at bounding box center [443, 571] width 57 height 24
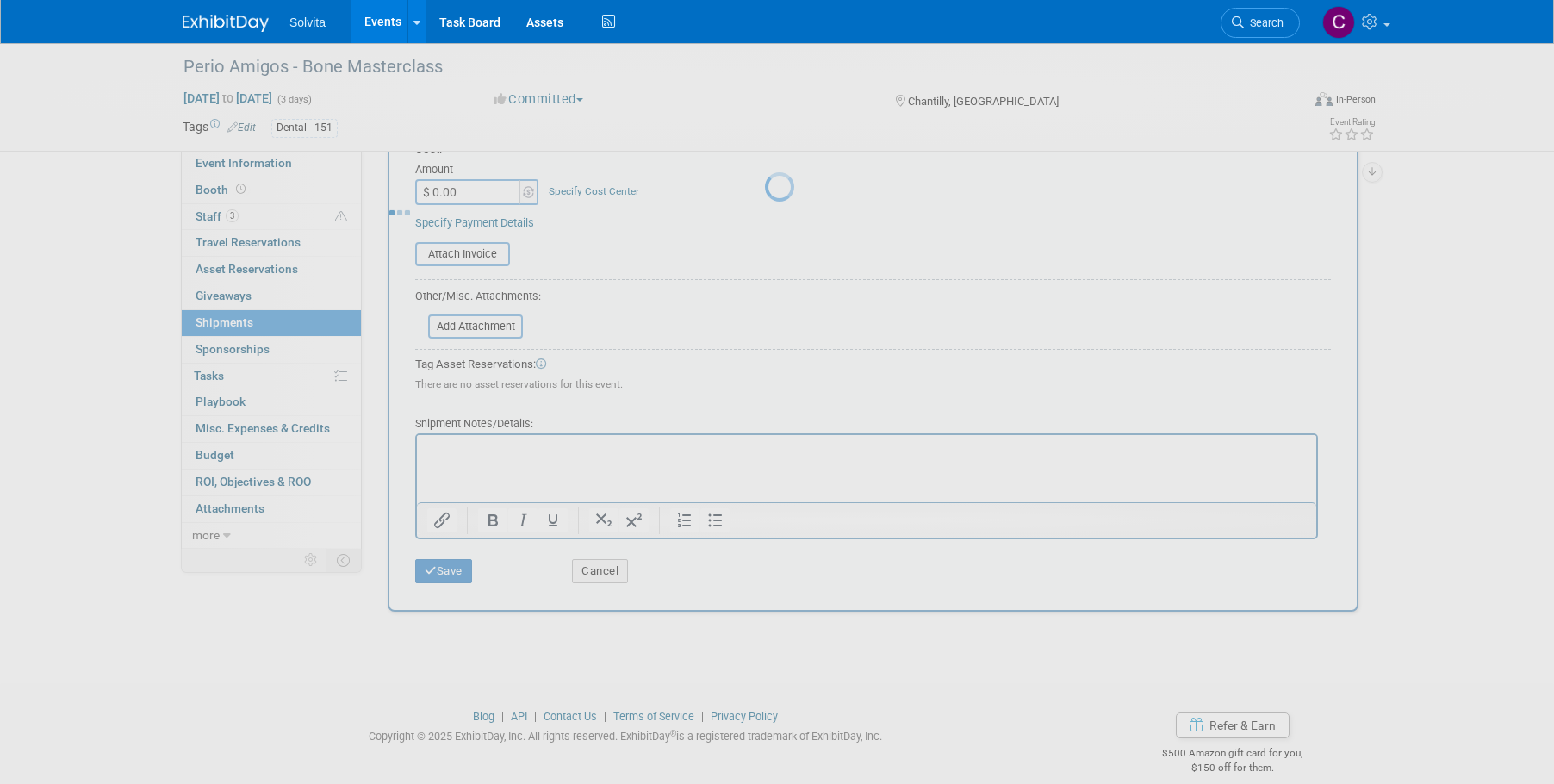
scroll to position [17, 0]
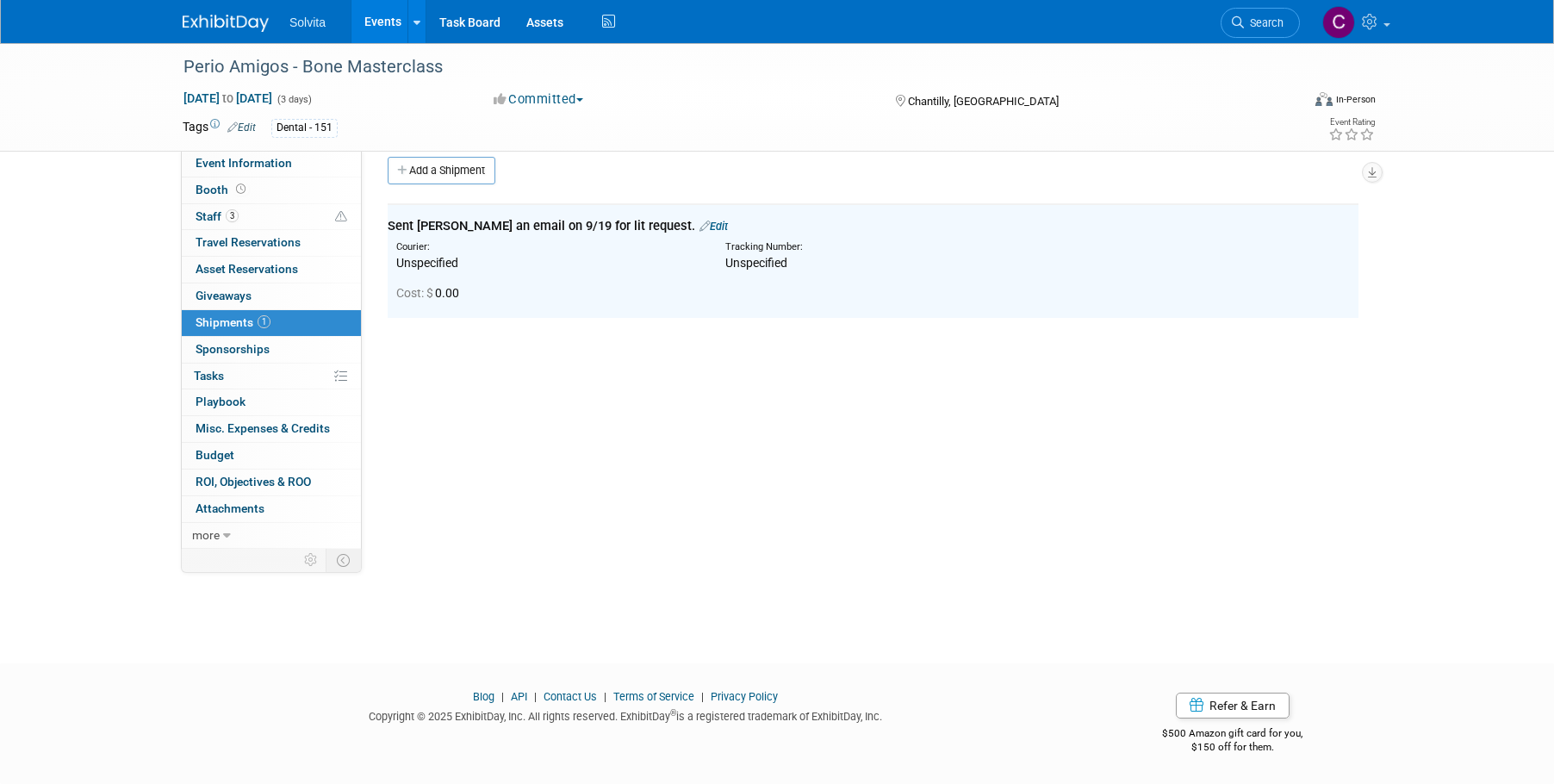
click at [391, 17] on link "Events" at bounding box center [382, 22] width 63 height 43
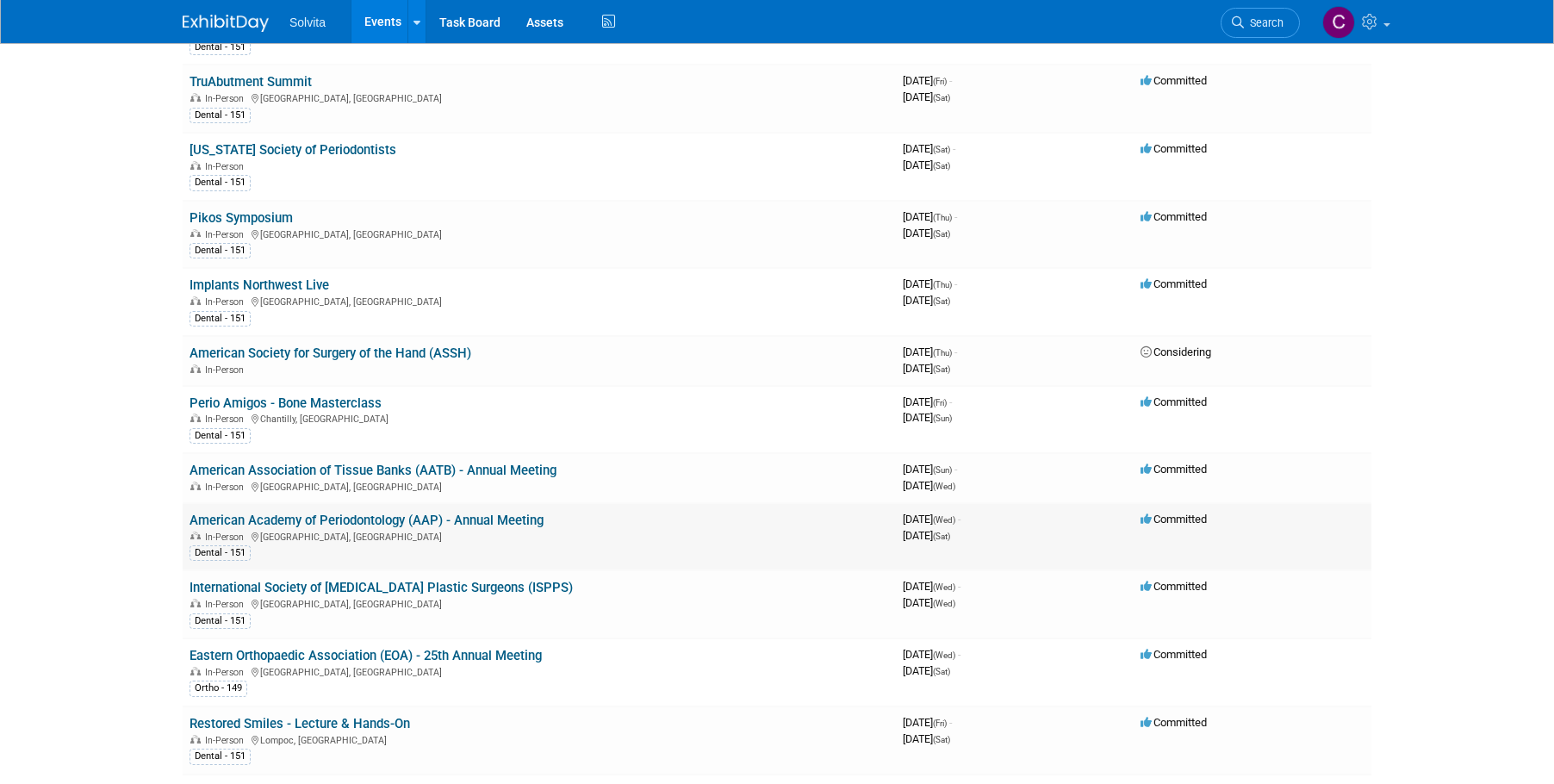
scroll to position [258, 0]
click at [497, 470] on link "American Association of Tissue Banks (AATB) - Annual Meeting" at bounding box center [373, 469] width 367 height 16
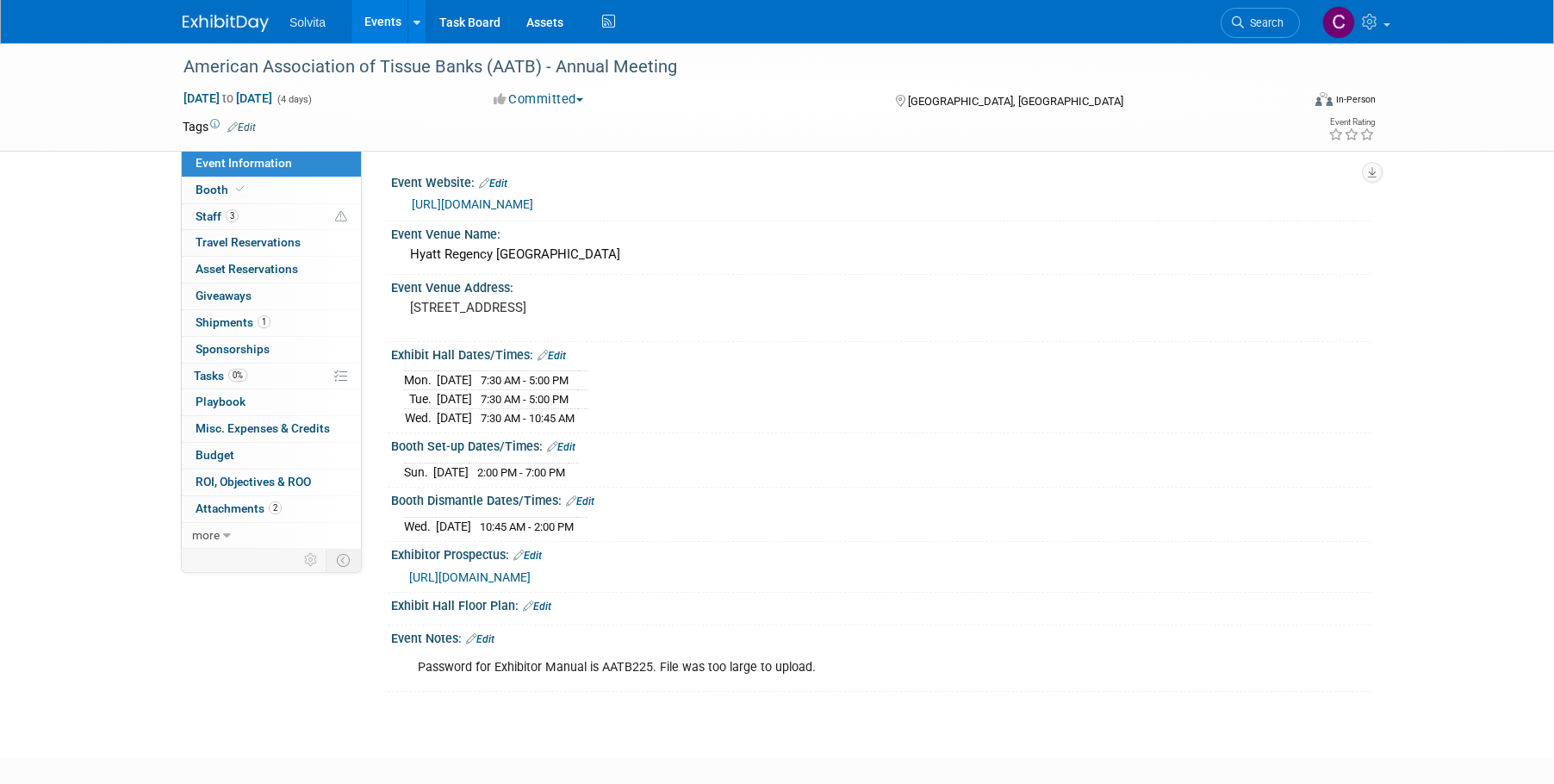
click at [531, 575] on span "[URL][DOMAIN_NAME]" at bounding box center [469, 576] width 121 height 14
click at [630, 665] on div "Password for Exhibitor Manual is AATB225. File was too large to upload." at bounding box center [793, 668] width 776 height 35
copy div "AATB225"
click at [207, 194] on span "Booth" at bounding box center [222, 189] width 53 height 14
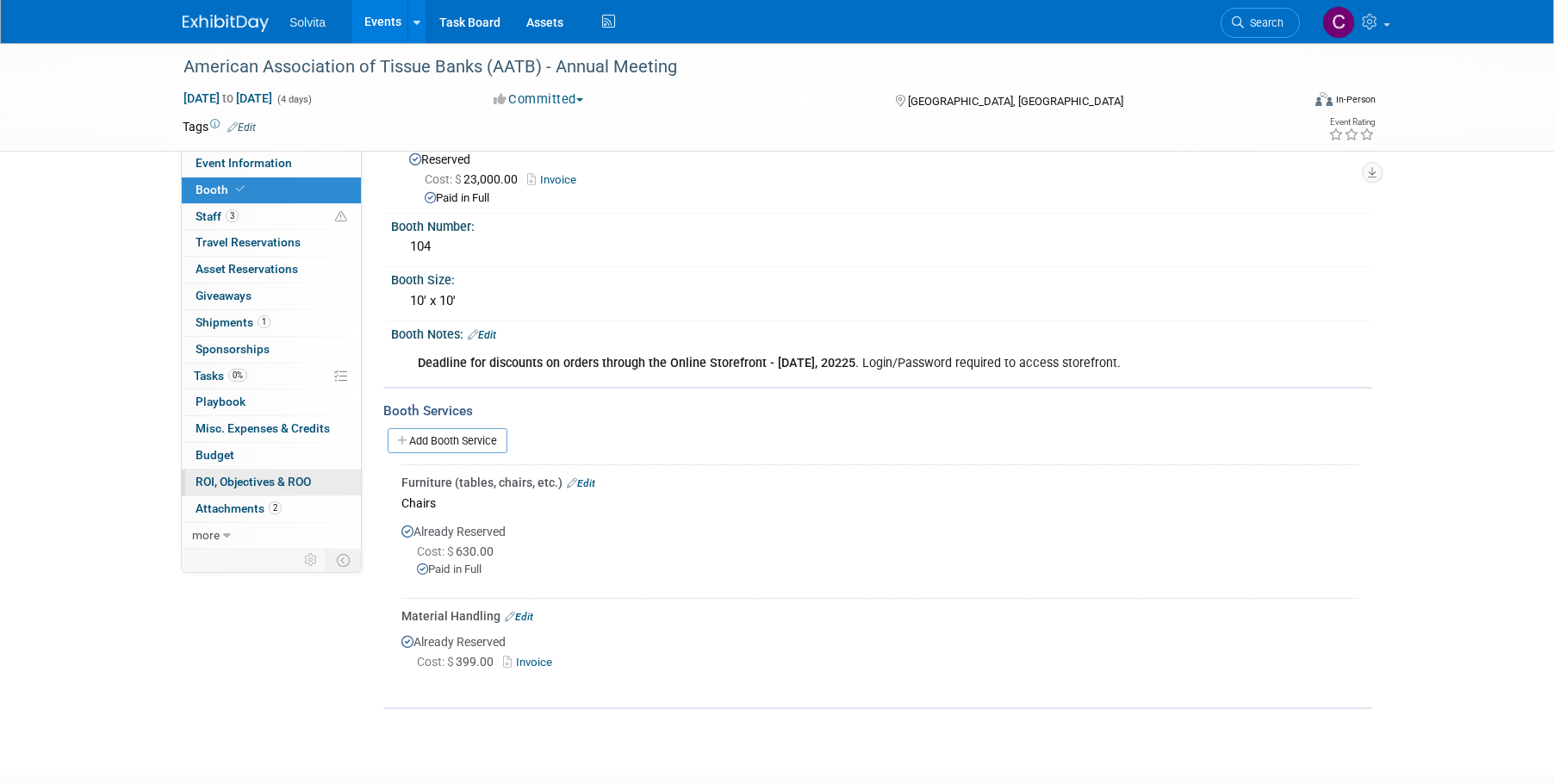
scroll to position [86, 0]
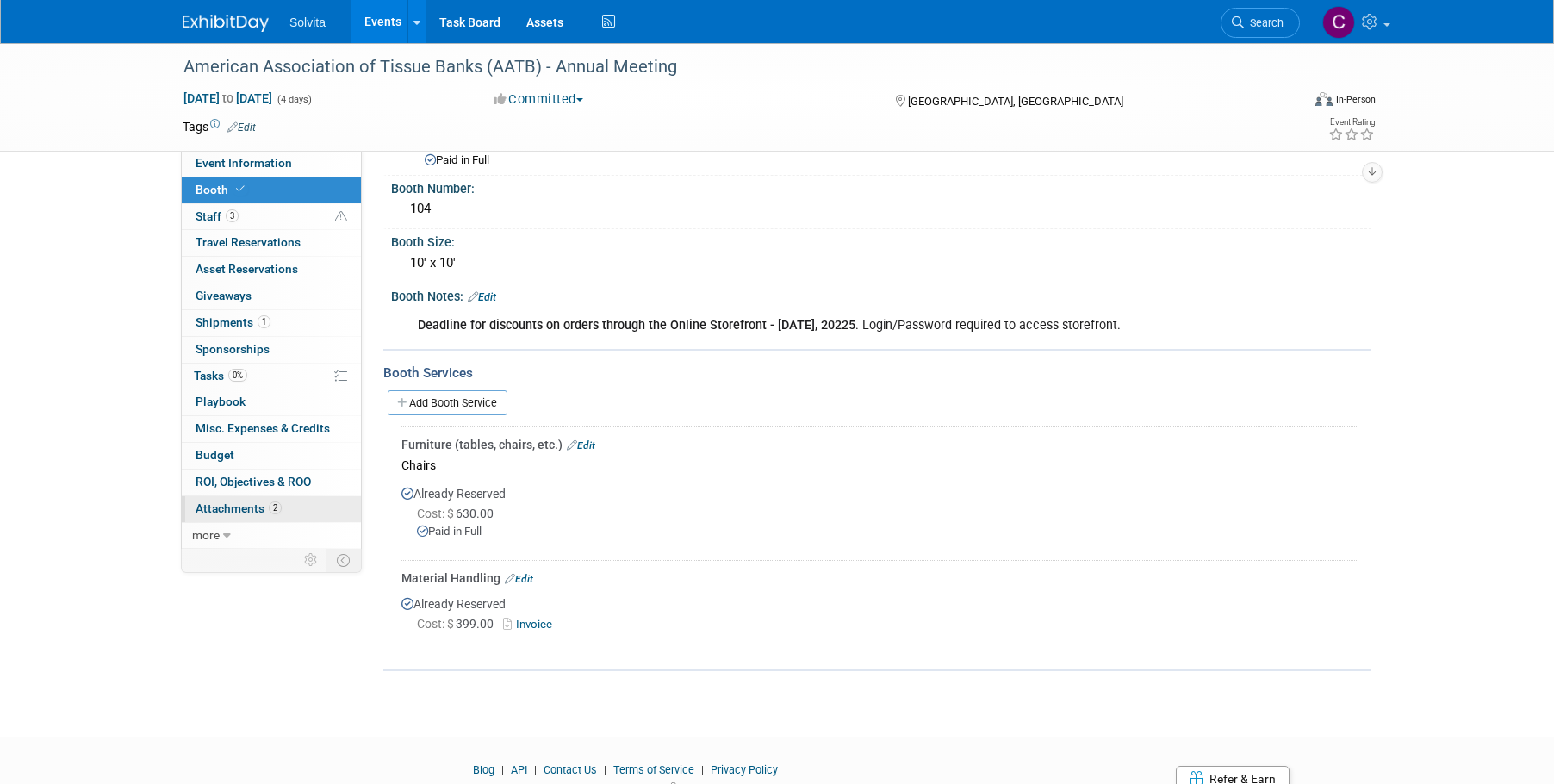
click at [227, 506] on span "Attachments 2" at bounding box center [238, 508] width 86 height 14
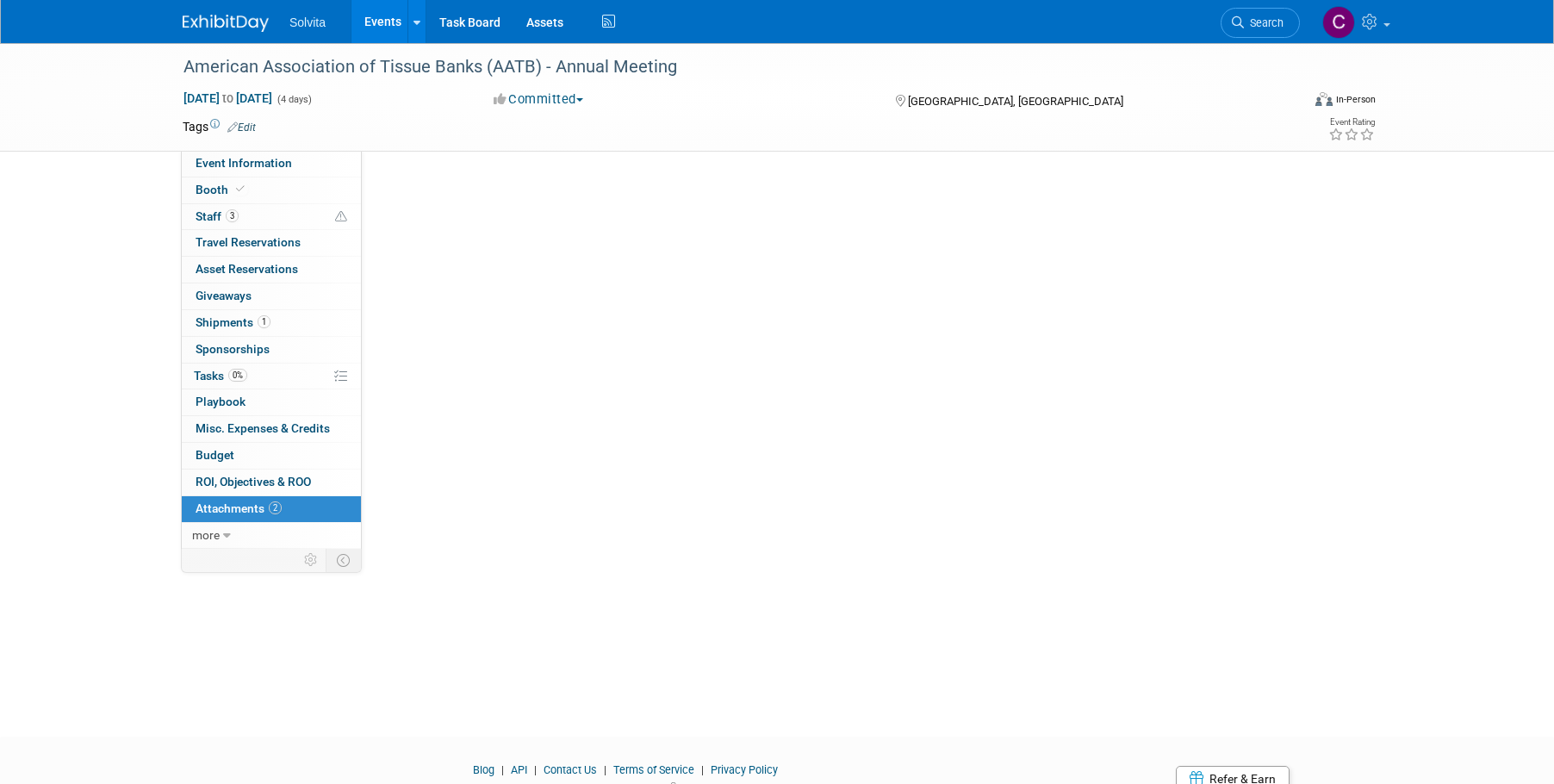
scroll to position [0, 0]
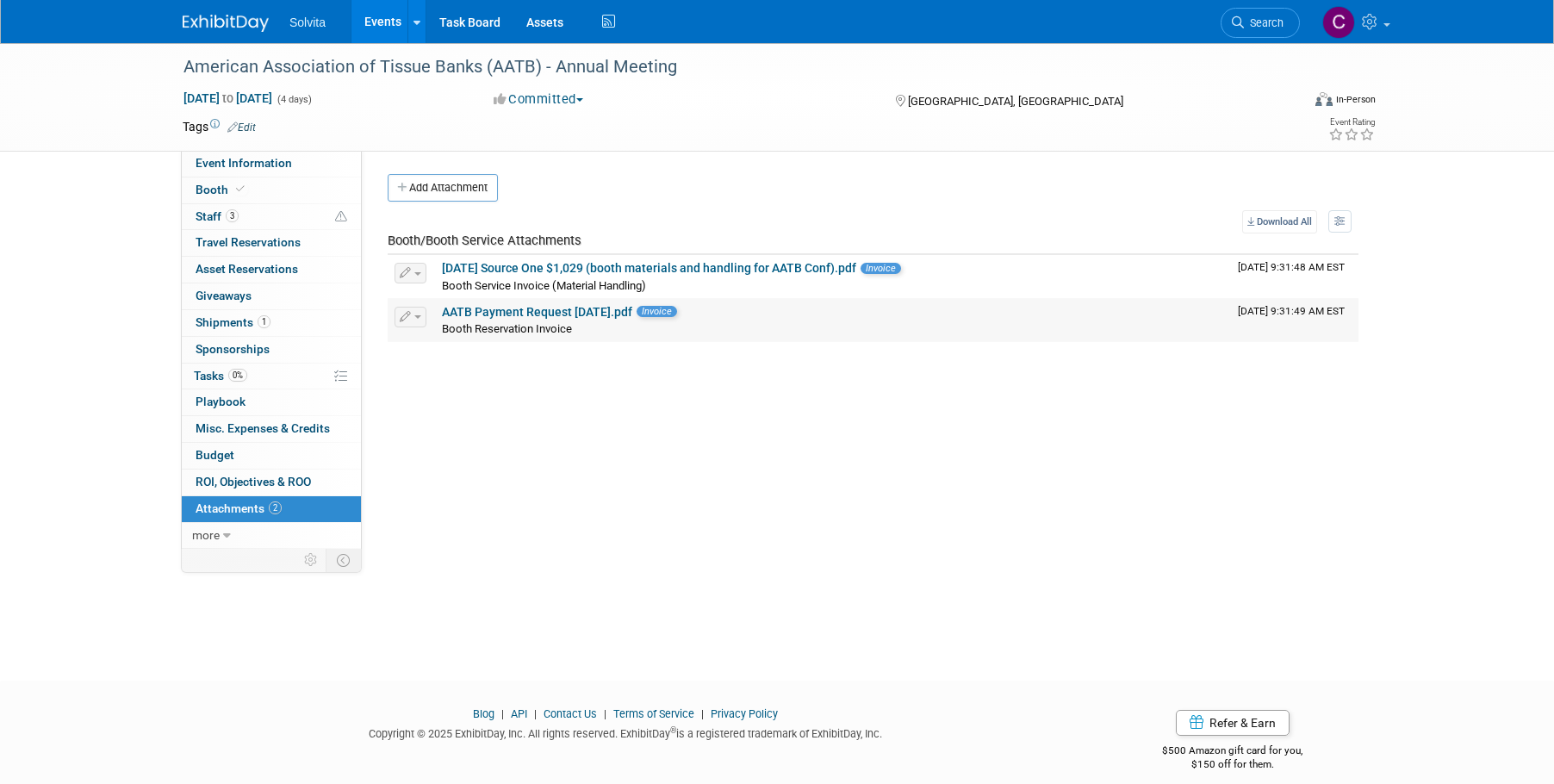
click at [543, 313] on link "AATB Payment Request [DATE].pdf" at bounding box center [537, 312] width 191 height 14
click at [254, 160] on span "Event Information" at bounding box center [243, 162] width 97 height 14
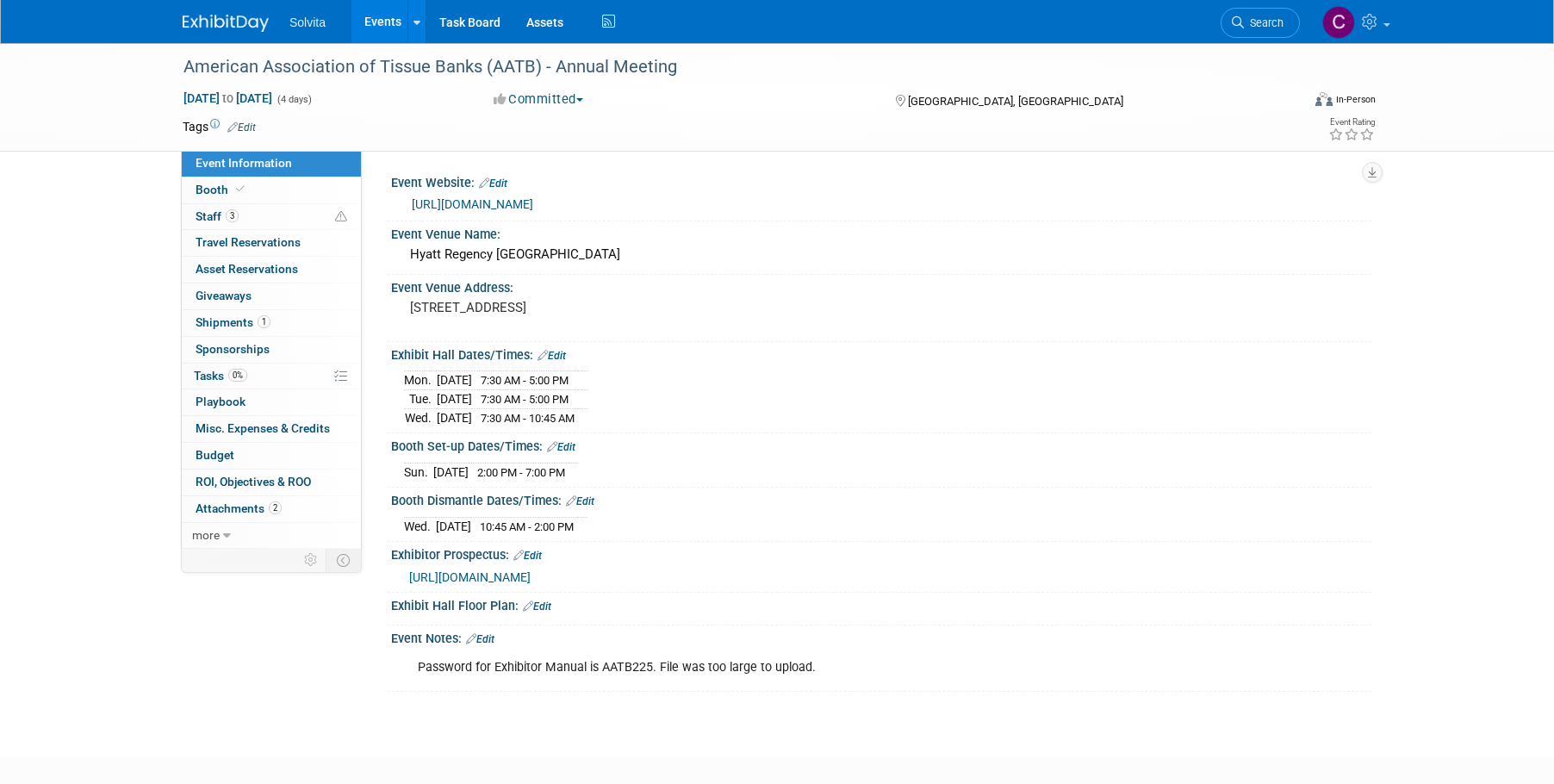
click at [533, 204] on link "[URL][DOMAIN_NAME]" at bounding box center [471, 204] width 121 height 14
drag, startPoint x: 242, startPoint y: 505, endPoint x: 258, endPoint y: 503, distance: 16.1
click at [242, 505] on span "Attachments 2" at bounding box center [238, 508] width 86 height 14
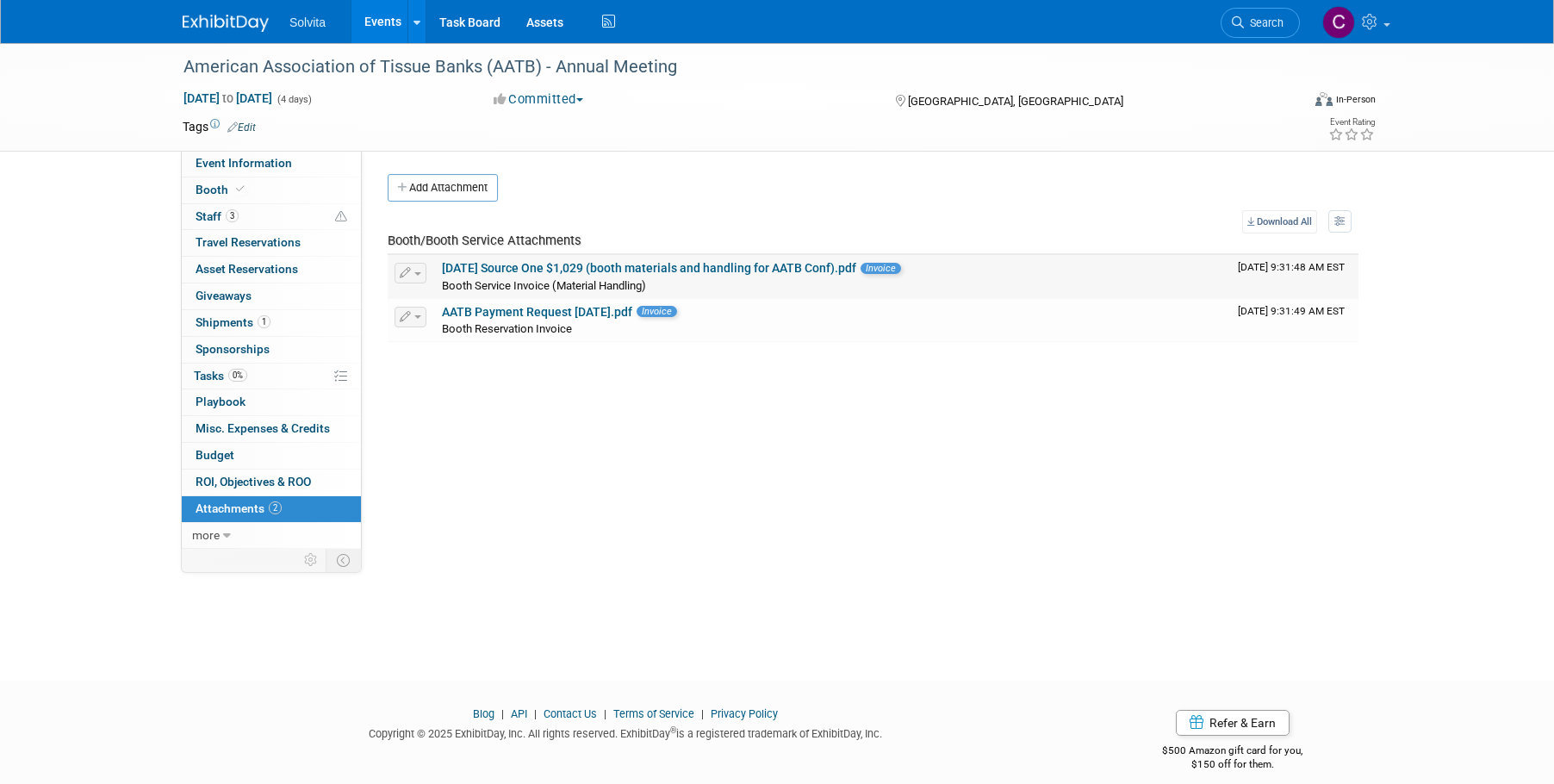
click at [577, 277] on div "Booth Service Invoice (Material Handling)" at bounding box center [833, 284] width 782 height 17
click at [587, 267] on link "[DATE] Source One $1,029 (booth materials and handling for AATB Conf).pdf" at bounding box center [649, 268] width 414 height 14
click at [227, 153] on link "Event Information" at bounding box center [271, 164] width 179 height 26
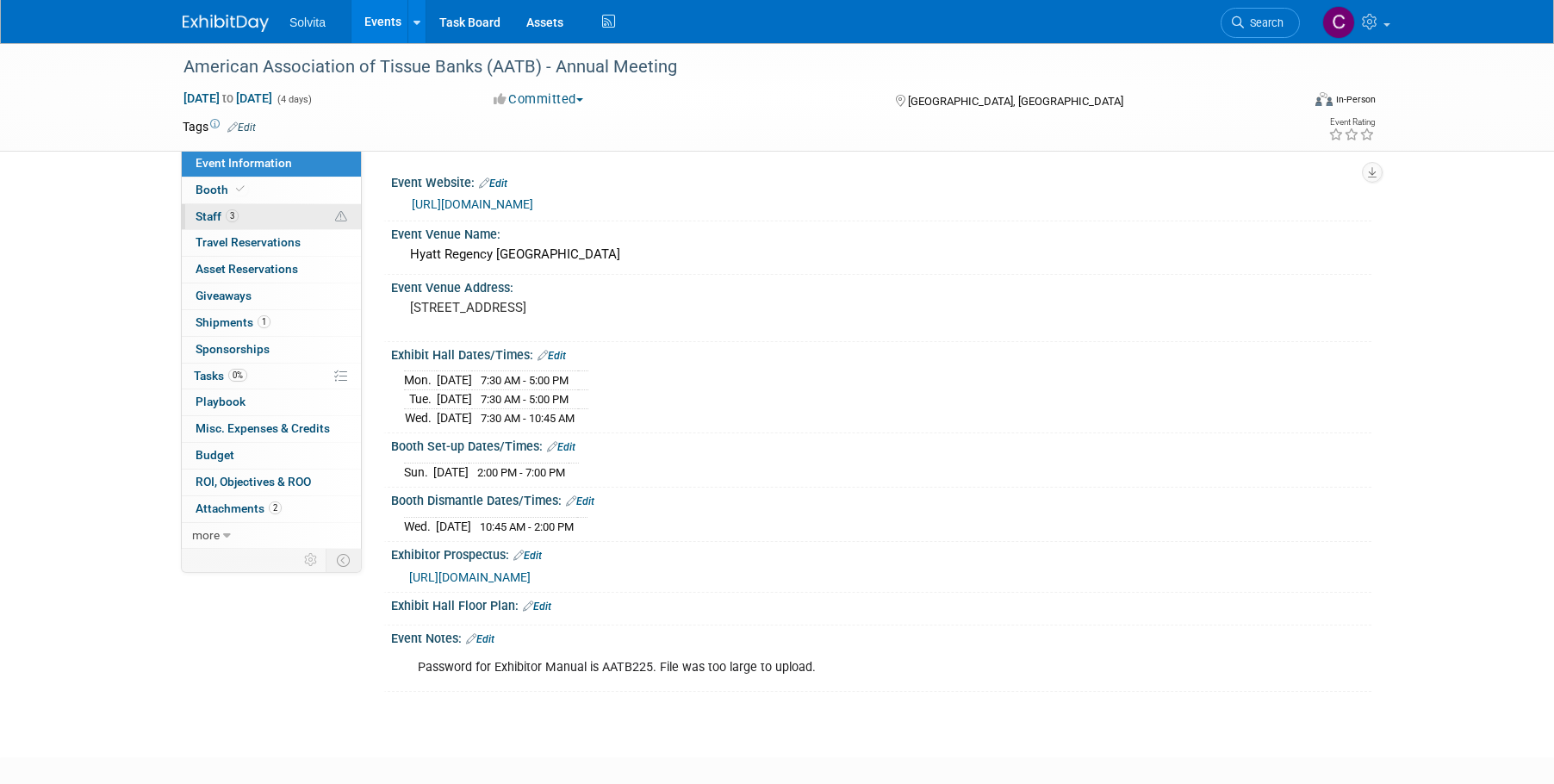
drag, startPoint x: 203, startPoint y: 216, endPoint x: 231, endPoint y: 225, distance: 29.4
click at [203, 216] on span "Staff 3" at bounding box center [217, 216] width 43 height 14
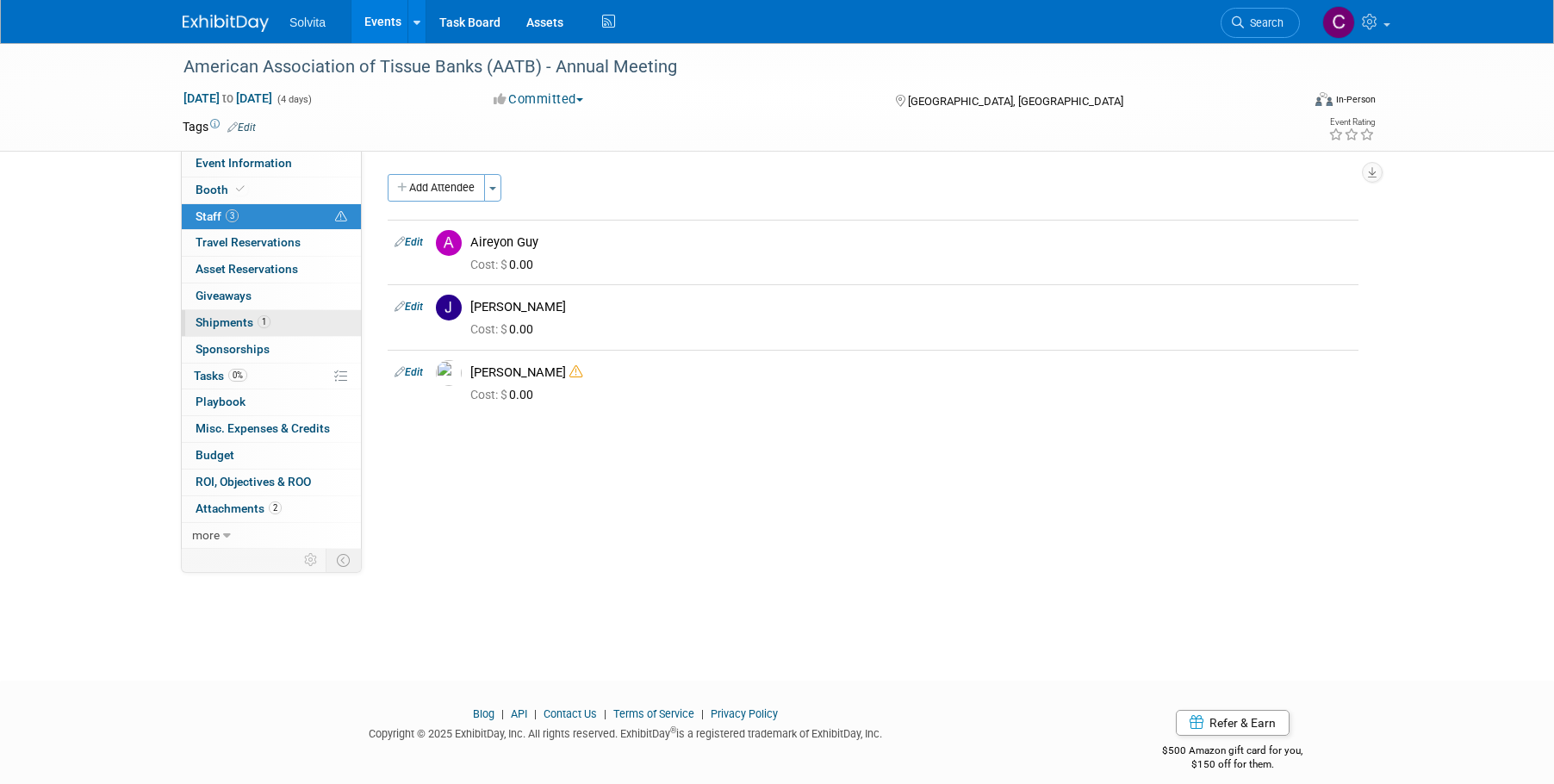
click at [240, 323] on span "Shipments 1" at bounding box center [233, 322] width 75 height 14
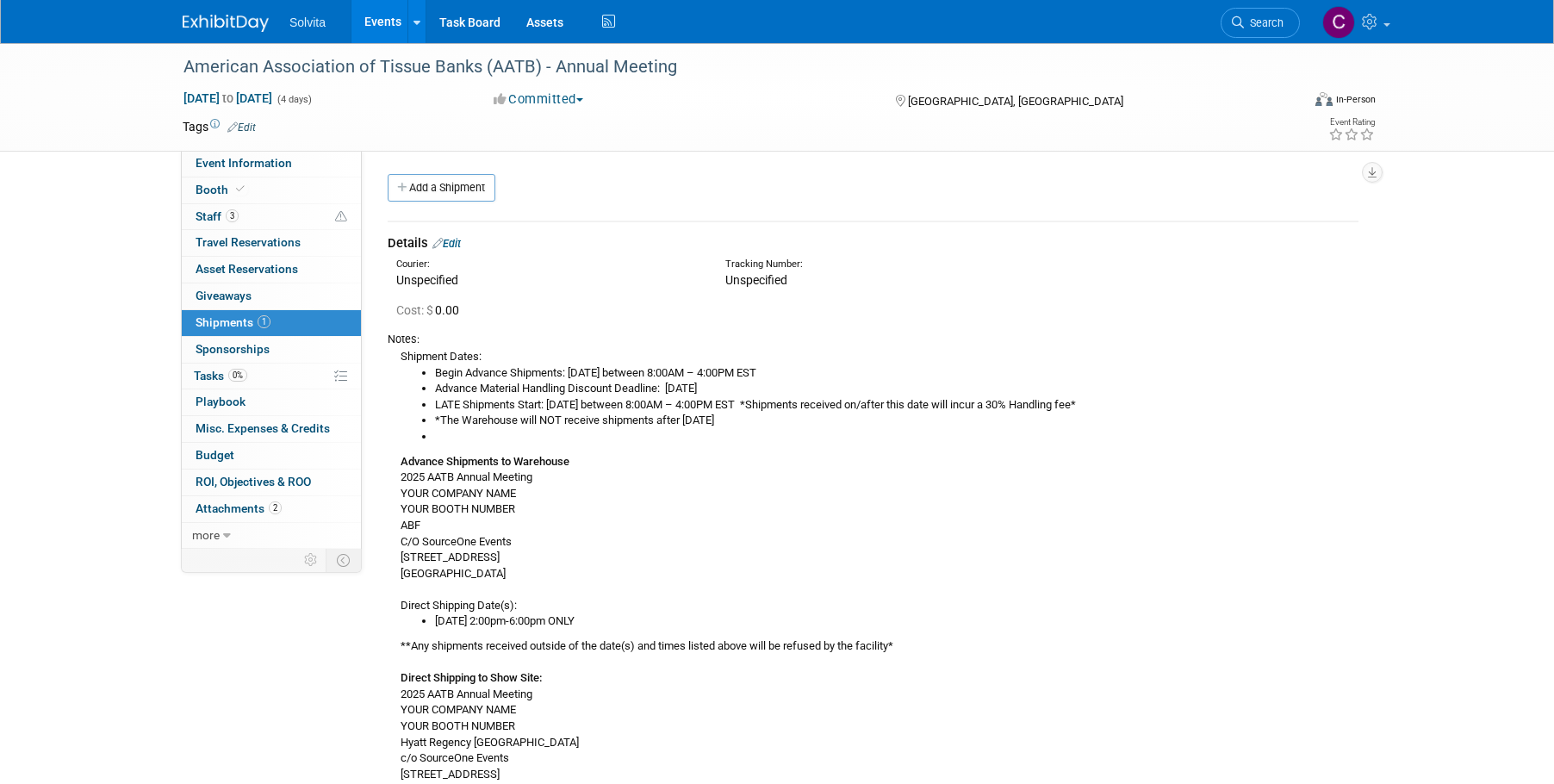
click at [781, 623] on li "[DATE] 2:00pm-6:00pm ONLY" at bounding box center [896, 621] width 923 height 16
click at [655, 131] on td at bounding box center [714, 127] width 916 height 17
